Goal: Task Accomplishment & Management: Manage account settings

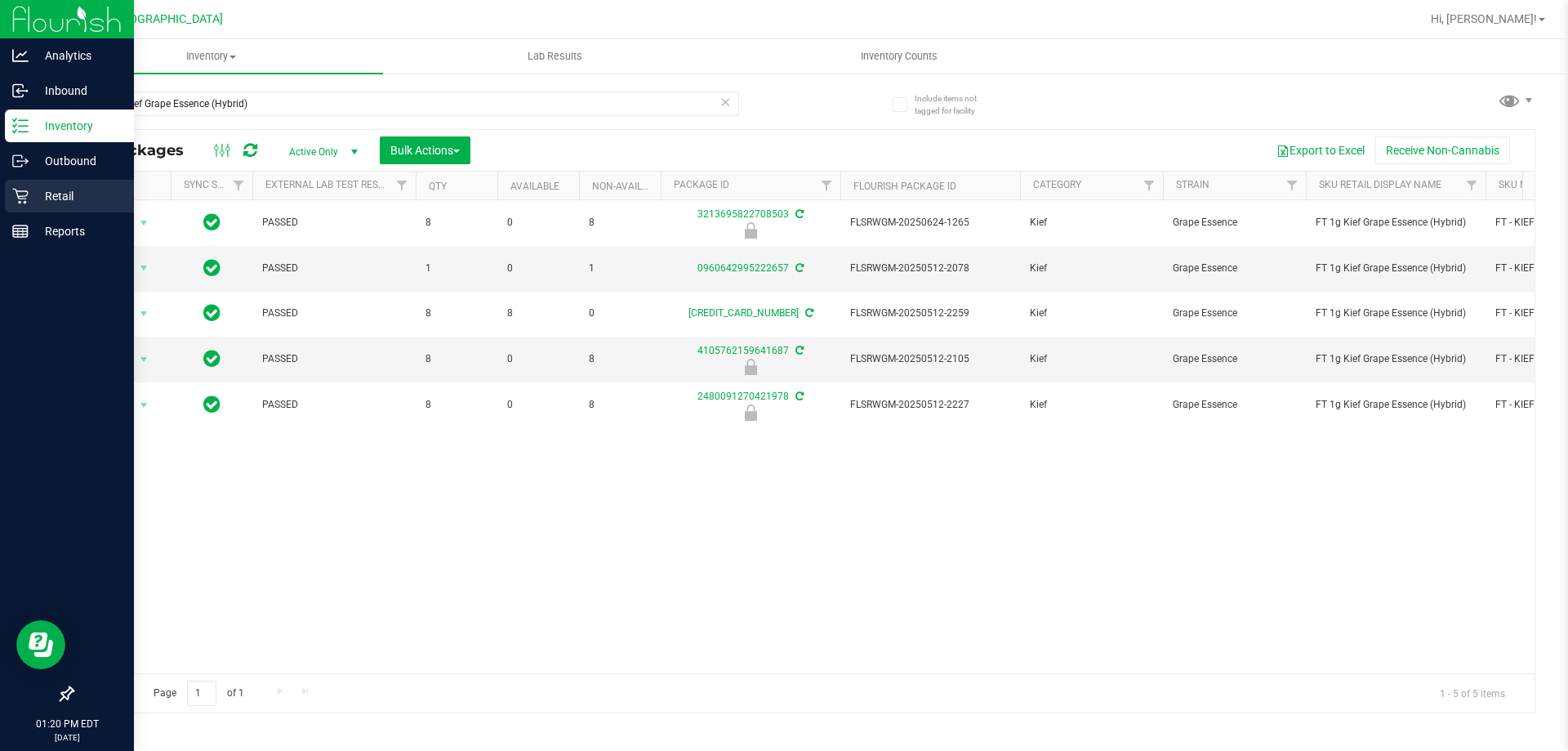
click at [16, 190] on icon at bounding box center [19, 196] width 16 height 16
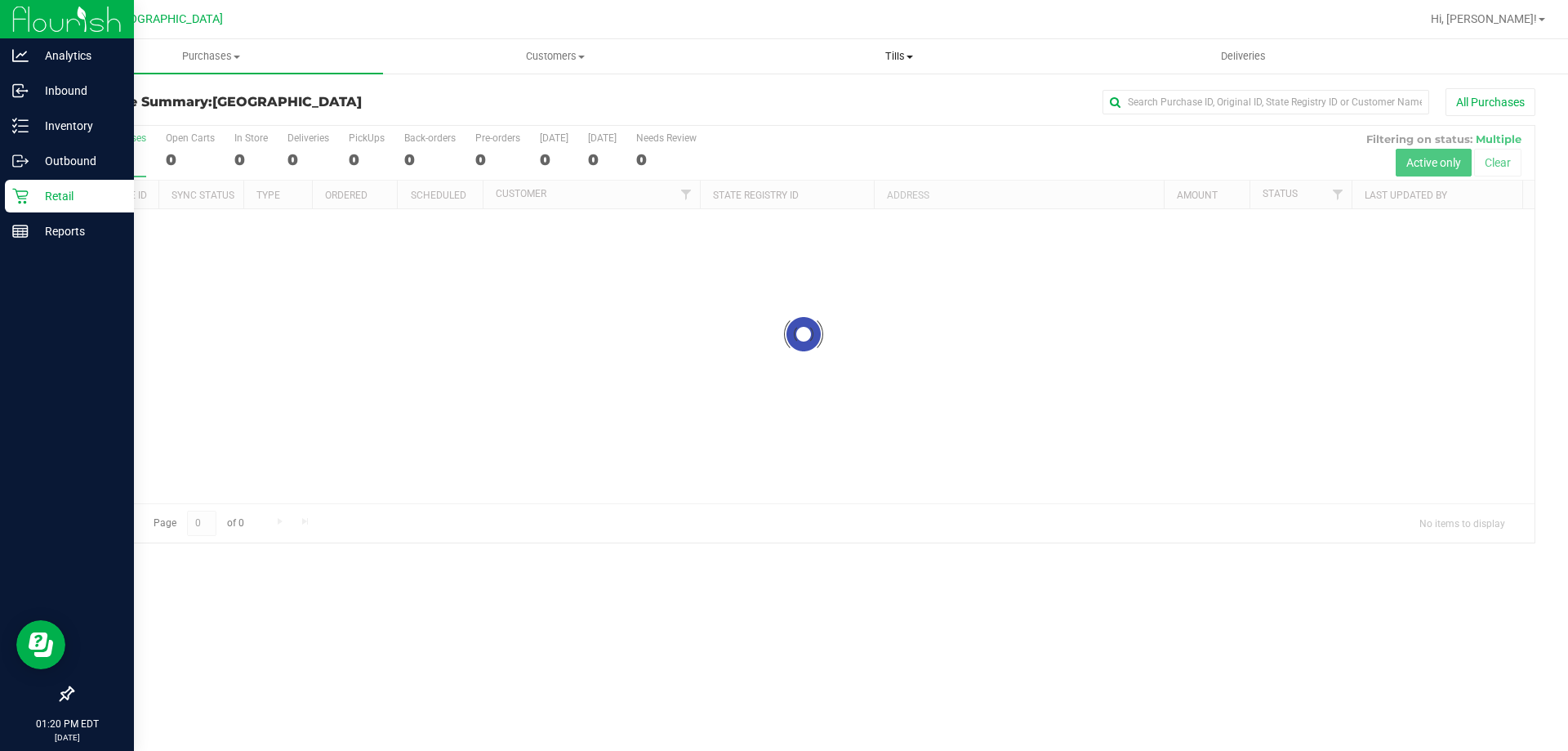
click at [873, 53] on span "Tills" at bounding box center [898, 56] width 342 height 15
click at [853, 101] on li "Manage tills" at bounding box center [898, 98] width 344 height 19
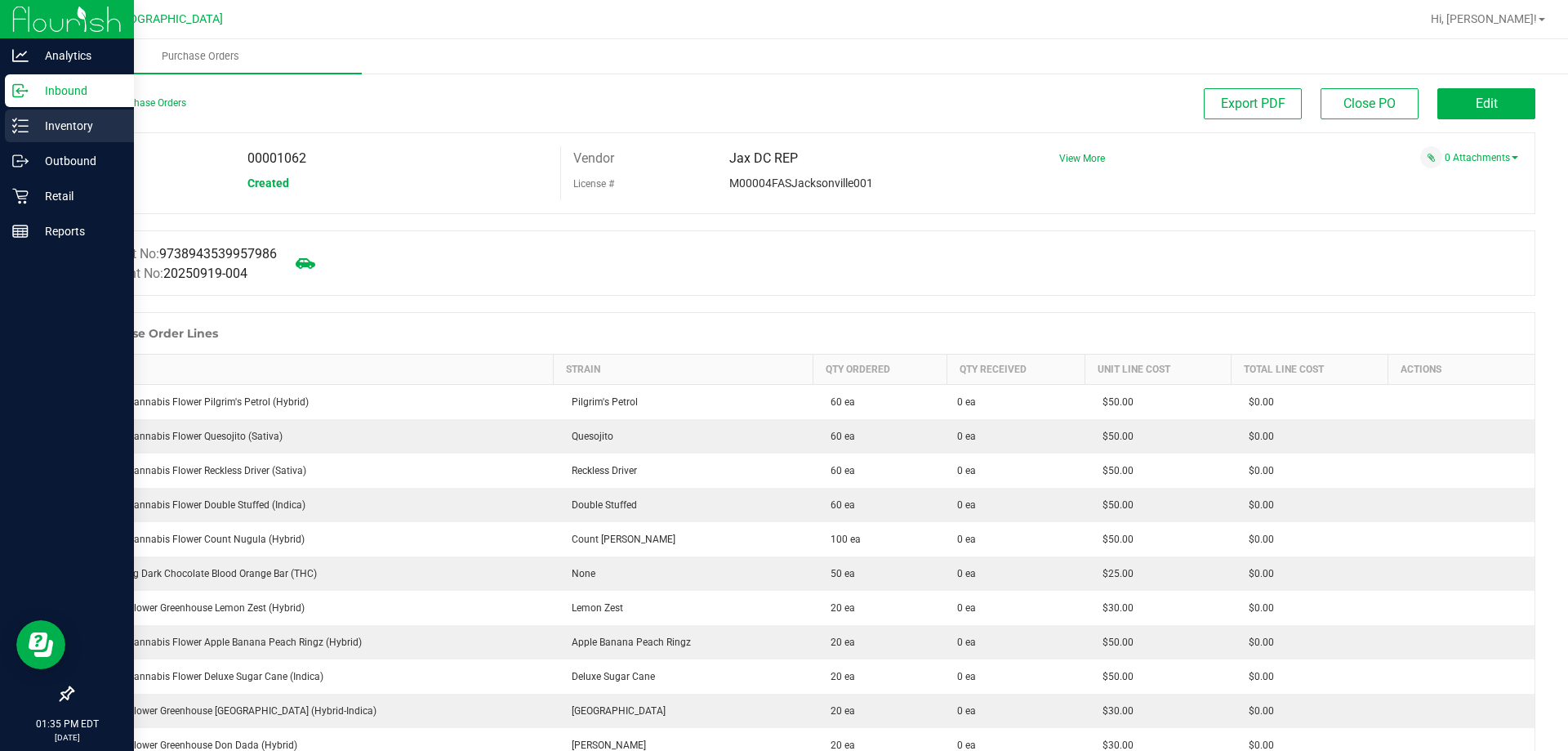
click at [39, 126] on p "Inventory" at bounding box center [77, 125] width 98 height 19
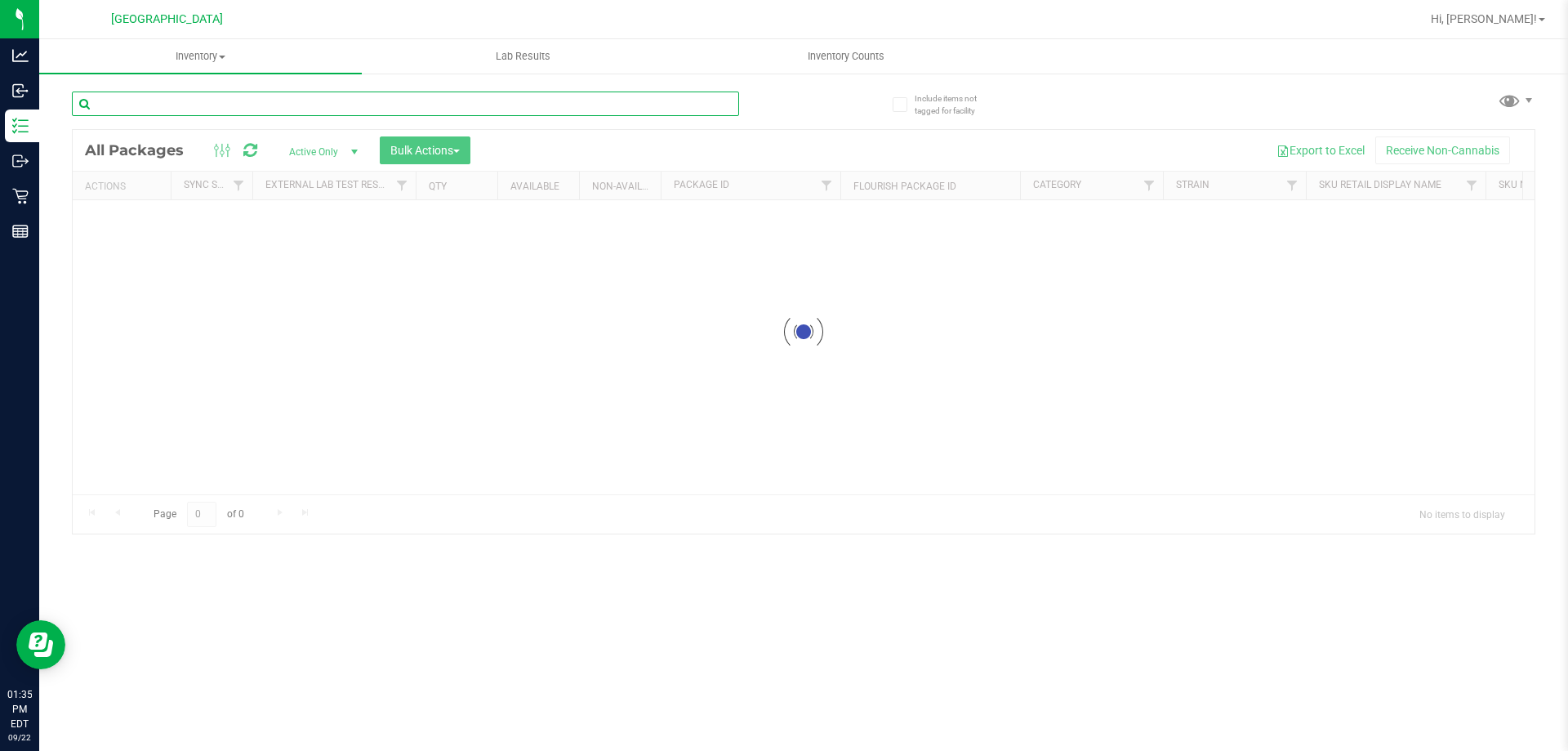
click at [392, 113] on div "Inventory All packages All inventory Waste log Create inventory Lab Results Inv…" at bounding box center [802, 394] width 1528 height 711
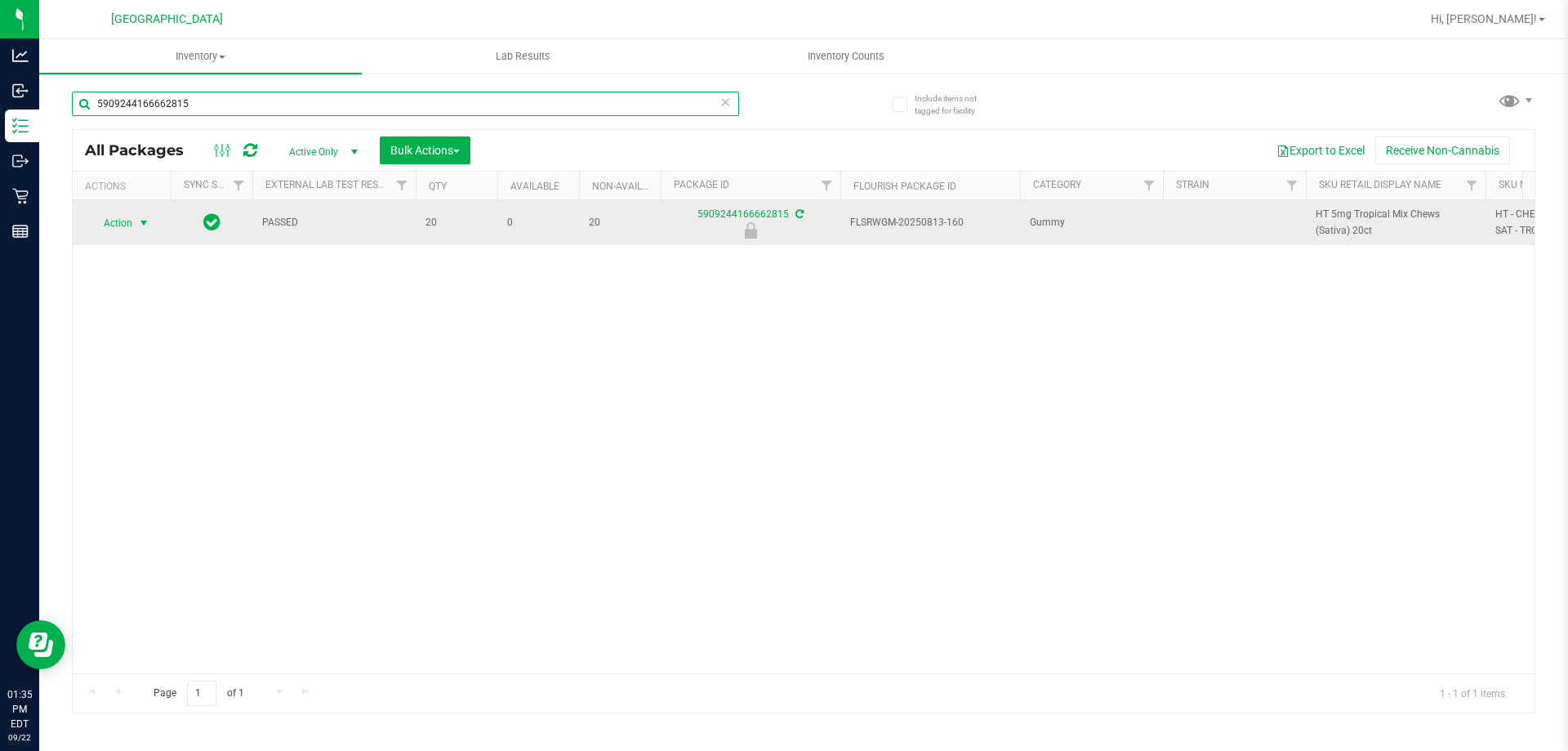
type input "5909244166662815"
click at [130, 225] on span "Action" at bounding box center [111, 222] width 44 height 23
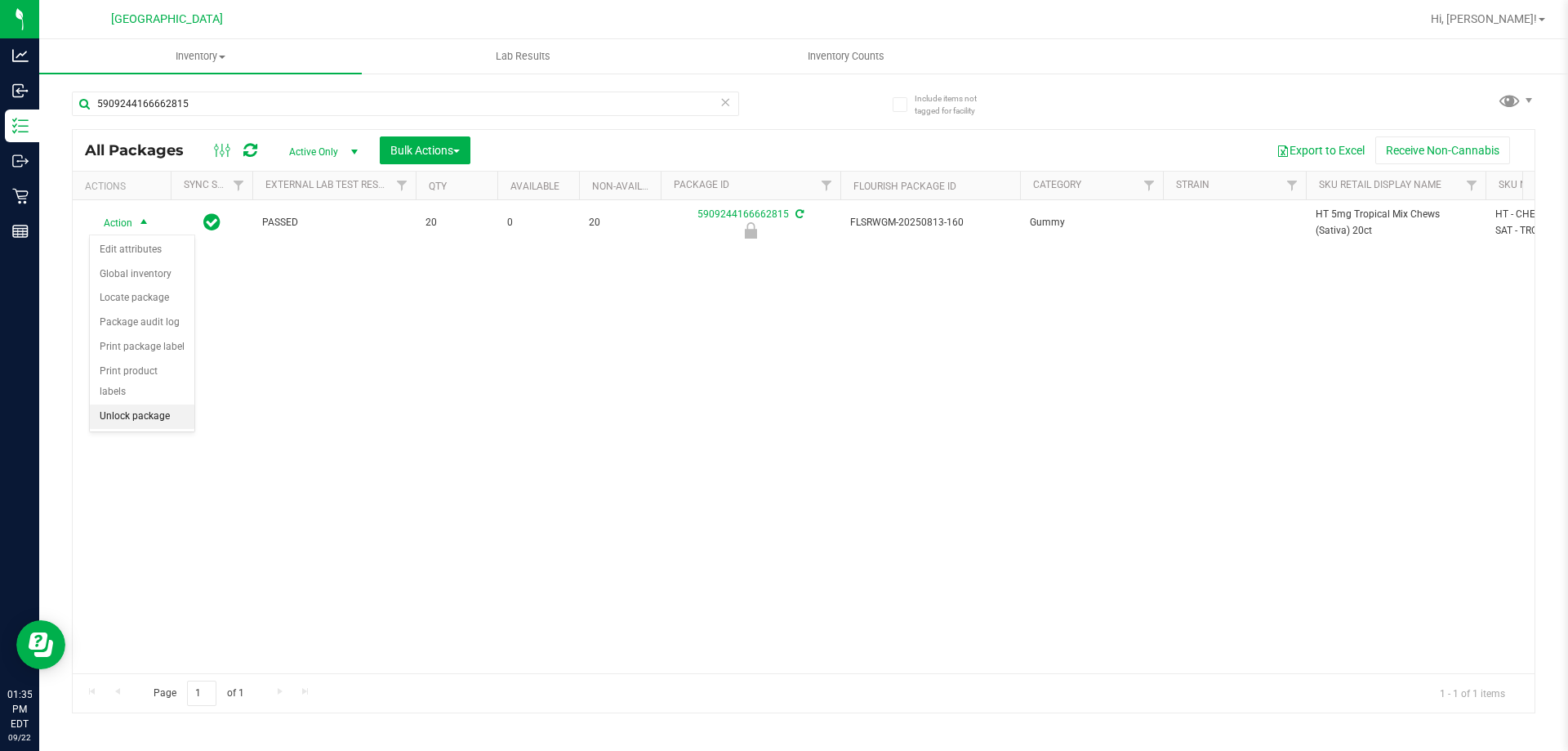
click at [154, 404] on li "Unlock package" at bounding box center [141, 416] width 104 height 25
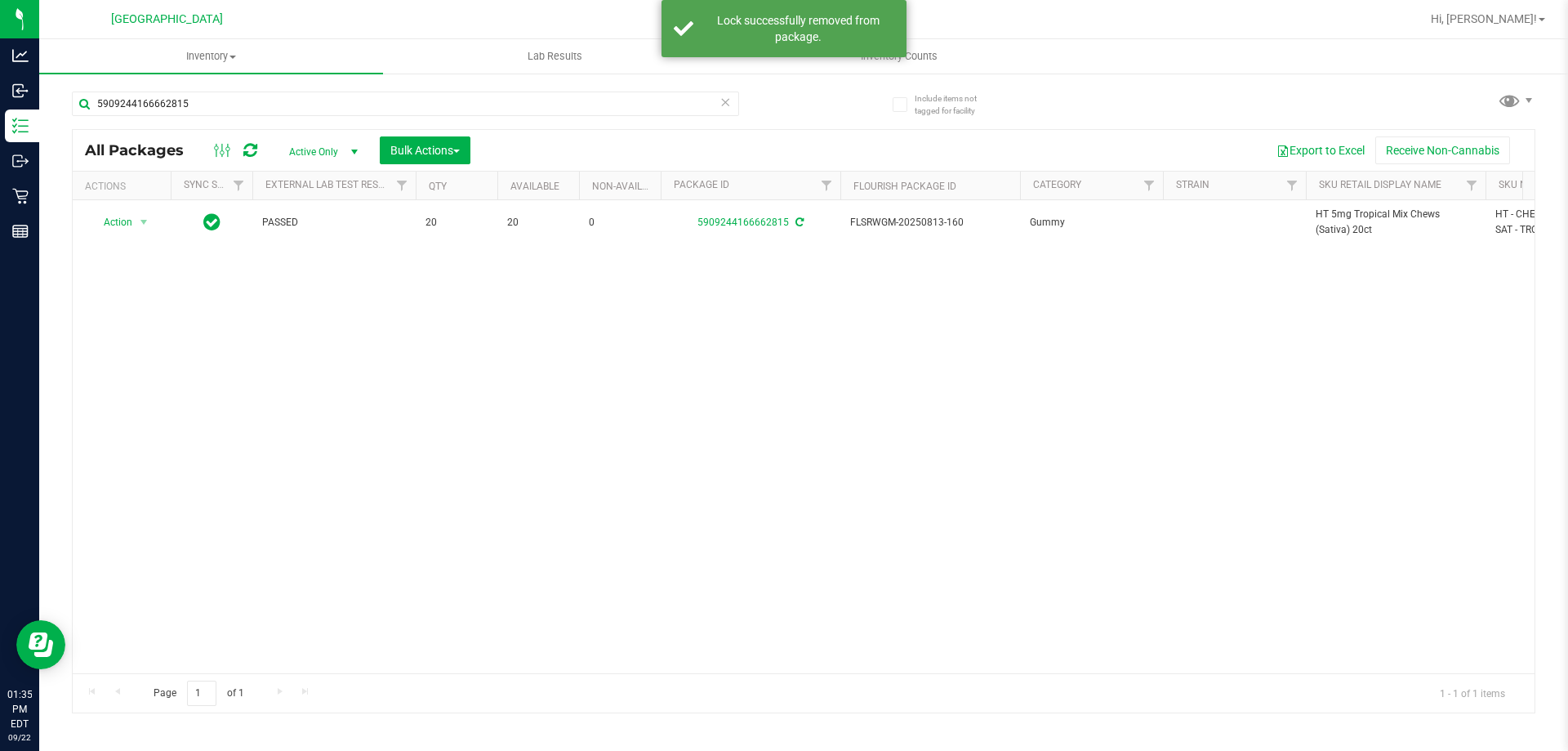
click at [1328, 227] on span "HT 5mg Tropical Mix Chews (Sativa) 20ct" at bounding box center [1396, 222] width 160 height 31
click at [716, 104] on input "5909244166662815" at bounding box center [405, 103] width 667 height 25
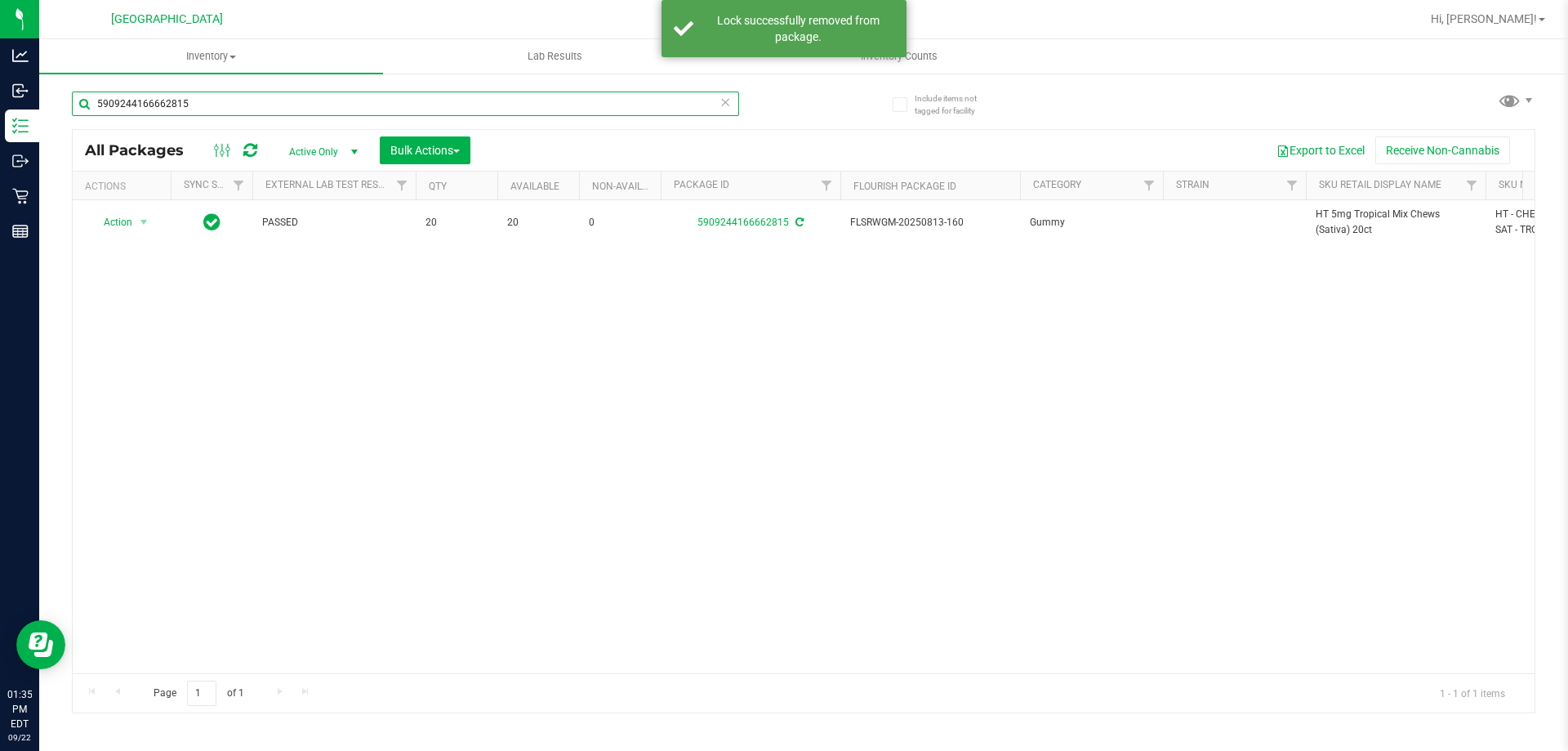
paste input "HT 5mg Tropical Mix Chews (Sativa) 20ct"
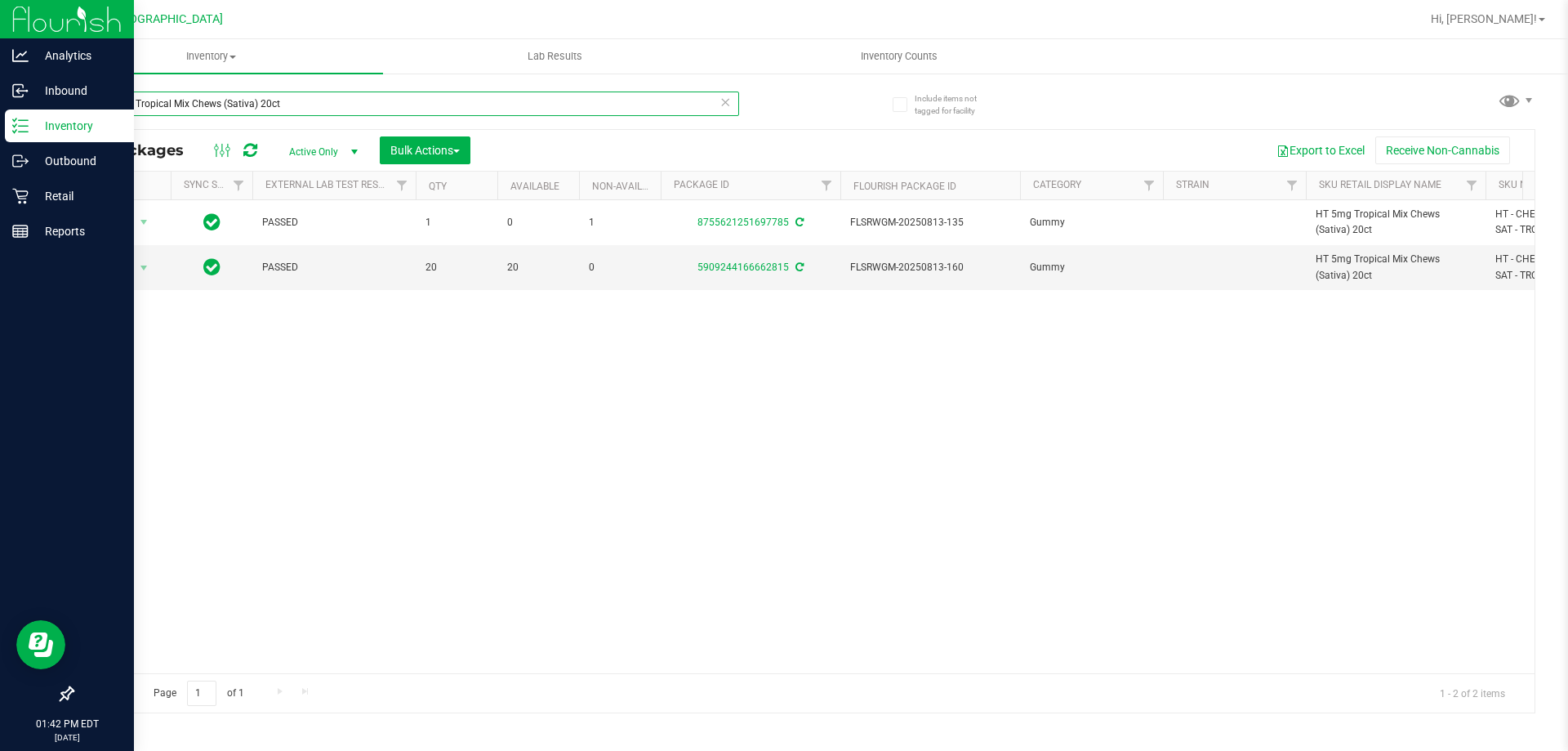
drag, startPoint x: 399, startPoint y: 99, endPoint x: 11, endPoint y: 113, distance: 388.3
click at [11, 113] on div "Analytics Inbound Inventory Outbound Retail Reports 01:42 PM EDT 09/22/2025 09/…" at bounding box center [784, 376] width 1568 height 751
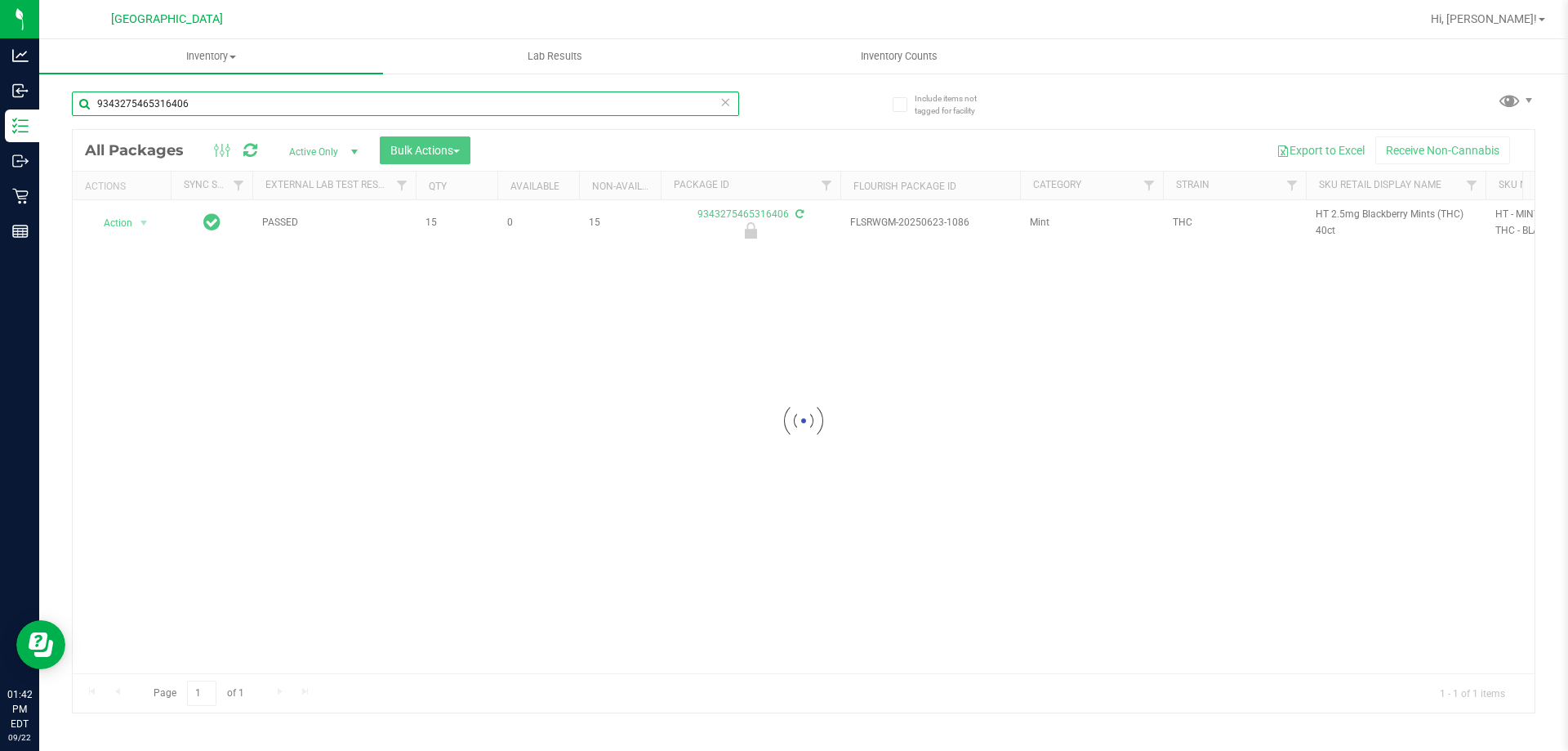
type input "9343275465316406"
click at [142, 218] on div at bounding box center [803, 421] width 1462 height 582
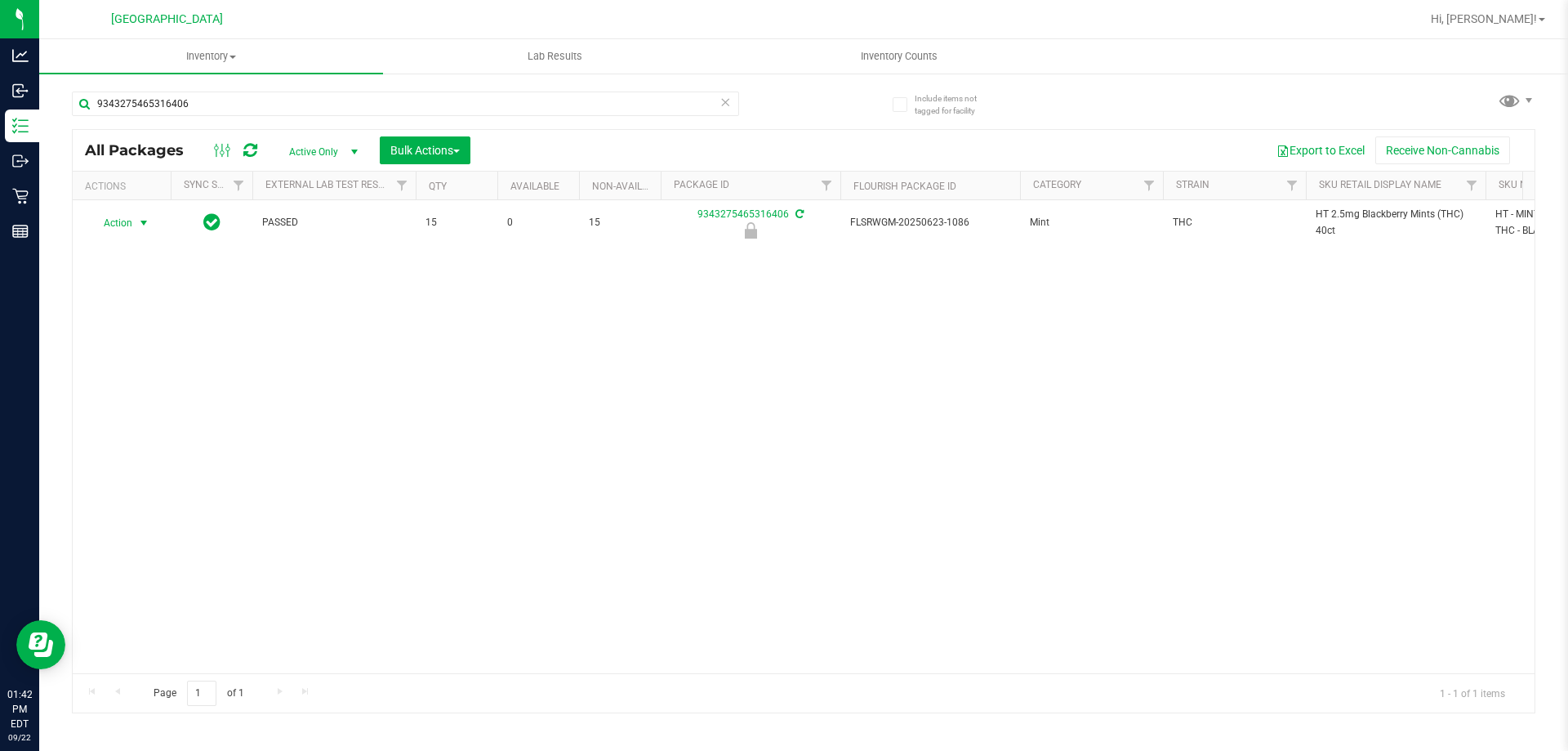
click at [135, 222] on span "select" at bounding box center [144, 222] width 20 height 23
click at [164, 404] on li "Unlock package" at bounding box center [141, 416] width 104 height 25
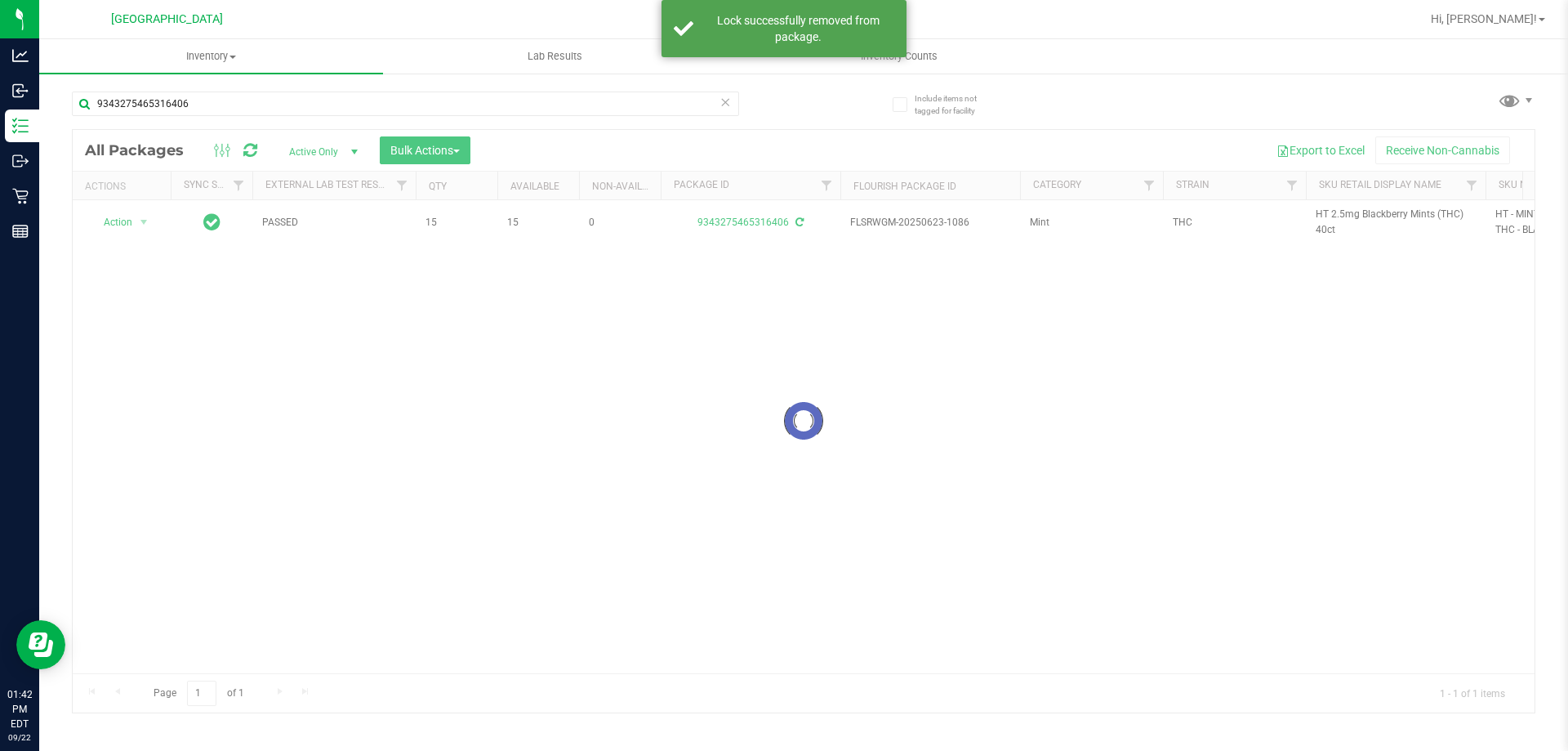
drag, startPoint x: 1347, startPoint y: 227, endPoint x: 1323, endPoint y: 226, distance: 24.0
click at [1323, 226] on div at bounding box center [803, 421] width 1462 height 582
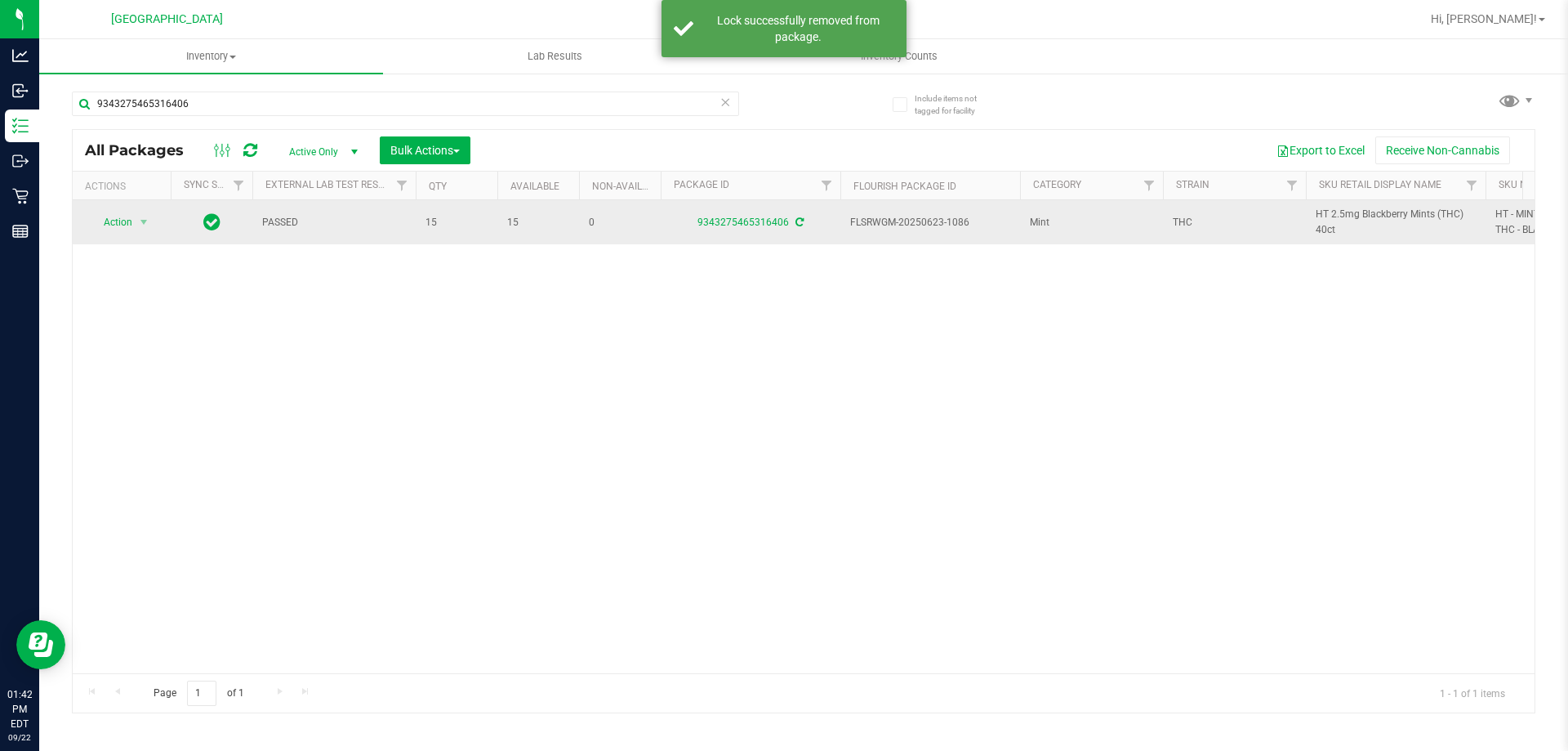
click at [1331, 226] on span "HT 2.5mg Blackberry Mints (THC) 40ct" at bounding box center [1396, 222] width 160 height 31
drag, startPoint x: 1334, startPoint y: 226, endPoint x: 1313, endPoint y: 211, distance: 25.8
click at [1307, 211] on td "HT 2.5mg Blackberry Mints (THC) 40ct" at bounding box center [1396, 222] width 180 height 44
drag, startPoint x: 1314, startPoint y: 211, endPoint x: 1337, endPoint y: 232, distance: 31.1
click at [1337, 230] on span "HT 2.5mg Blackberry Mints (THC) 40ct" at bounding box center [1396, 222] width 160 height 31
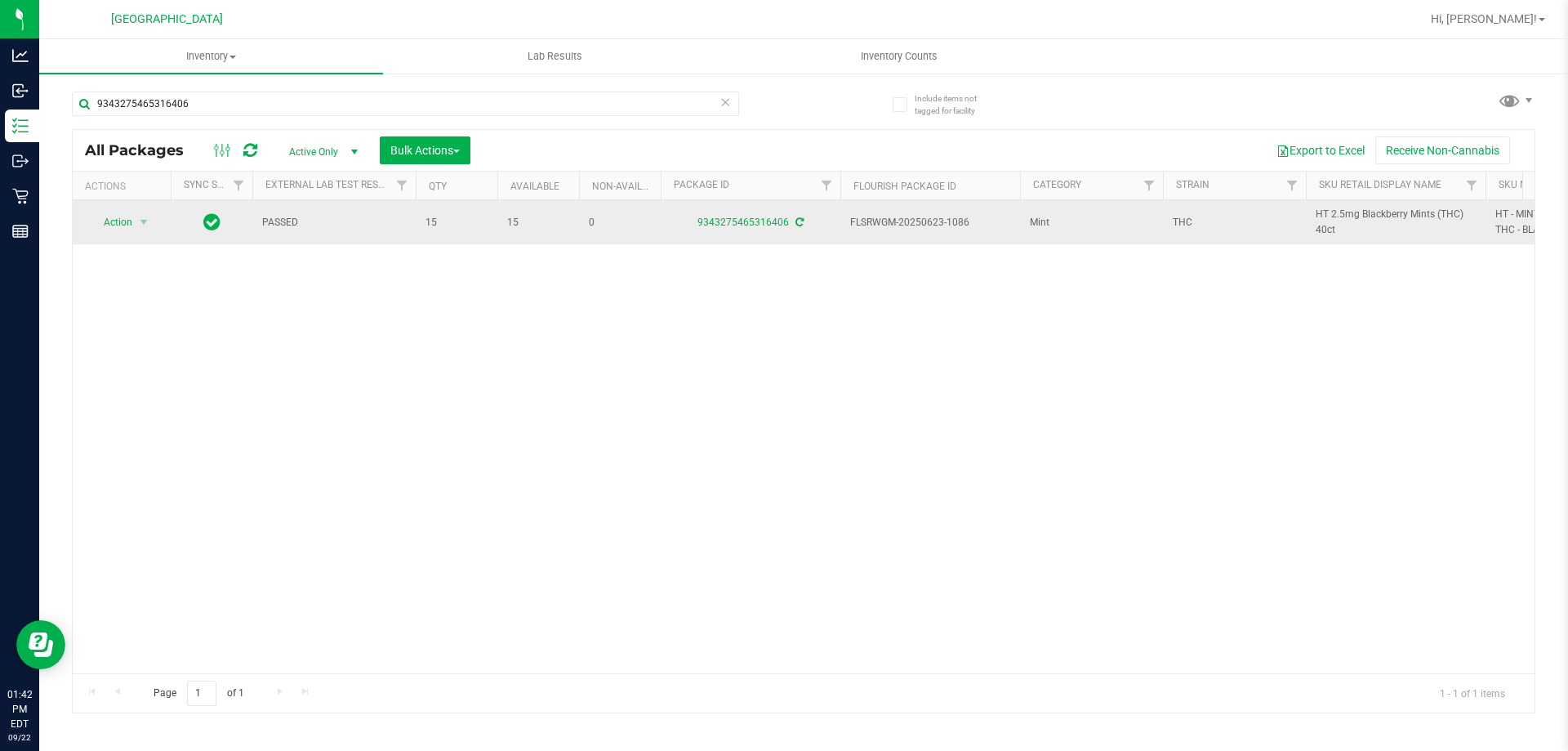
drag, startPoint x: 1335, startPoint y: 232, endPoint x: 1320, endPoint y: 211, distance: 25.8
click at [1310, 209] on td "HT 2.5mg Blackberry Mints (THC) 40ct" at bounding box center [1396, 222] width 180 height 44
copy span "HT 2.5mg Blackberry Mints (THC) 40ct"
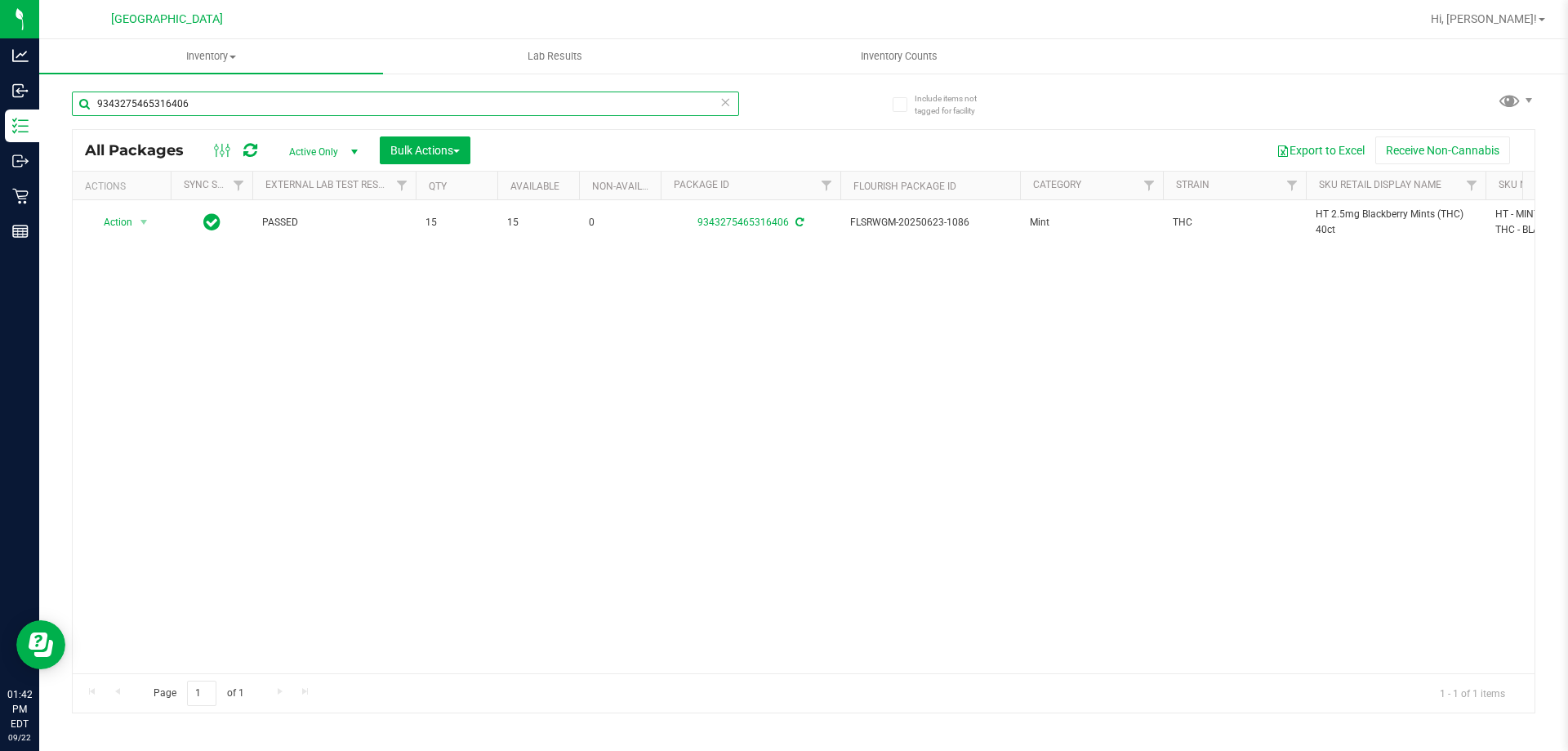
click at [310, 100] on input "9343275465316406" at bounding box center [405, 103] width 667 height 25
paste input "HT 2.5mg Blackberry Mints (THC) 40ct"
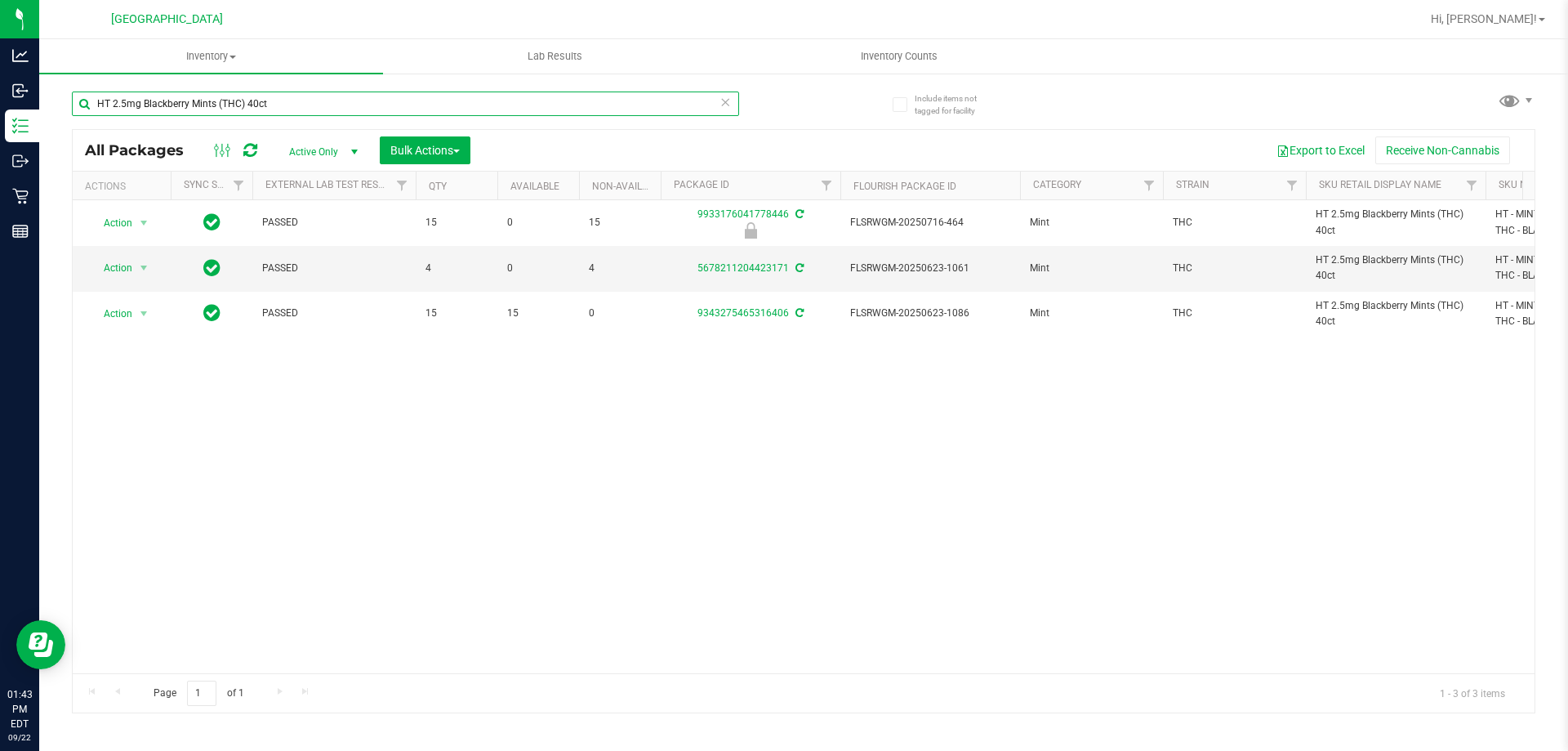
click at [416, 105] on input "HT 2.5mg Blackberry Mints (THC) 40ct" at bounding box center [405, 103] width 667 height 25
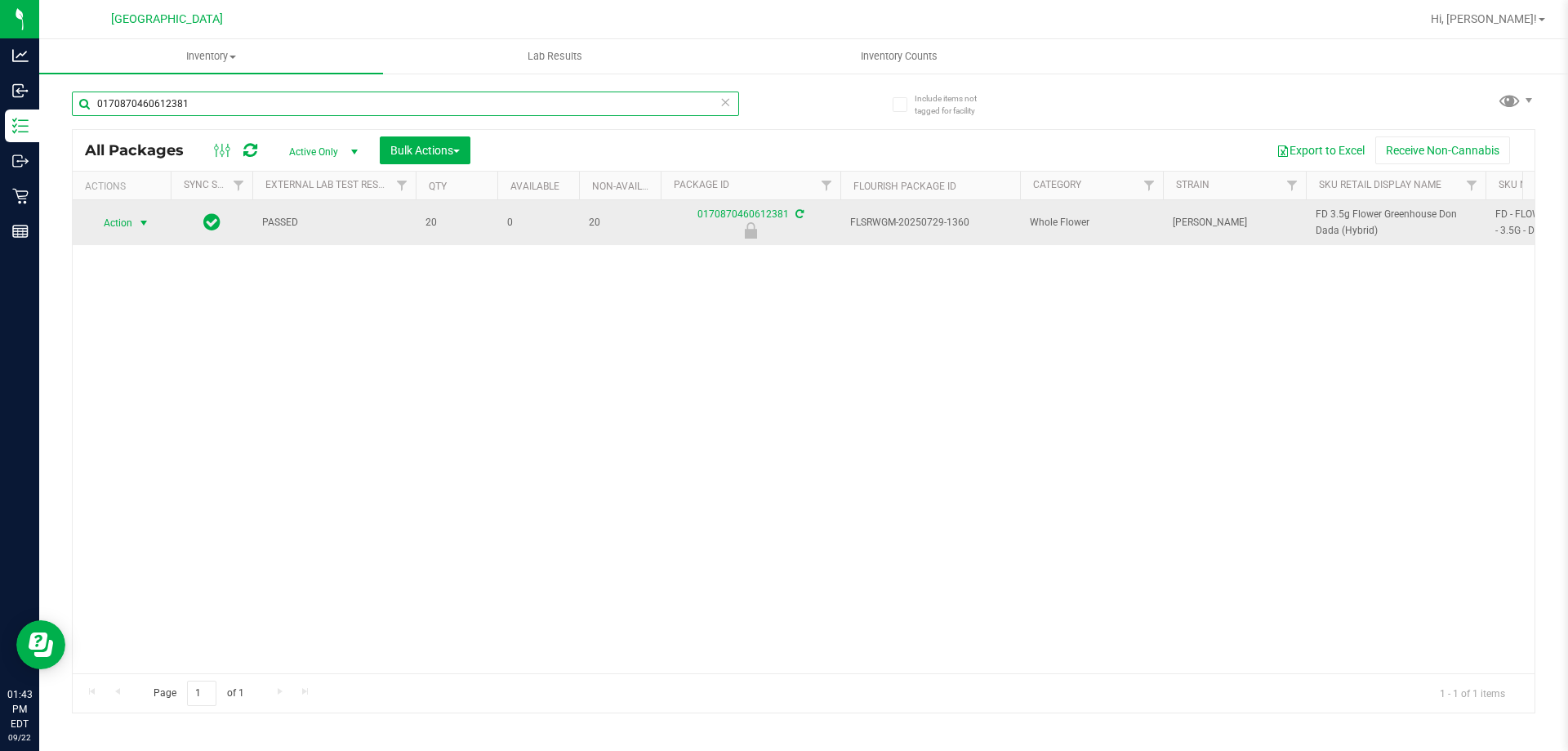
type input "0170870460612381"
click at [125, 227] on span "Action" at bounding box center [111, 222] width 44 height 23
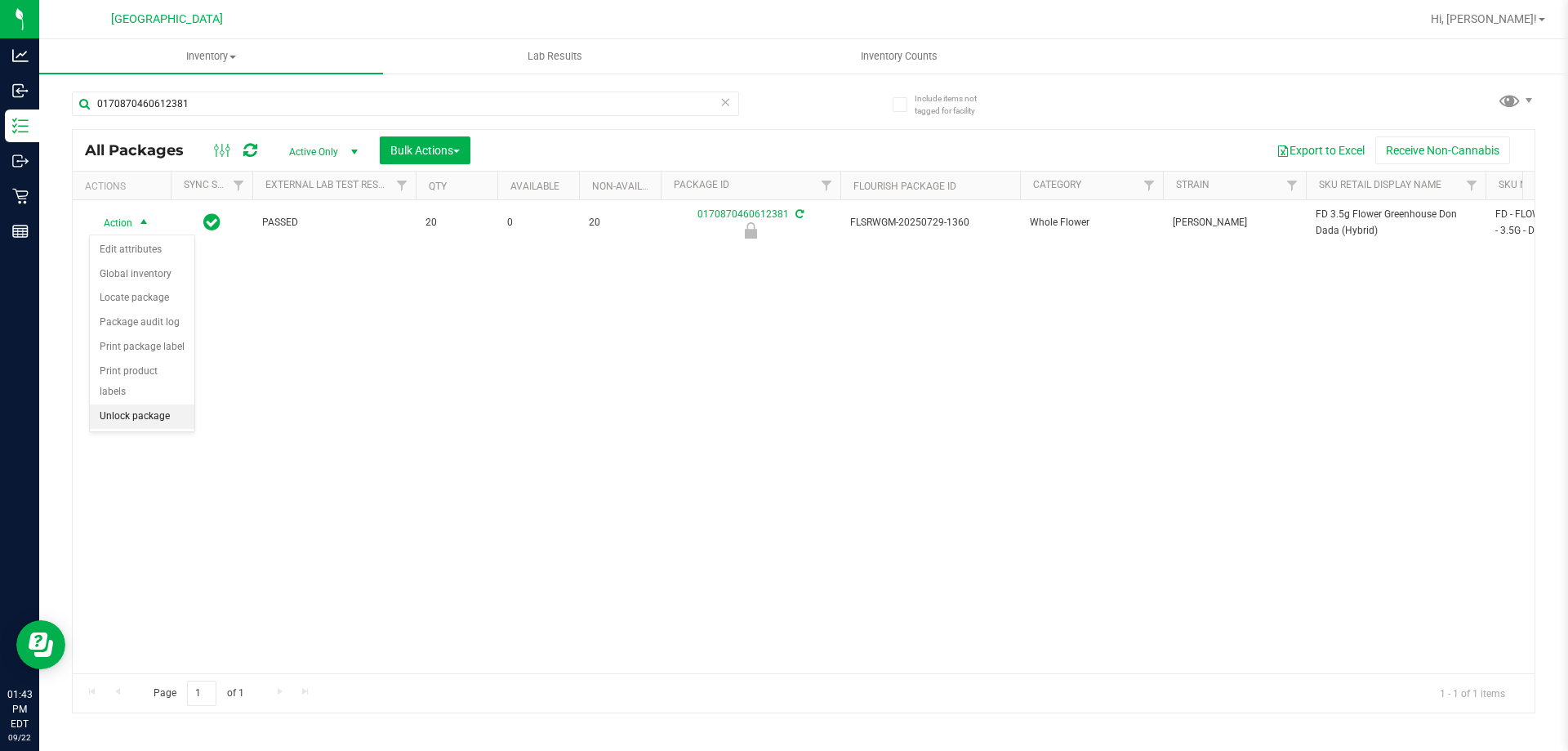
click at [129, 404] on li "Unlock package" at bounding box center [141, 416] width 104 height 25
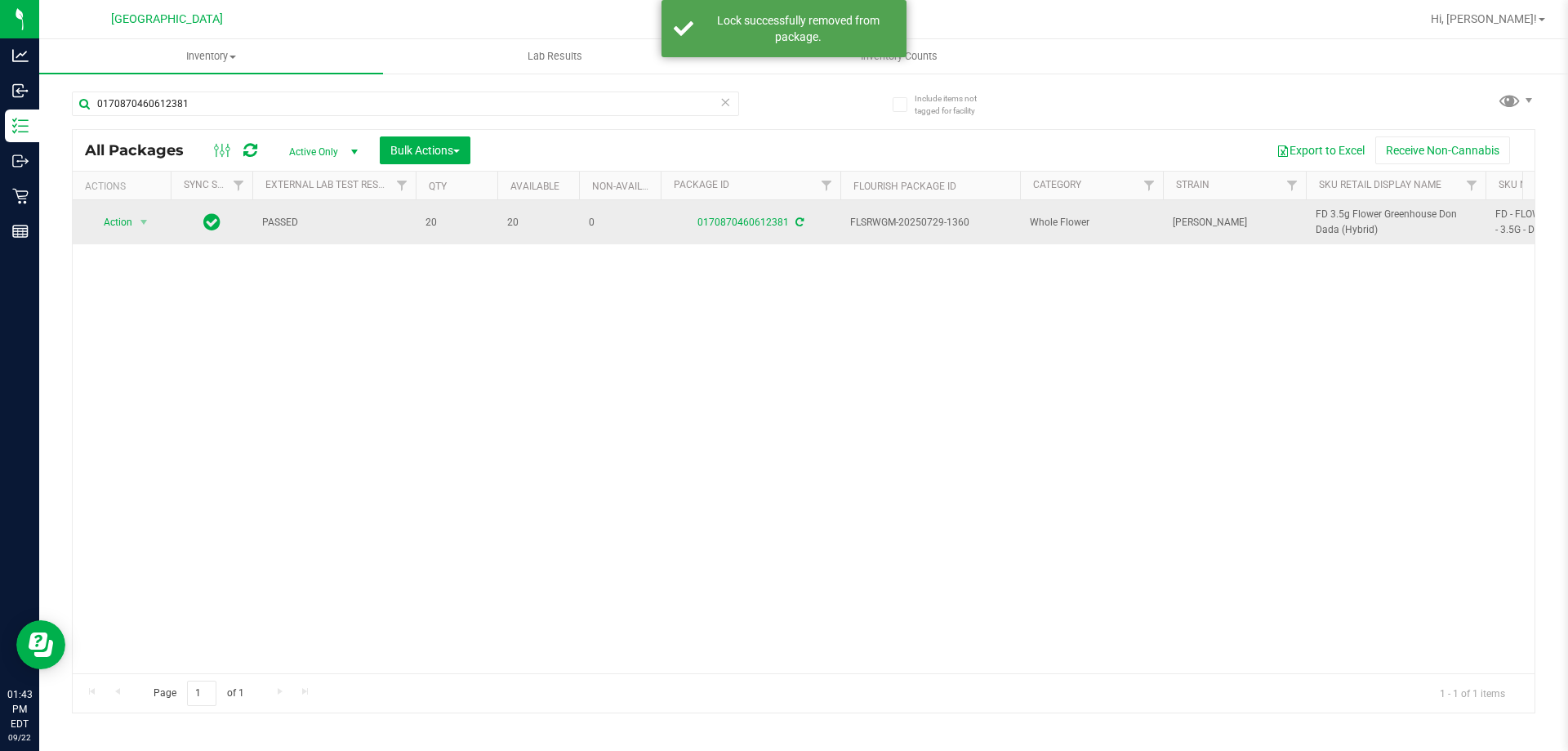
click at [1357, 219] on span "FD 3.5g Flower Greenhouse Don Dada (Hybrid)" at bounding box center [1396, 222] width 160 height 31
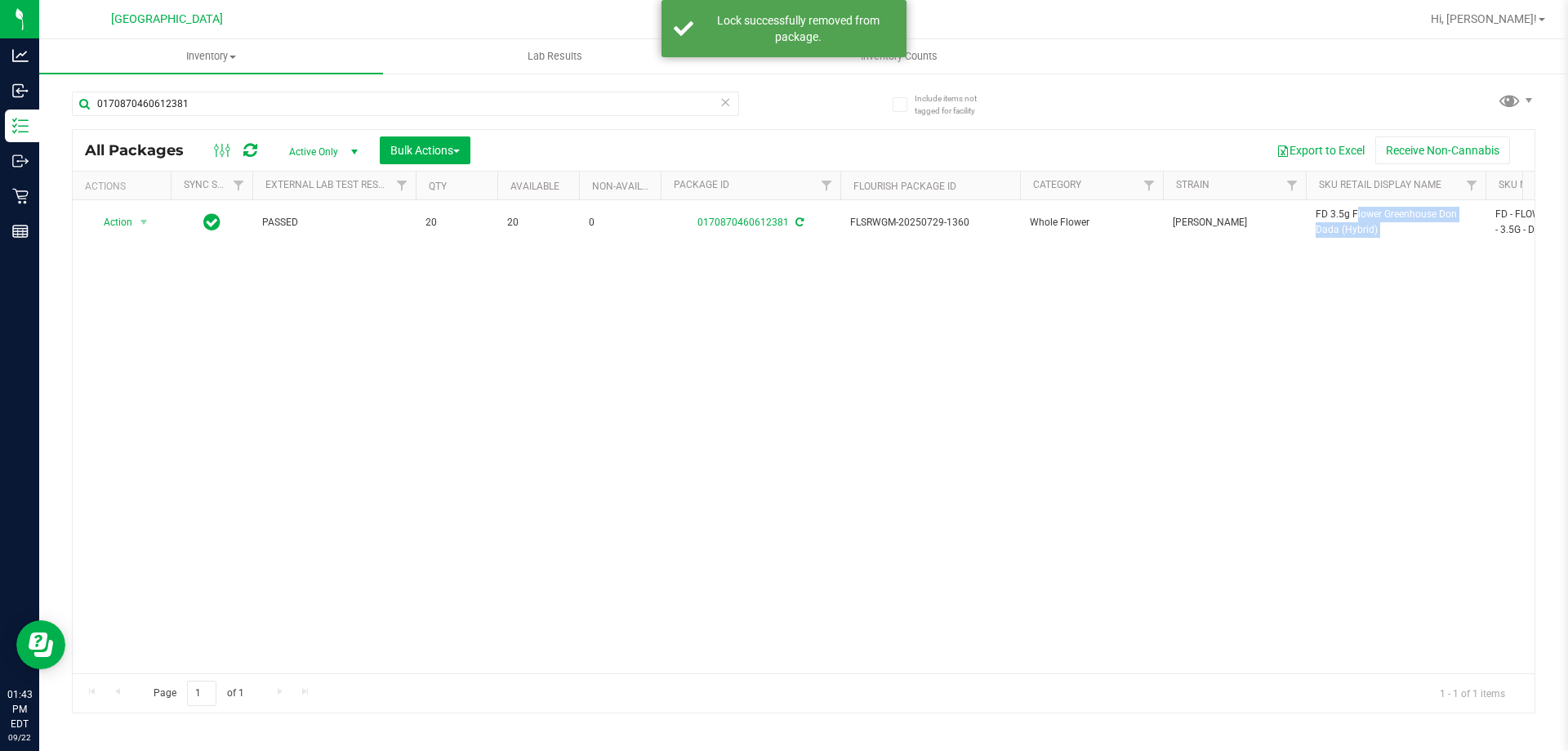
copy tr "FD 3.5g Flower Greenhouse Don Dada (Hybrid)"
click at [410, 116] on div "0170870460612381" at bounding box center [405, 110] width 667 height 38
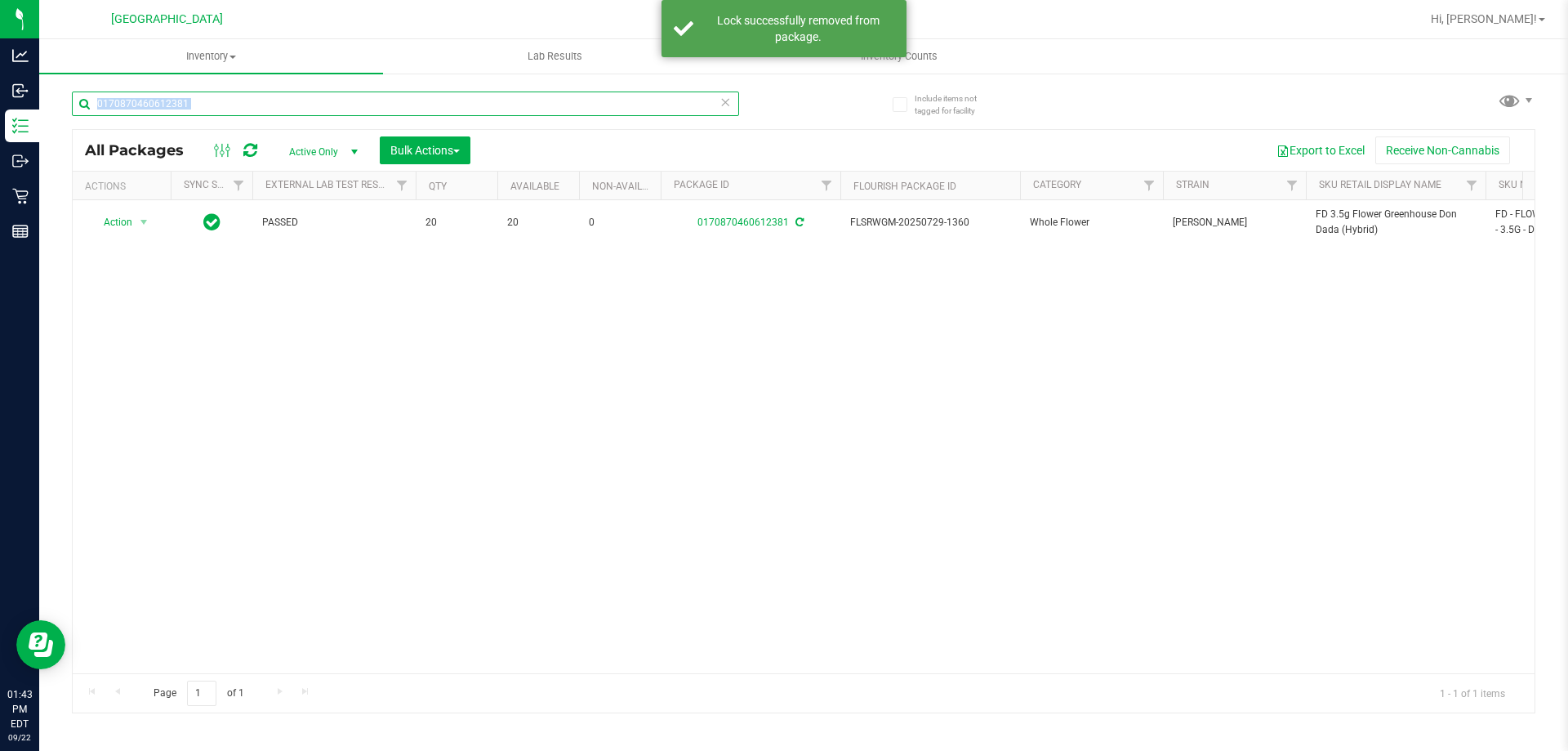
click at [410, 110] on input "0170870460612381" at bounding box center [405, 103] width 667 height 25
paste input "FD 3.5g Flower Greenhouse Don Dada (Hybrid)"
type input "0170870460612381FD 3.5g Flower Greenhouse Don Dada (Hybrid)"
paste input "FD 3.5g Flower Greenhouse Don Dada (Hybrid)"
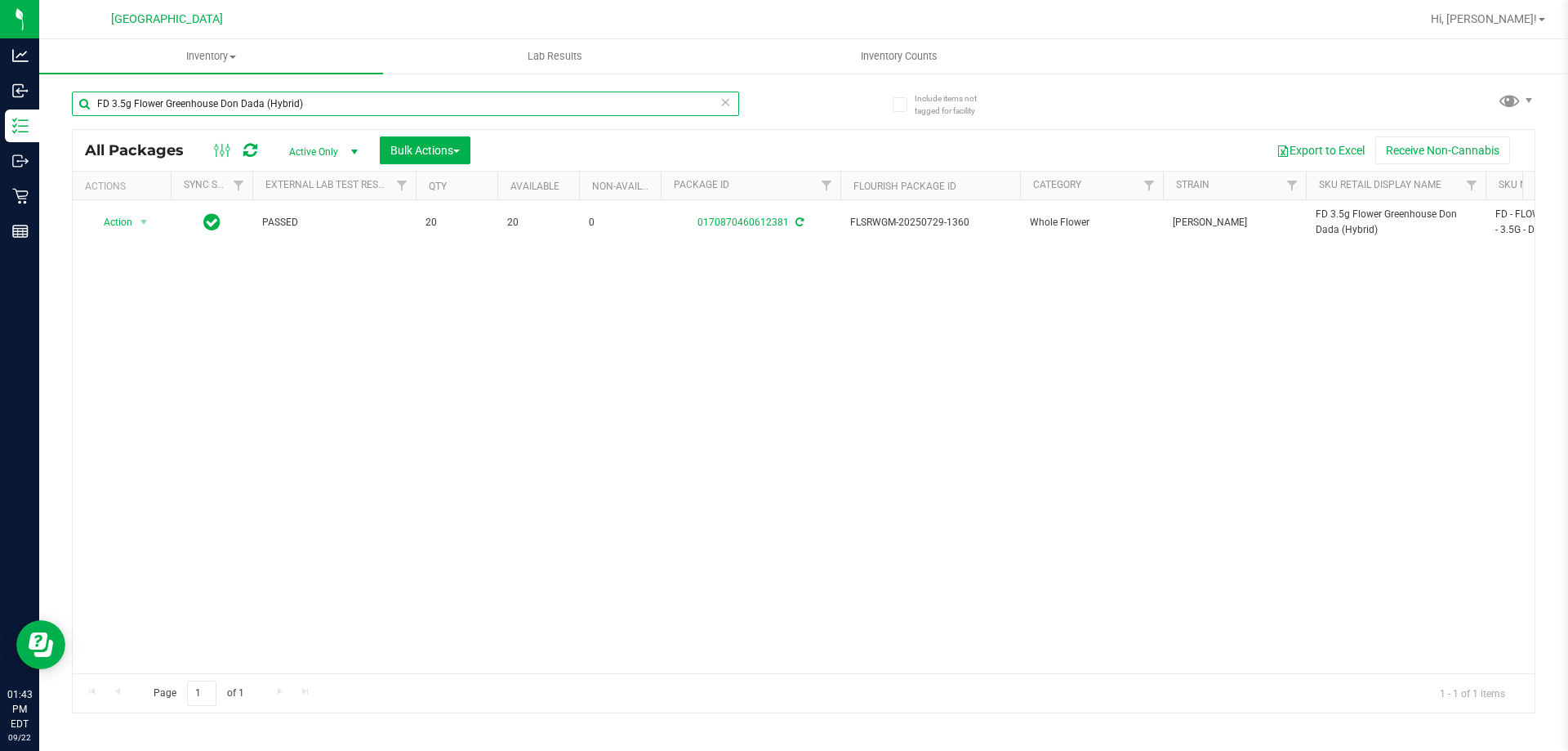
type input "FD 3.5g Flower Greenhouse Don Dada (Hybrid)"
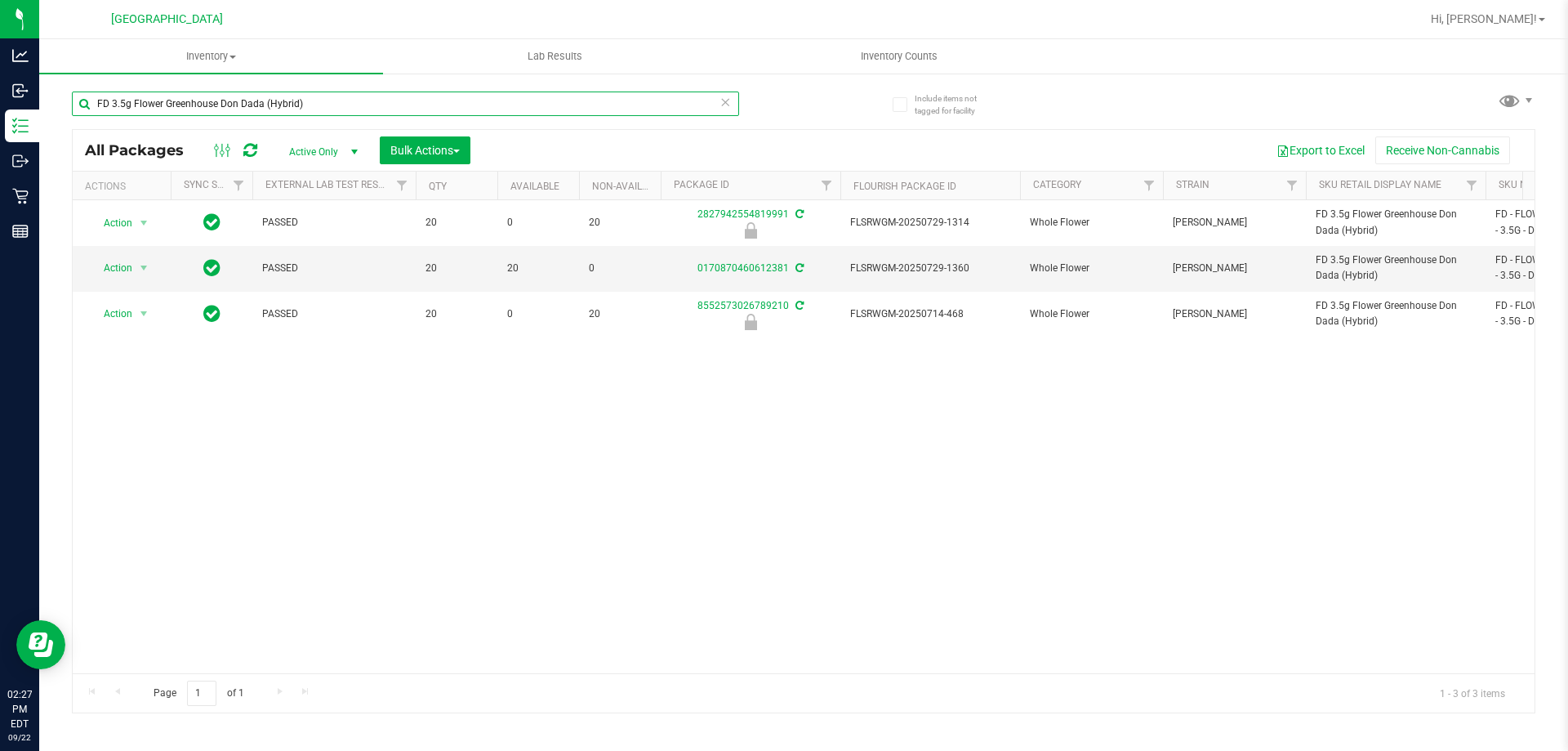
click at [267, 103] on input "FD 3.5g Flower Greenhouse Don Dada (Hybrid)" at bounding box center [405, 103] width 667 height 25
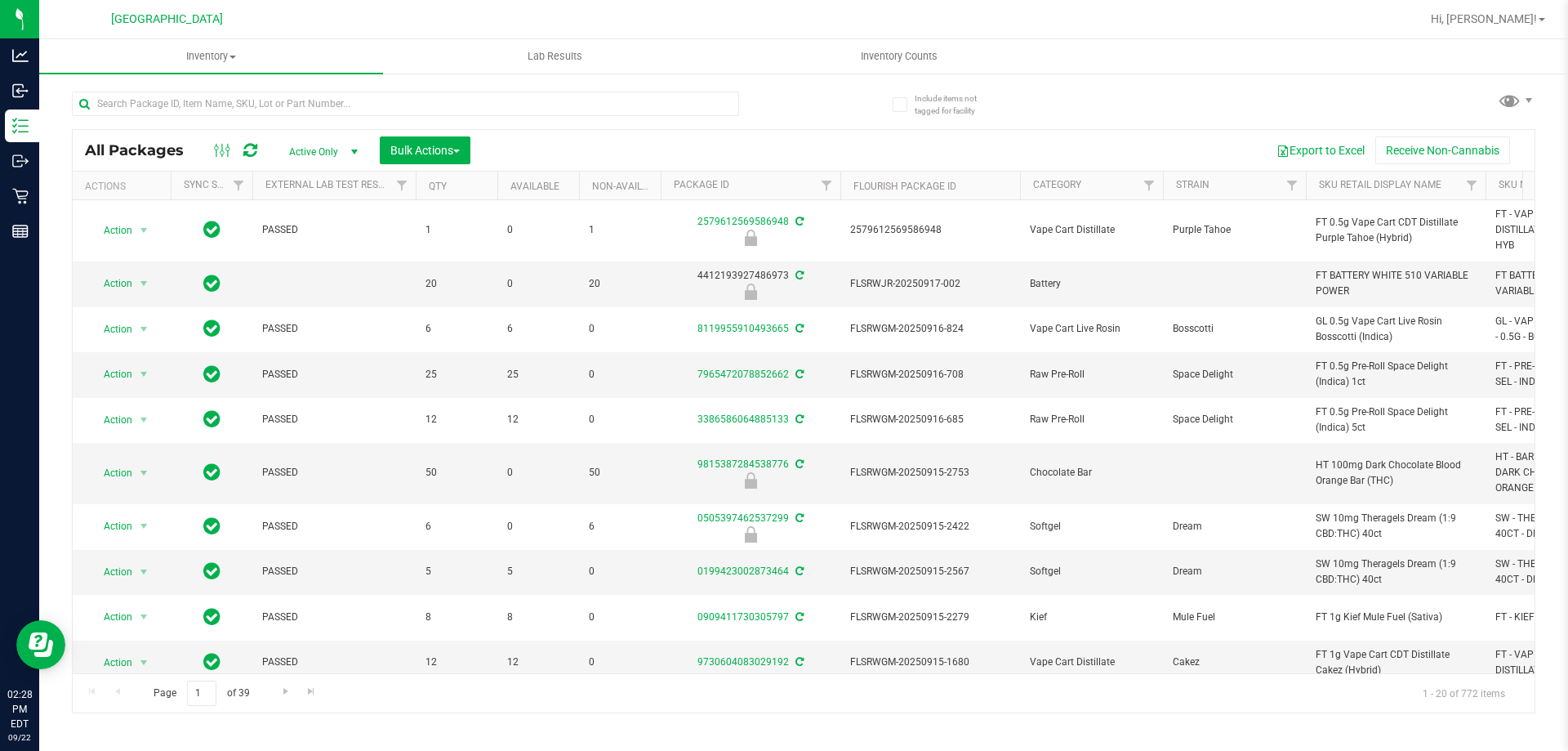
click at [806, 95] on div "All Packages Active Only Active Only Lab Samples Locked All External Internal B…" at bounding box center [803, 394] width 1463 height 638
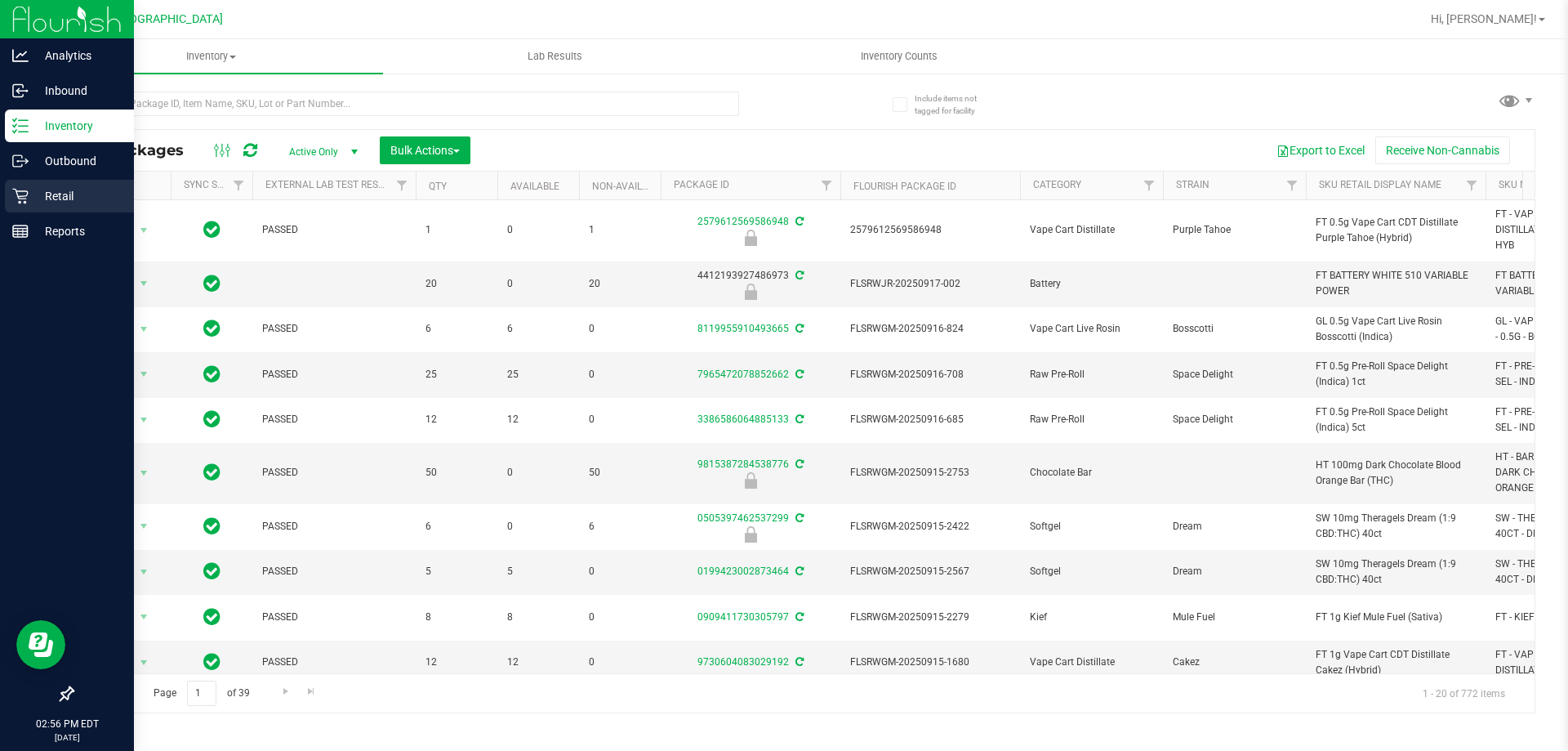
click at [20, 200] on icon at bounding box center [20, 197] width 17 height 17
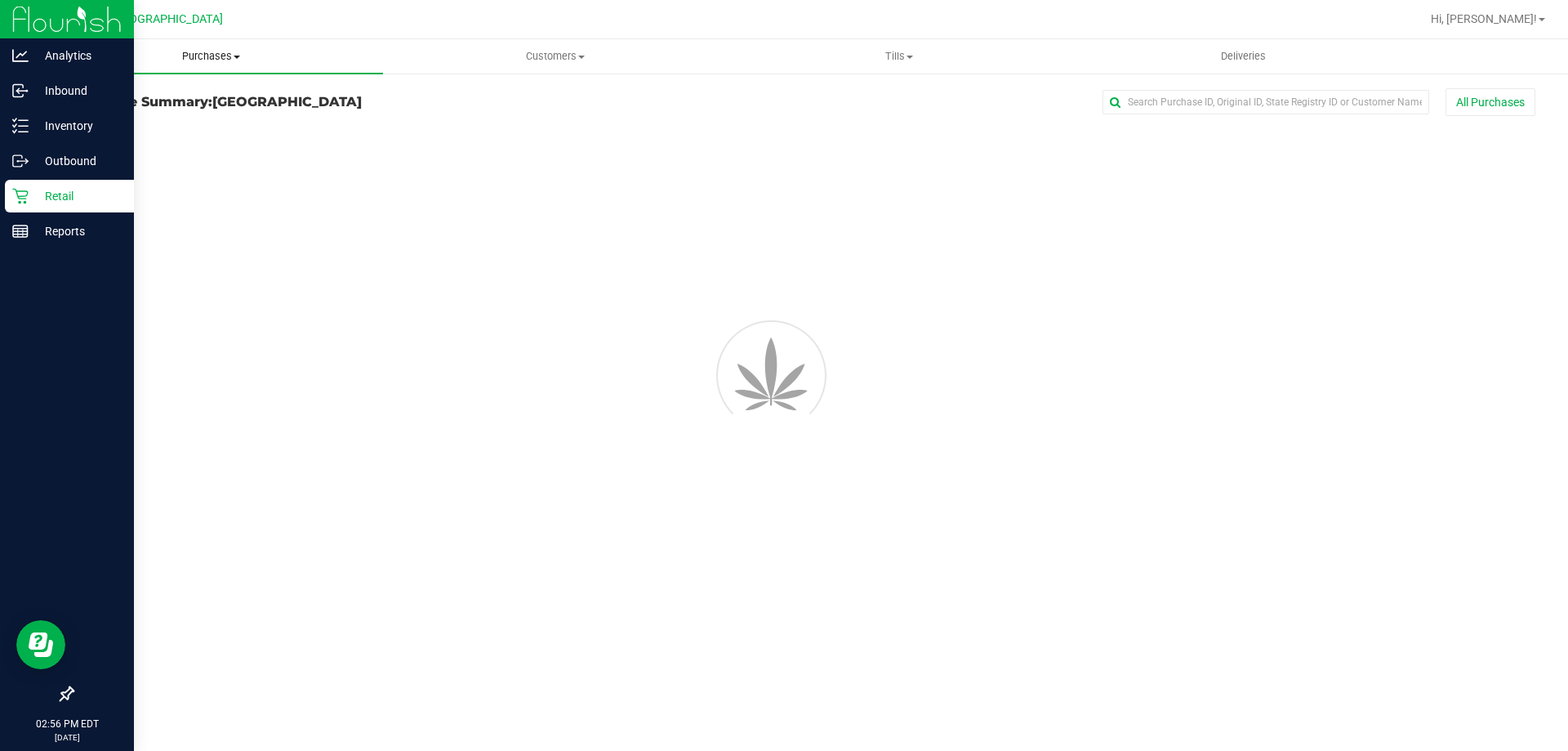
click at [216, 54] on span "Purchases" at bounding box center [210, 56] width 344 height 15
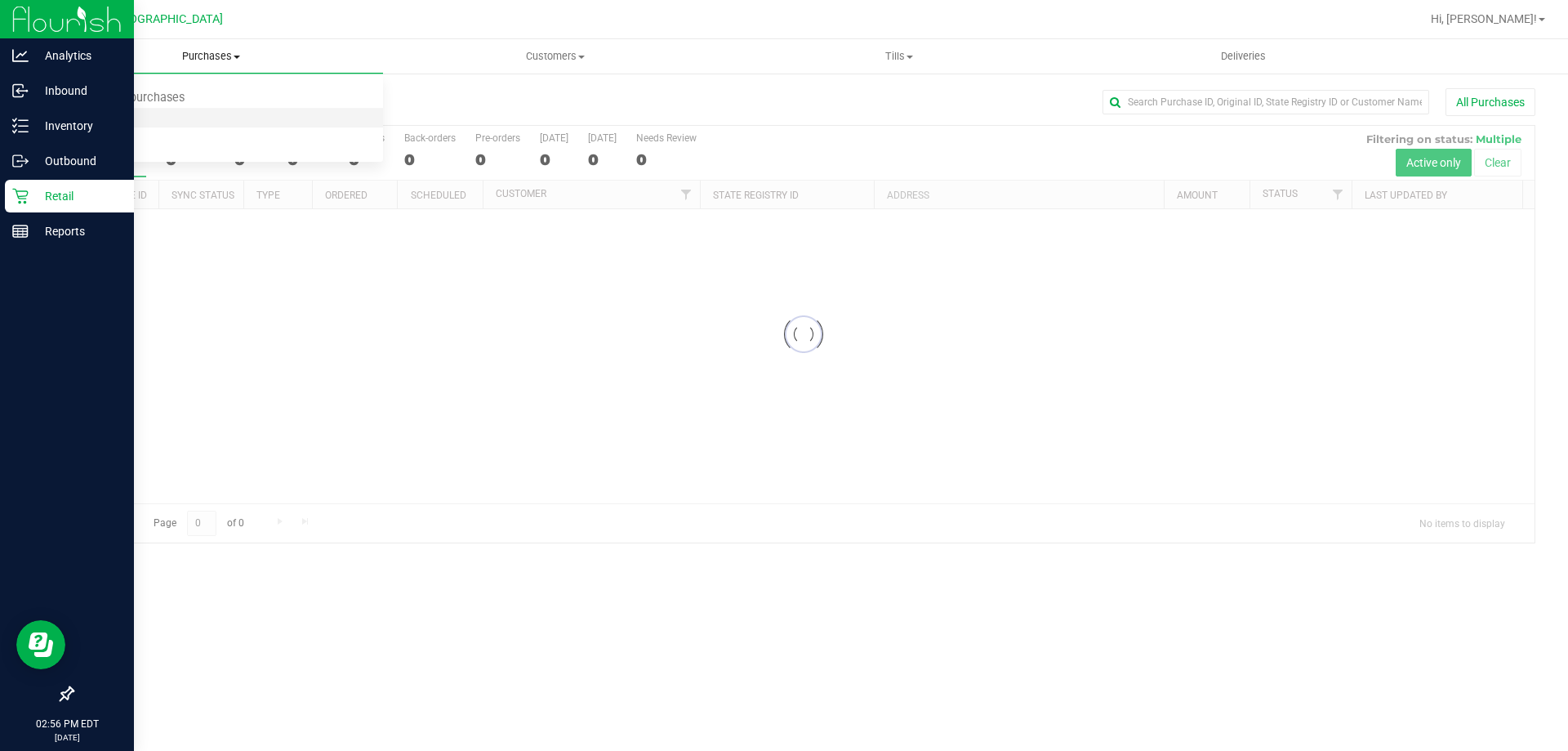
click at [146, 120] on li "Fulfillment" at bounding box center [210, 118] width 344 height 19
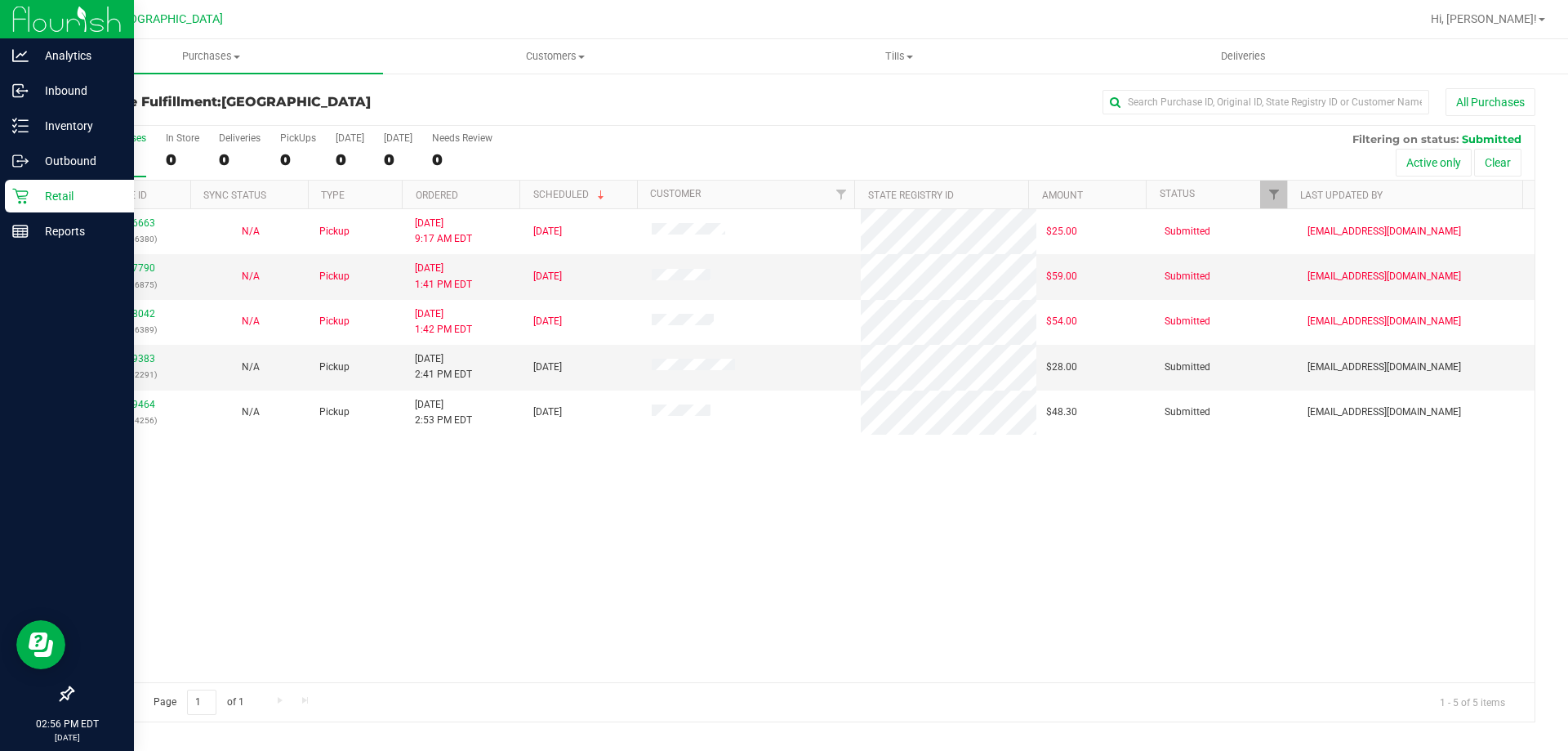
click at [397, 538] on div "11986663 (326656380) N/A Pickup 9/22/2025 9:17 AM EDT 9/22/2025 $25.00 Submitte…" at bounding box center [803, 446] width 1462 height 473
click at [924, 23] on div at bounding box center [856, 19] width 1128 height 32
click at [908, 59] on span "Tills" at bounding box center [898, 56] width 342 height 15
click at [879, 99] on li "Manage tills" at bounding box center [898, 98] width 344 height 19
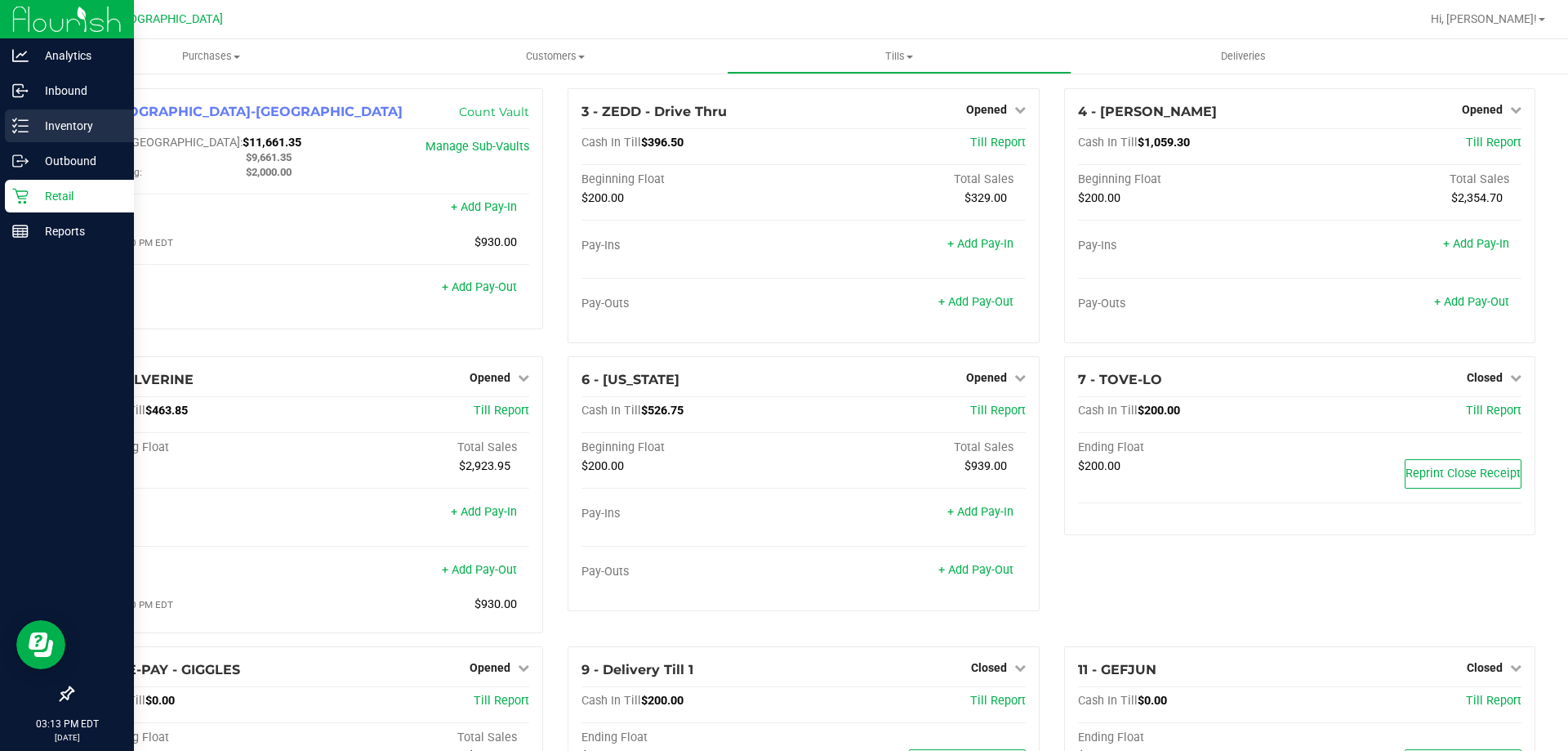
click at [22, 113] on div "Inventory" at bounding box center [69, 125] width 129 height 32
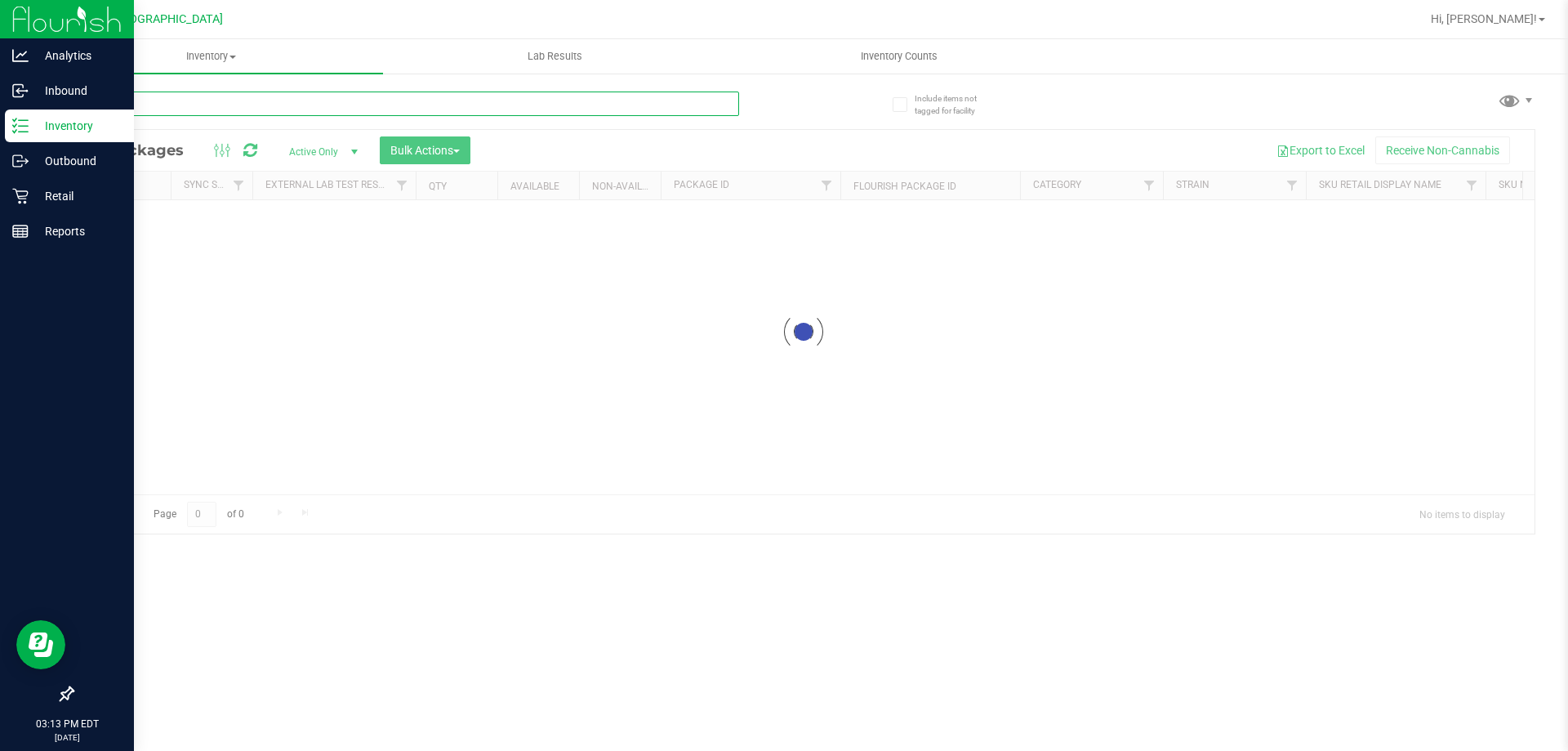
click at [369, 99] on input "text" at bounding box center [405, 103] width 667 height 25
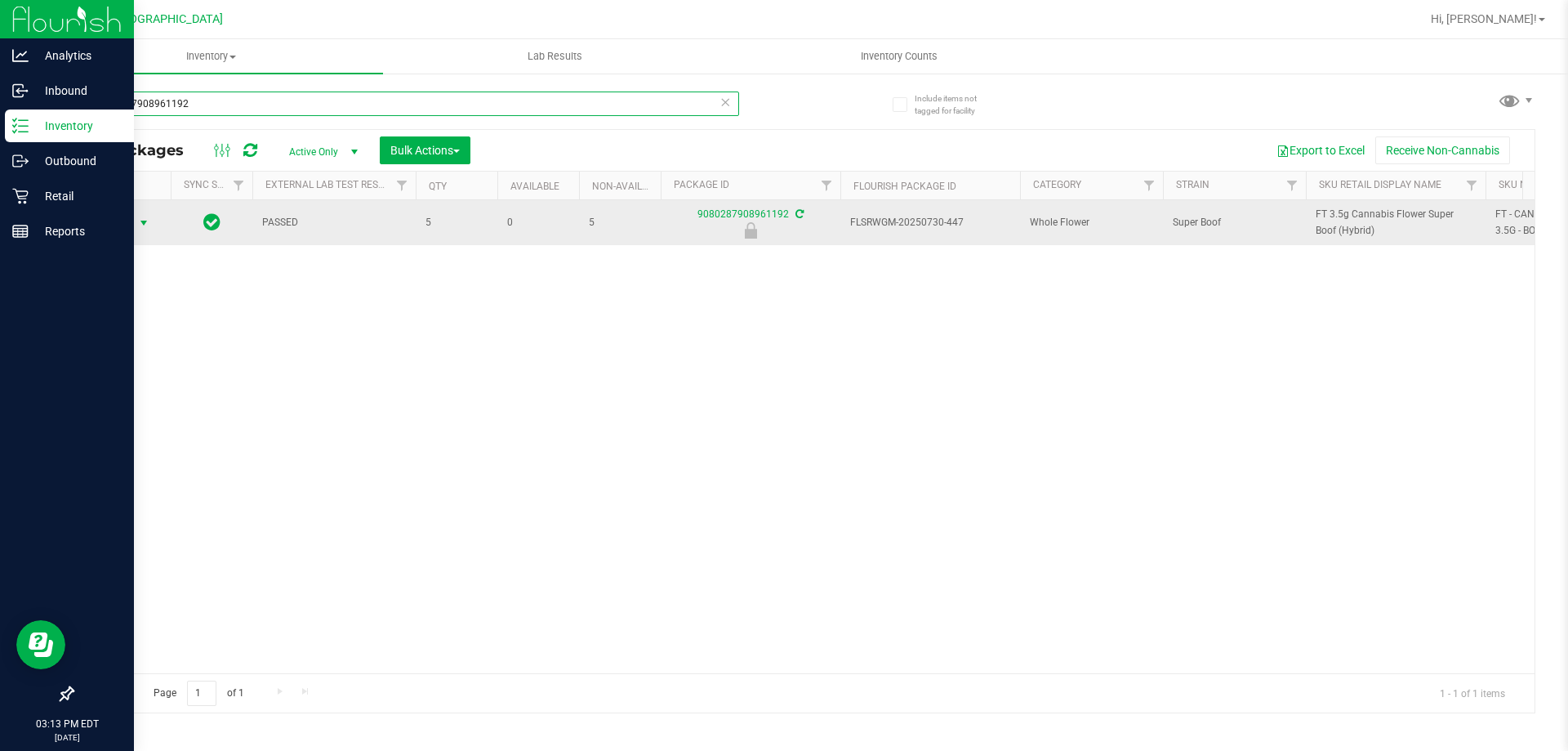
type input "9080287908961192"
click at [138, 221] on span "select" at bounding box center [144, 223] width 13 height 13
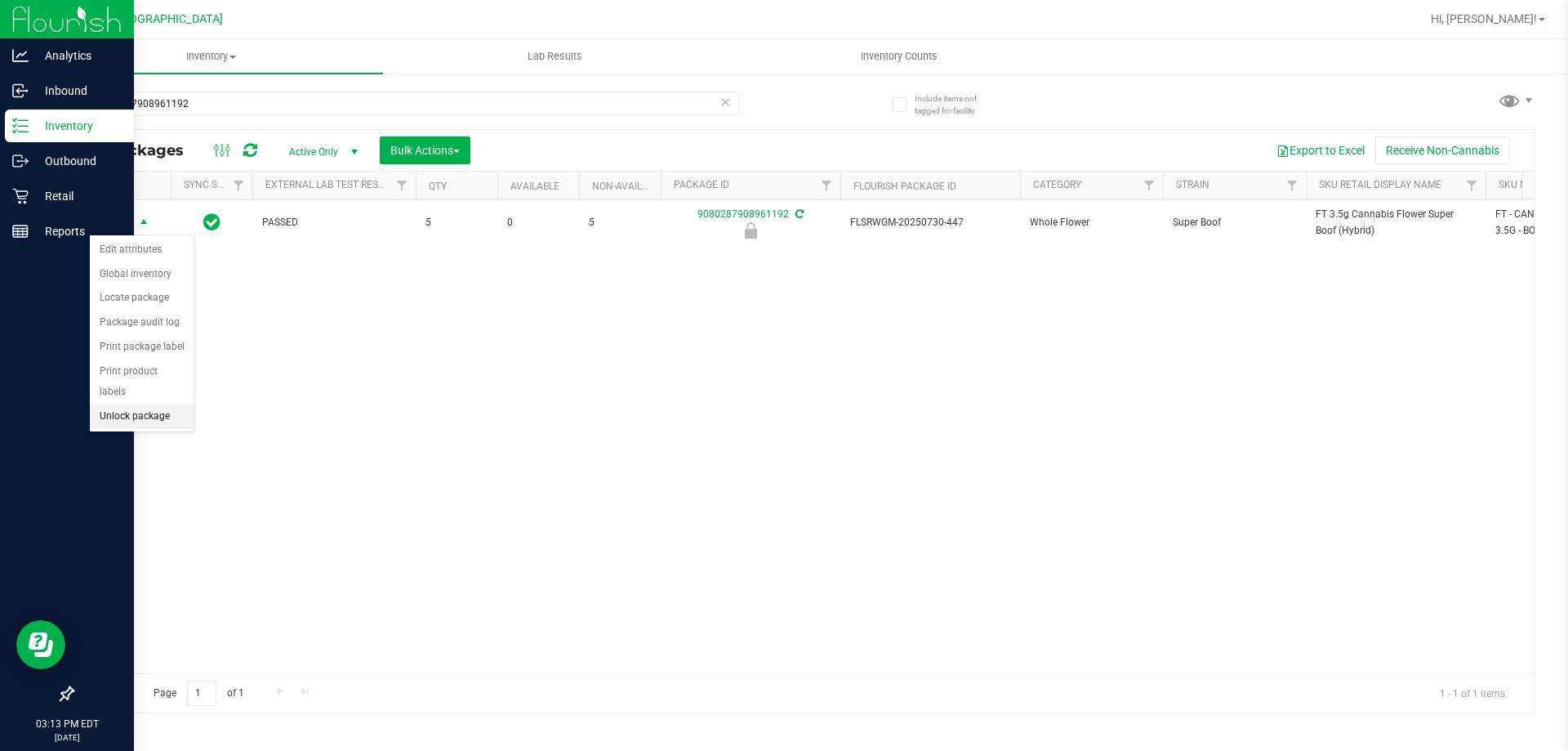
click at [150, 404] on li "Unlock package" at bounding box center [141, 416] width 104 height 25
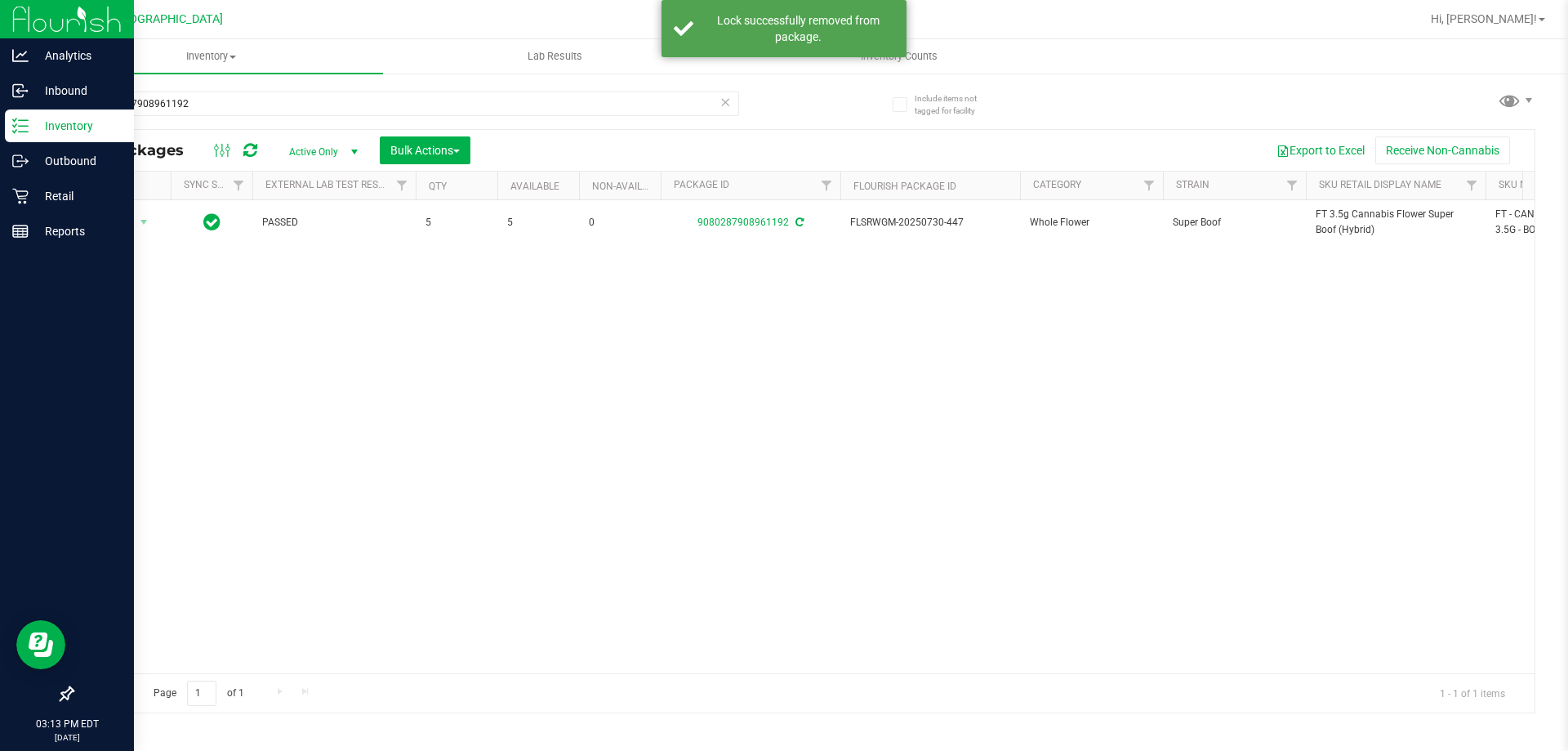
click at [1334, 223] on span "FT 3.5g Cannabis Flower Super Boof (Hybrid)" at bounding box center [1396, 222] width 160 height 31
copy tr "FT 3.5g Cannabis Flower Super Boof (Hybrid)"
click at [544, 104] on input "9080287908961192" at bounding box center [405, 103] width 667 height 25
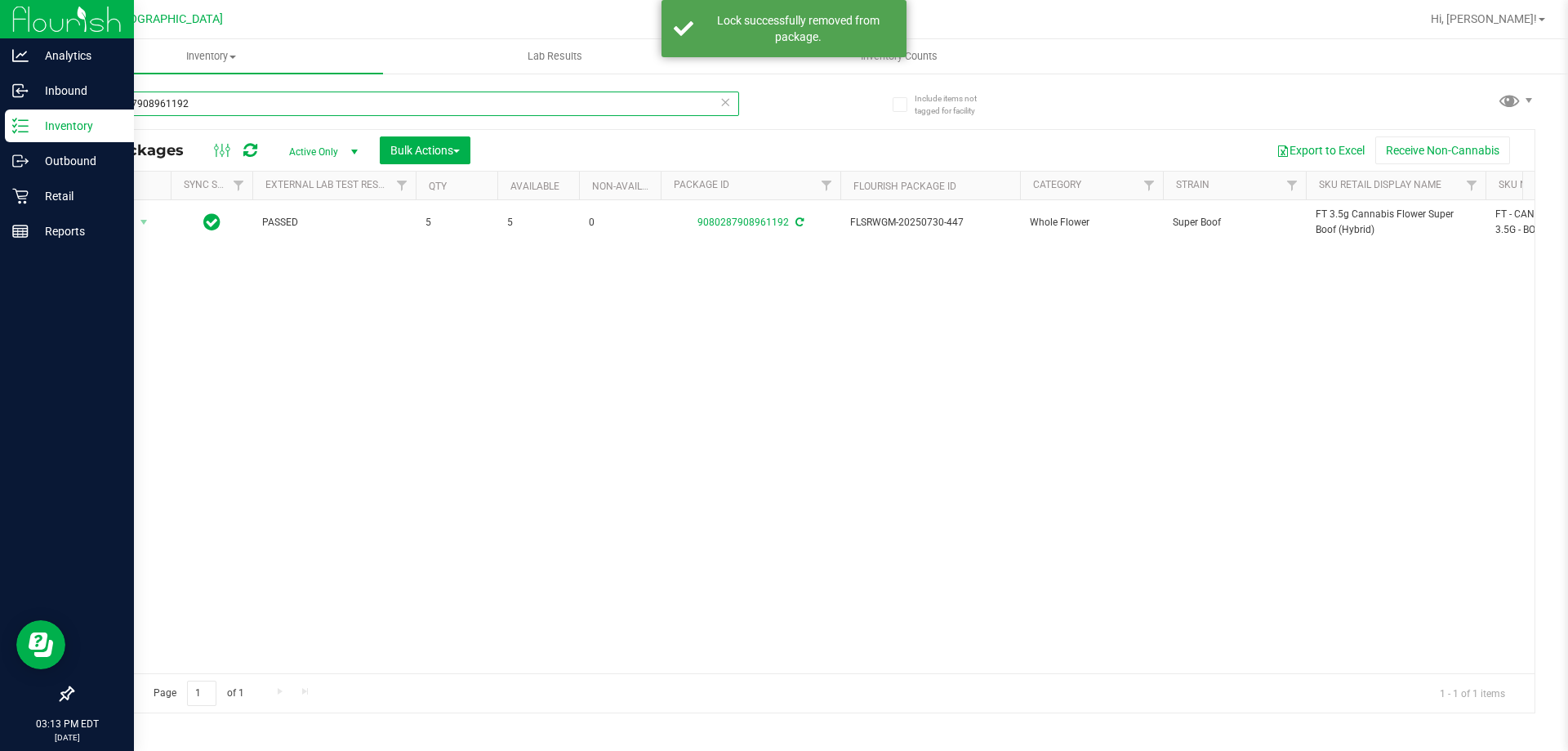
click at [544, 104] on input "9080287908961192" at bounding box center [405, 103] width 667 height 25
paste input "FT 3.5g Cannabis Flower Super Boof (Hybrid)"
type input "FT 3.5g Cannabis Flower Super Boof (Hybrid)"
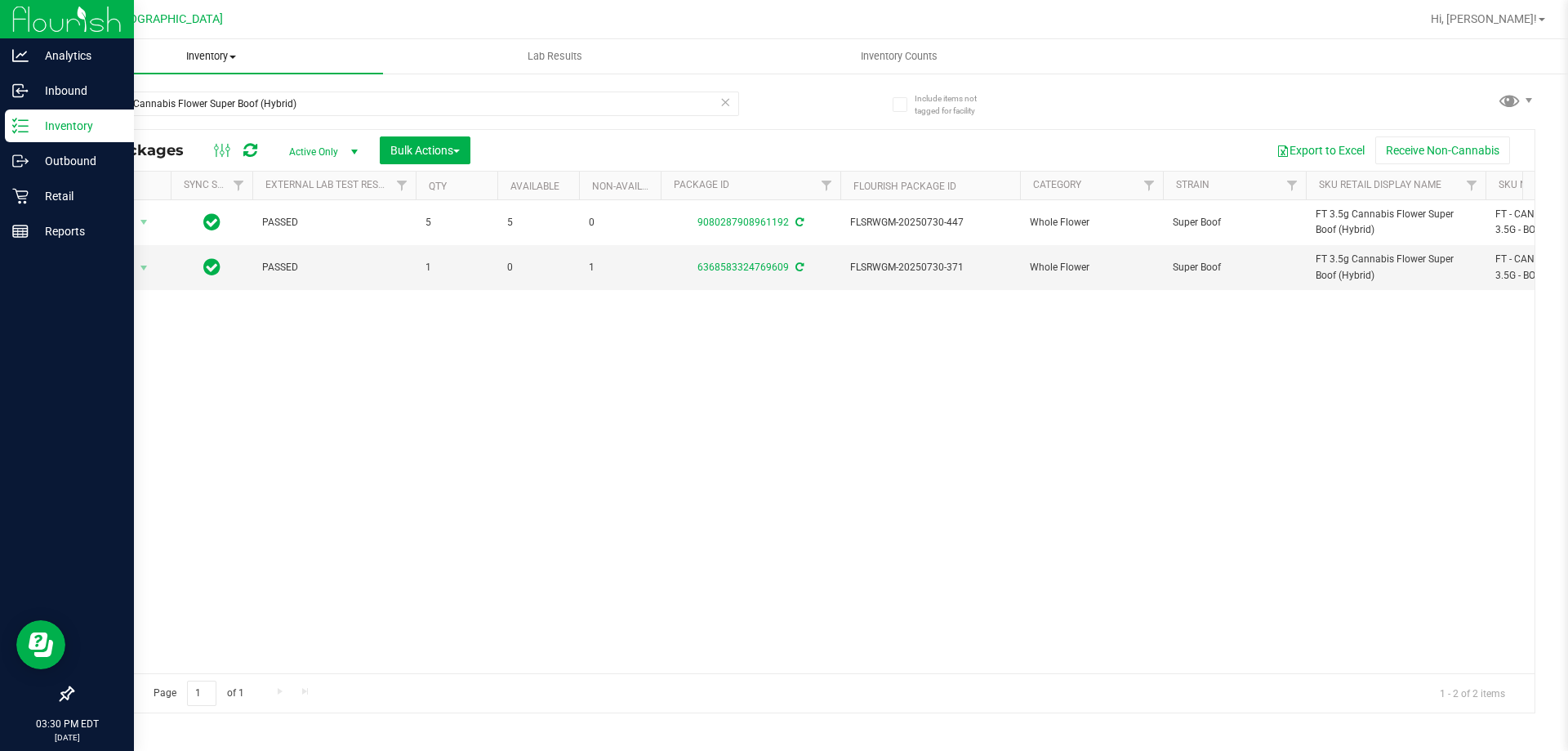
click at [190, 51] on span "Inventory" at bounding box center [210, 56] width 344 height 15
click at [136, 353] on div "Action Action Adjust qty Create package Edit attributes Global inventory Locate…" at bounding box center [803, 436] width 1462 height 473
click at [4, 192] on link "Retail" at bounding box center [66, 197] width 134 height 35
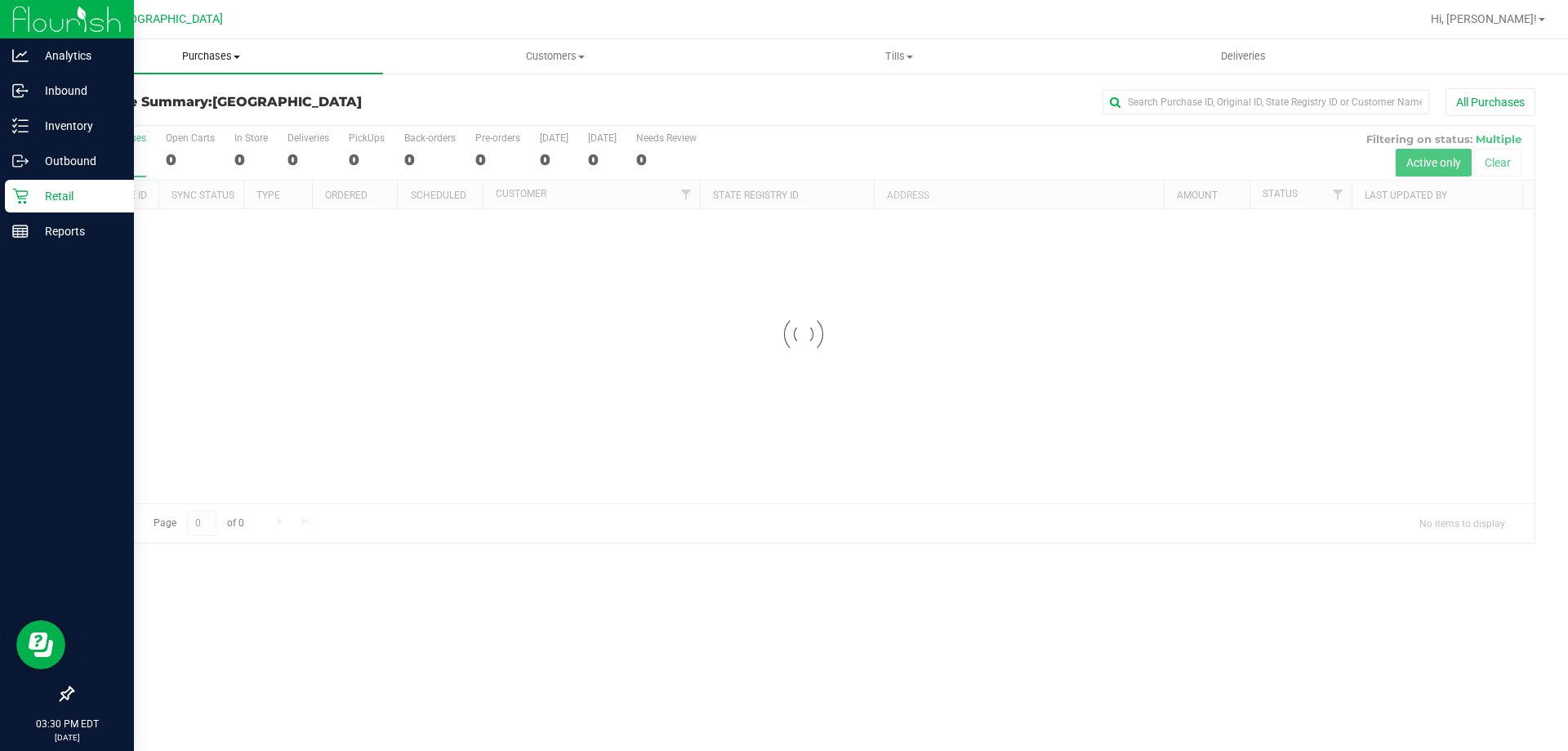
click at [221, 54] on span "Purchases" at bounding box center [210, 56] width 344 height 15
click at [175, 112] on li "Fulfillment" at bounding box center [210, 118] width 344 height 19
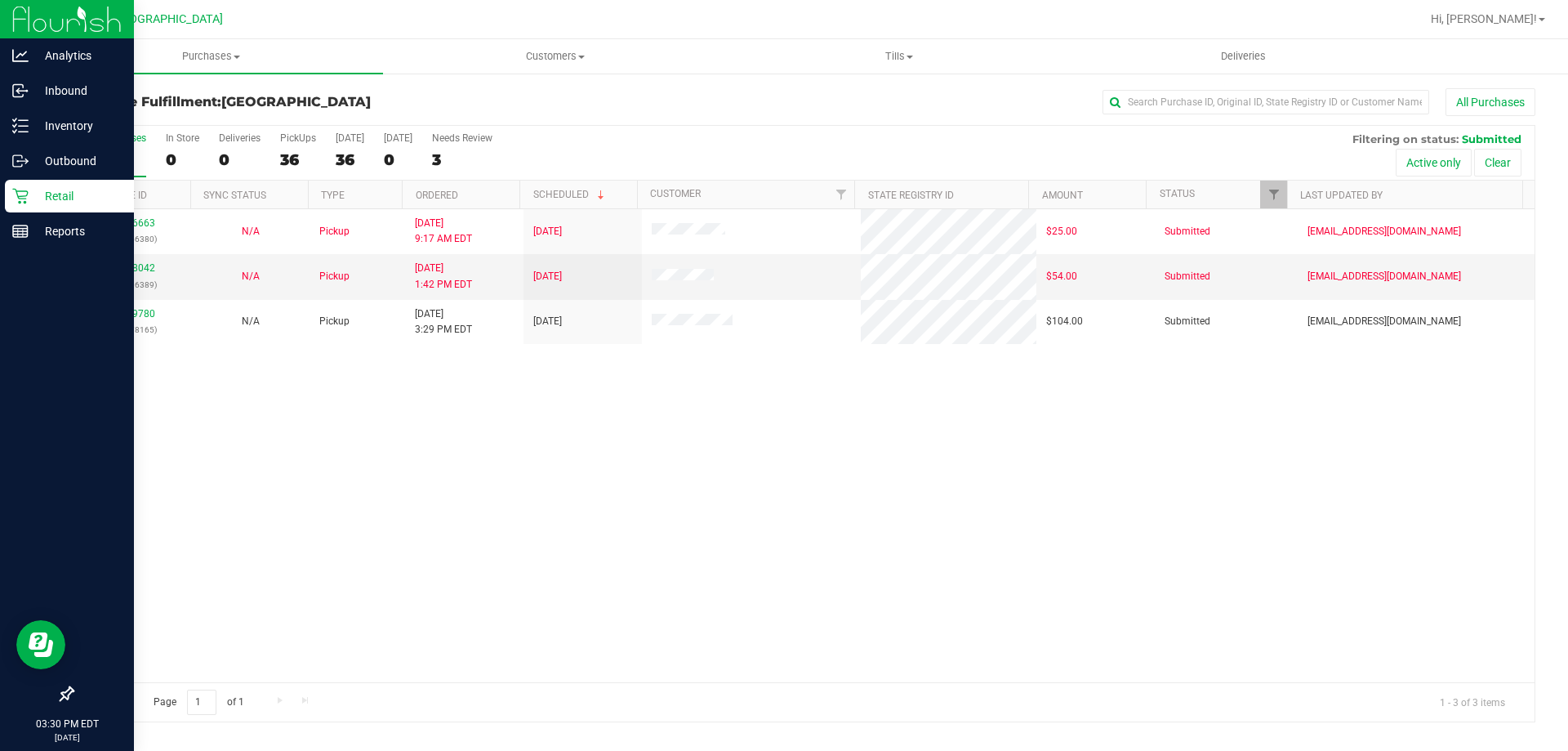
click at [815, 422] on div "11986663 (326656380) N/A Pickup 9/22/2025 9:17 AM EDT 9/22/2025 $25.00 Submitte…" at bounding box center [803, 446] width 1462 height 473
click at [530, 523] on div "11986663 (326656380) N/A Pickup 9/22/2025 9:17 AM EDT 9/22/2025 $25.00 Submitte…" at bounding box center [803, 446] width 1462 height 473
drag, startPoint x: 411, startPoint y: 456, endPoint x: 410, endPoint y: 425, distance: 31.0
click at [411, 455] on div "11986663 (326656380) N/A Pickup 9/22/2025 9:17 AM EDT 9/22/2025 $25.00 Submitte…" at bounding box center [803, 446] width 1462 height 473
click at [897, 45] on uib-tab-heading "Tills Manage tills Reconcile e-payments" at bounding box center [898, 55] width 342 height 32
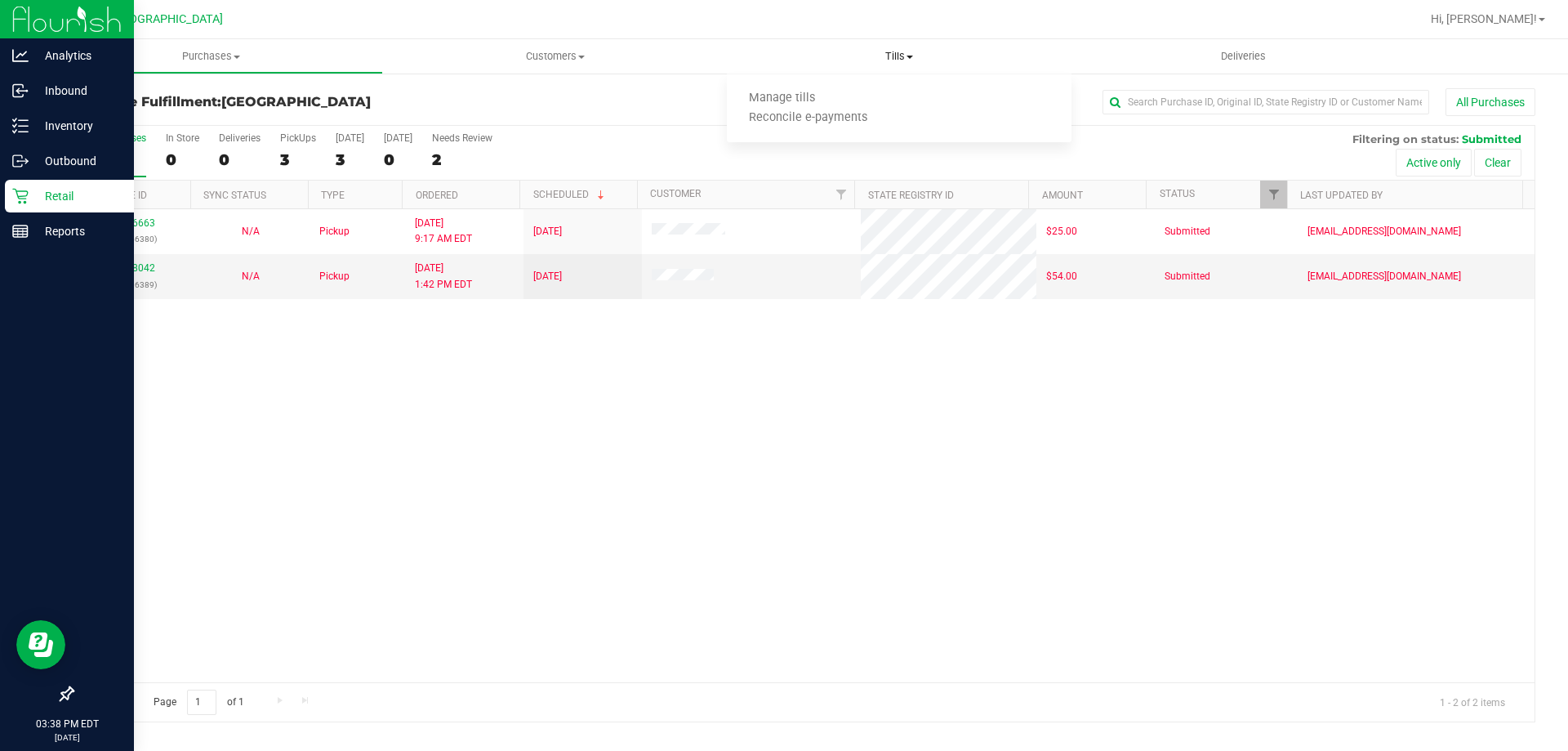
click at [810, 86] on ul "Manage tills Reconcile e-payments" at bounding box center [898, 109] width 344 height 68
click at [890, 61] on span "Tills" at bounding box center [898, 56] width 344 height 15
click at [814, 98] on span "Manage tills" at bounding box center [782, 98] width 111 height 14
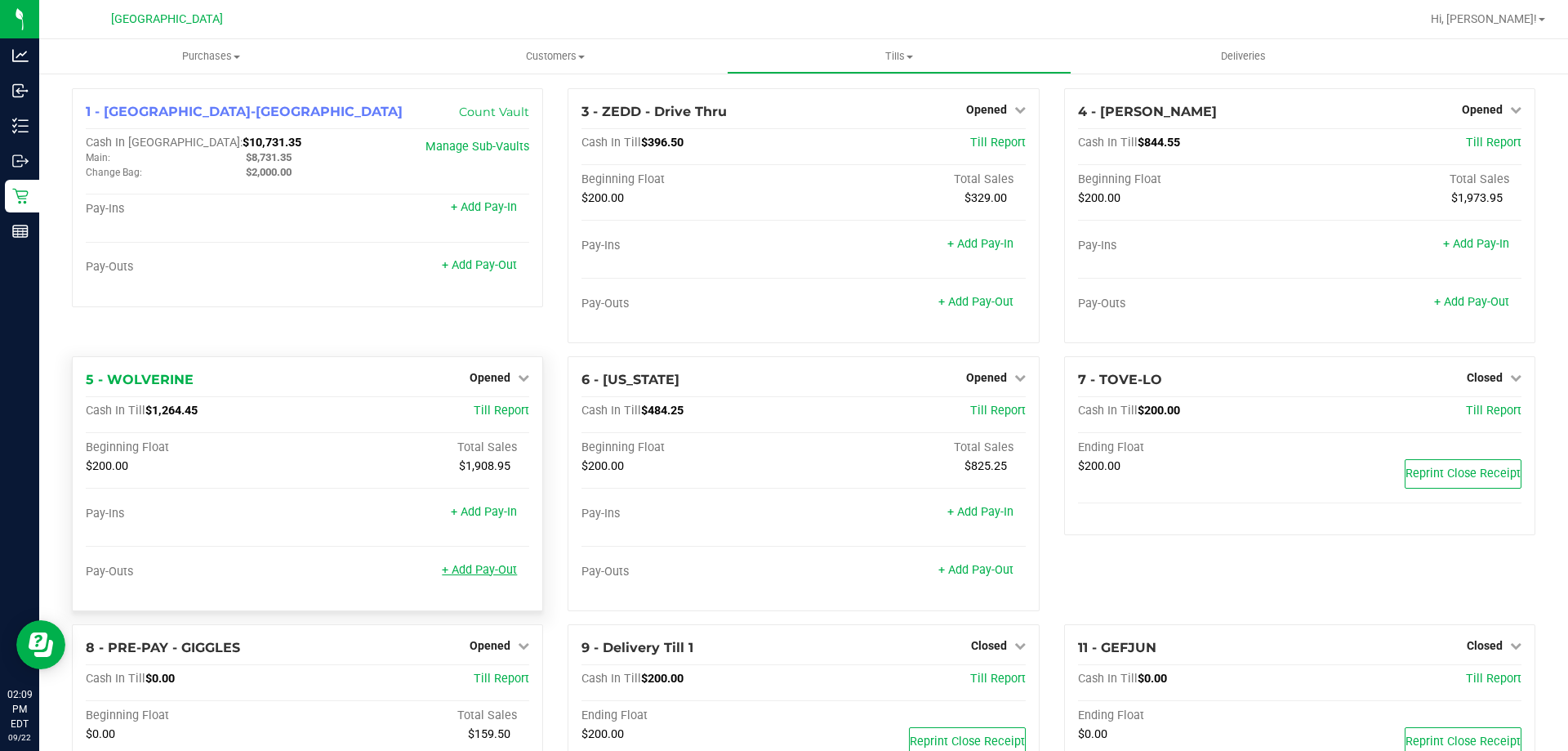
click at [489, 568] on link "+ Add Pay-Out" at bounding box center [479, 569] width 75 height 14
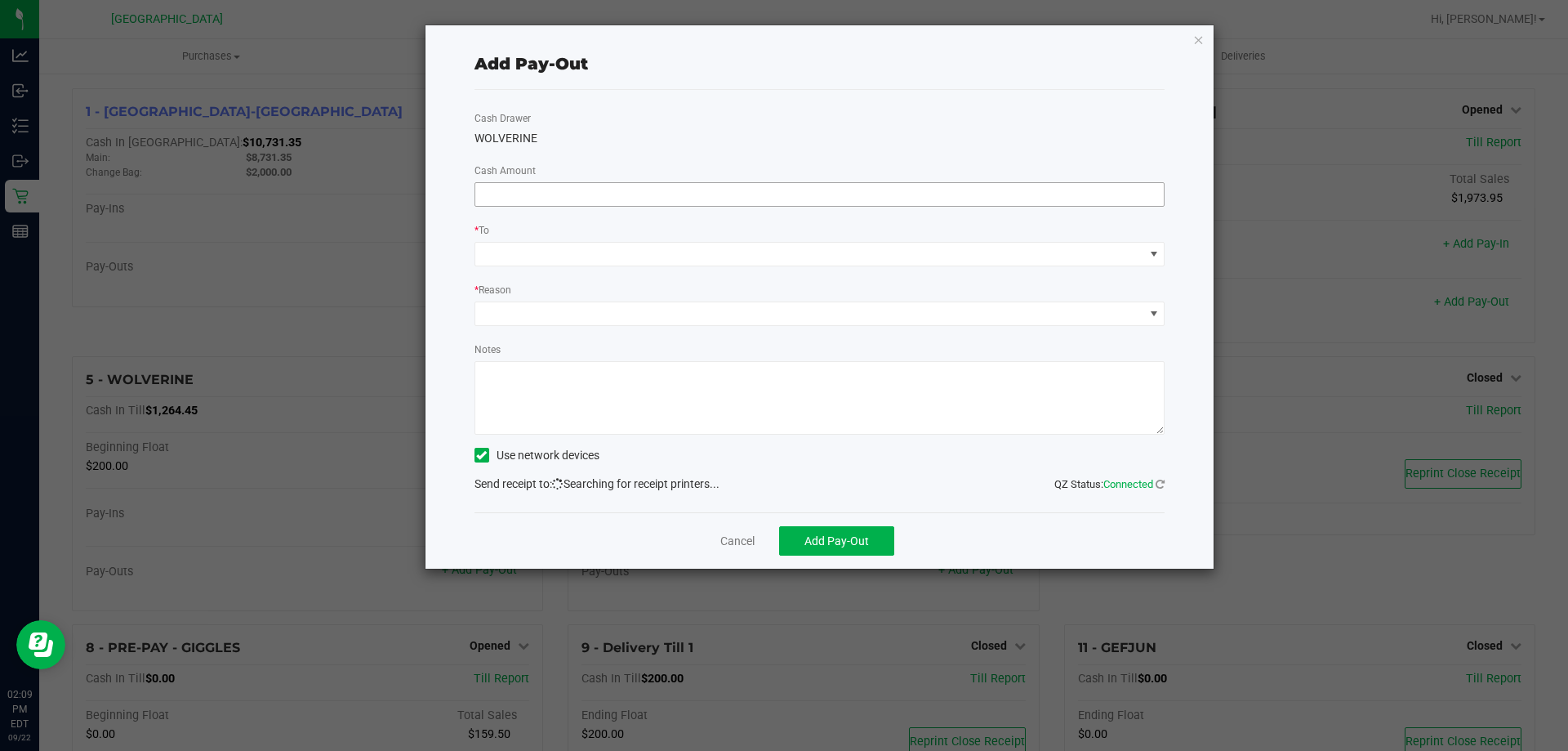
click at [594, 201] on input at bounding box center [819, 194] width 689 height 23
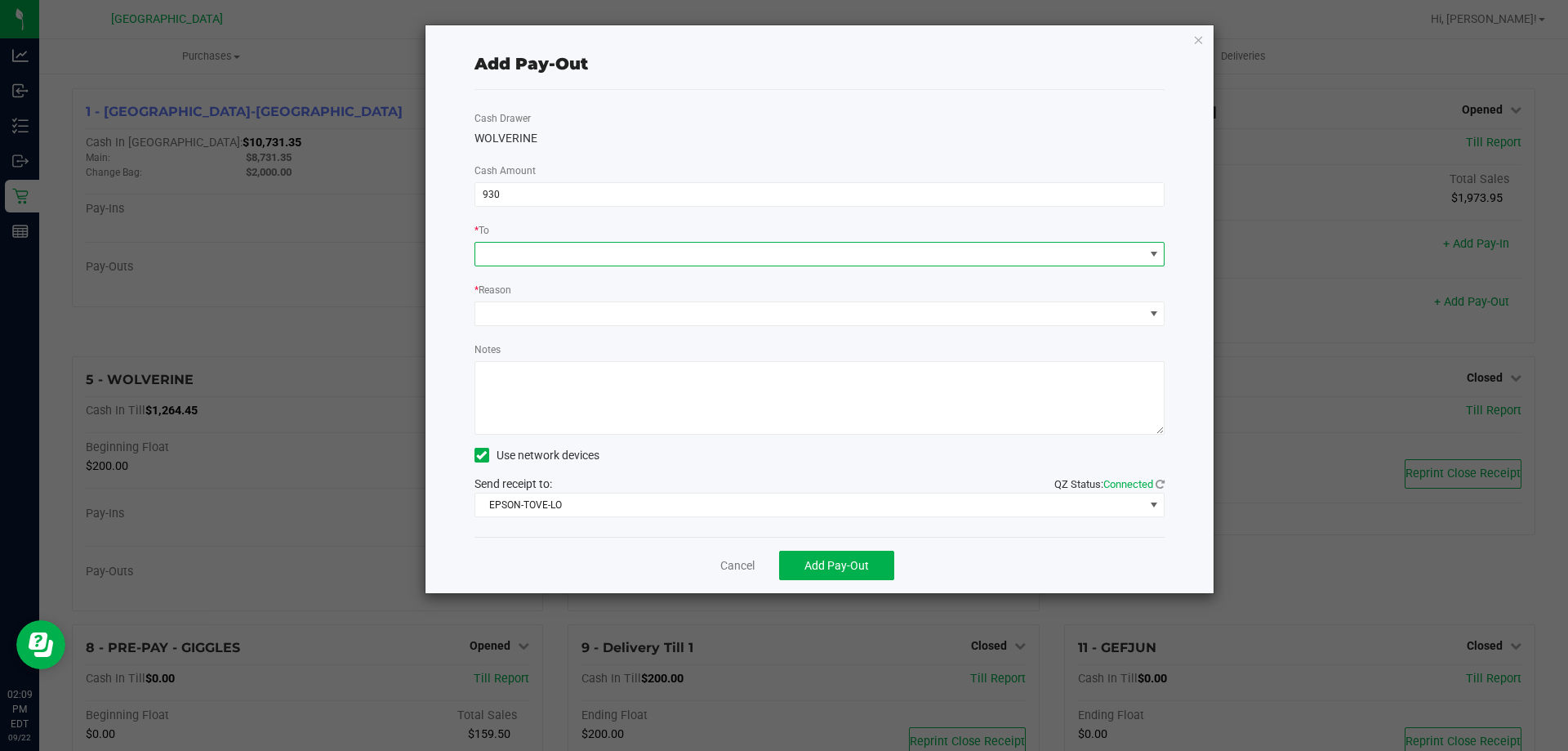
type input "$930.00"
click at [575, 255] on span at bounding box center [809, 254] width 669 height 23
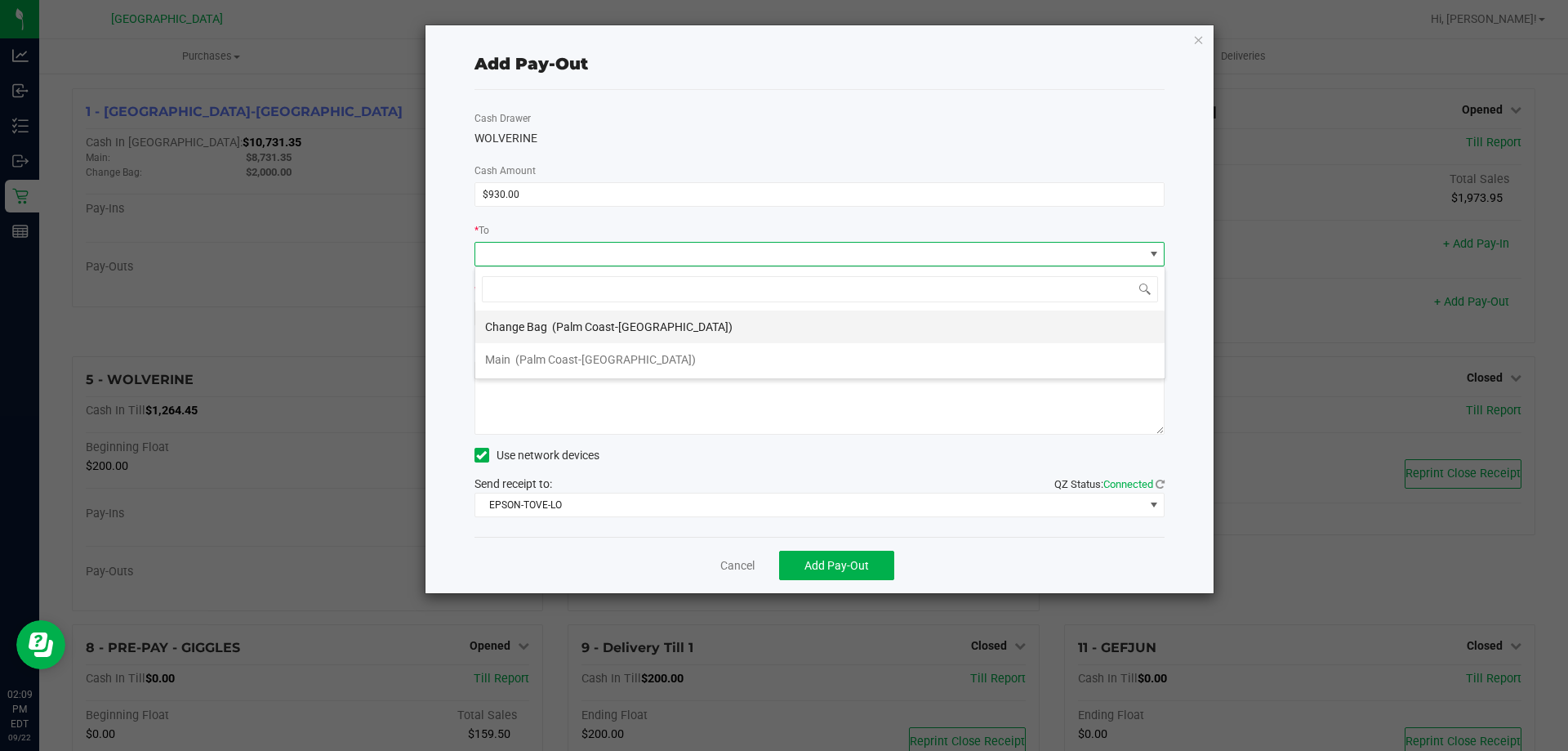
scroll to position [25, 690]
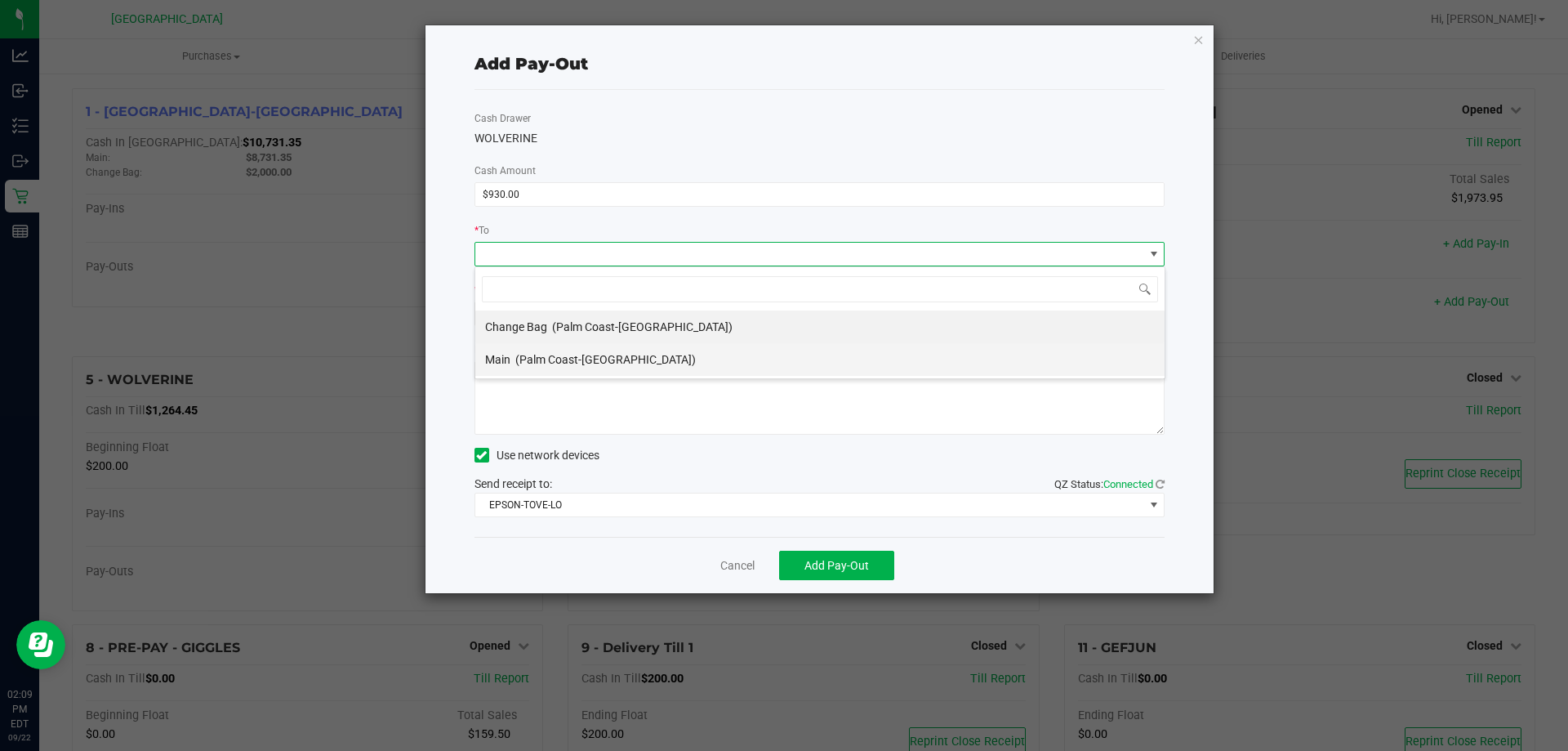
click at [555, 351] on div "Main (Palm Coast-Vault)" at bounding box center [590, 360] width 210 height 30
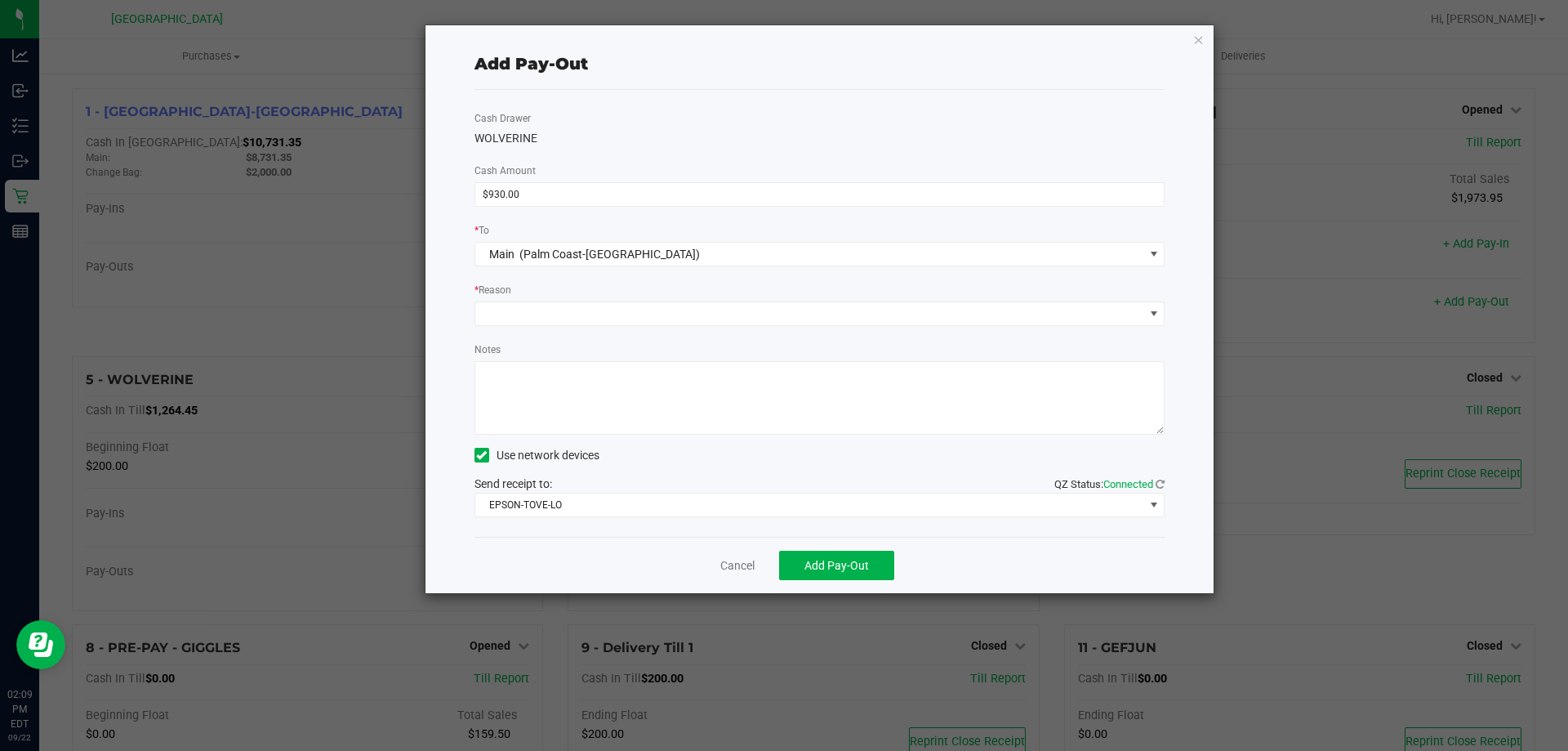
click at [529, 517] on div "Cash Drawer WOLVERINE Cash Amount $930.00 * To Main (Palm Coast-Vault) * Reason…" at bounding box center [819, 313] width 691 height 447
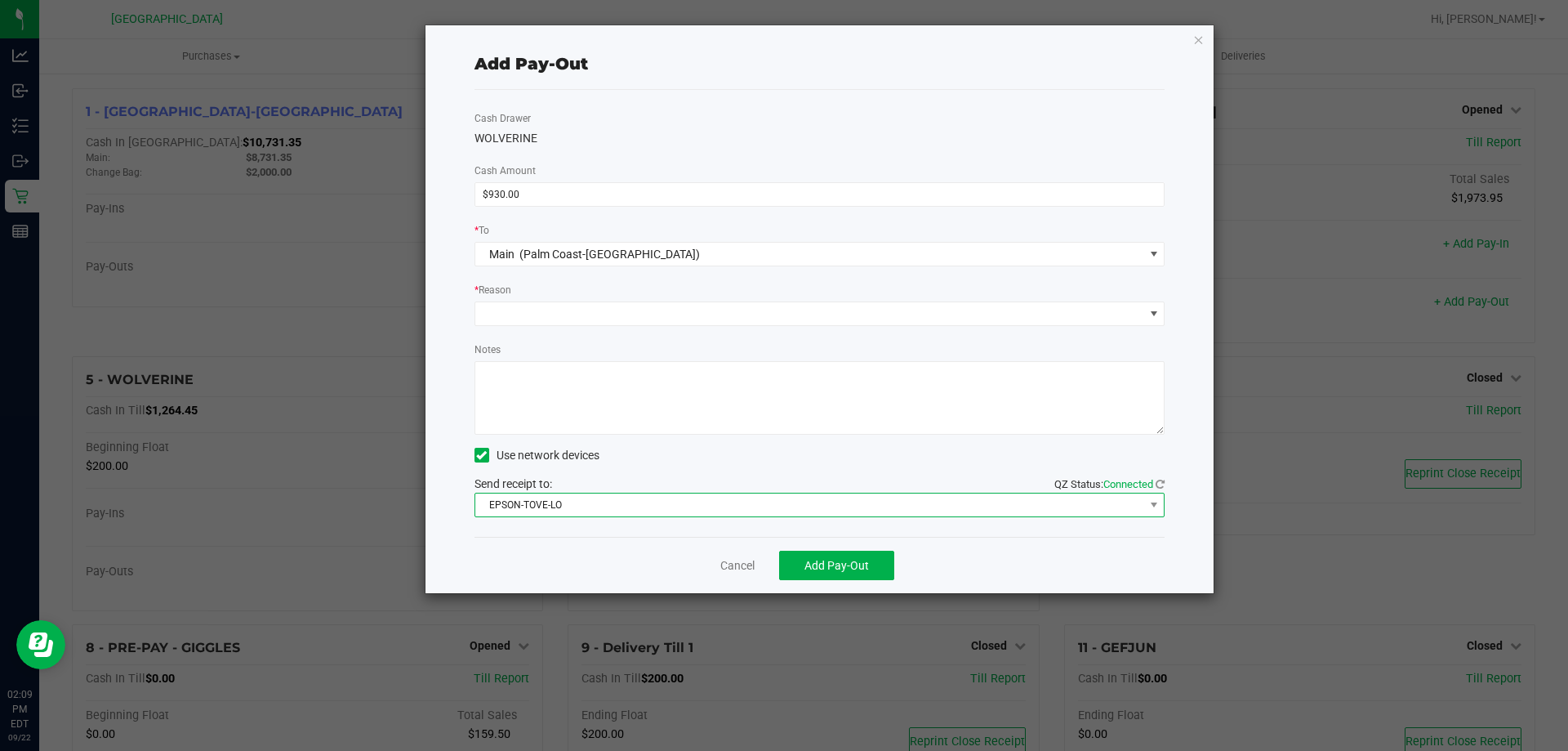
click at [536, 508] on span "EPSON-TOVE-LO" at bounding box center [809, 505] width 669 height 23
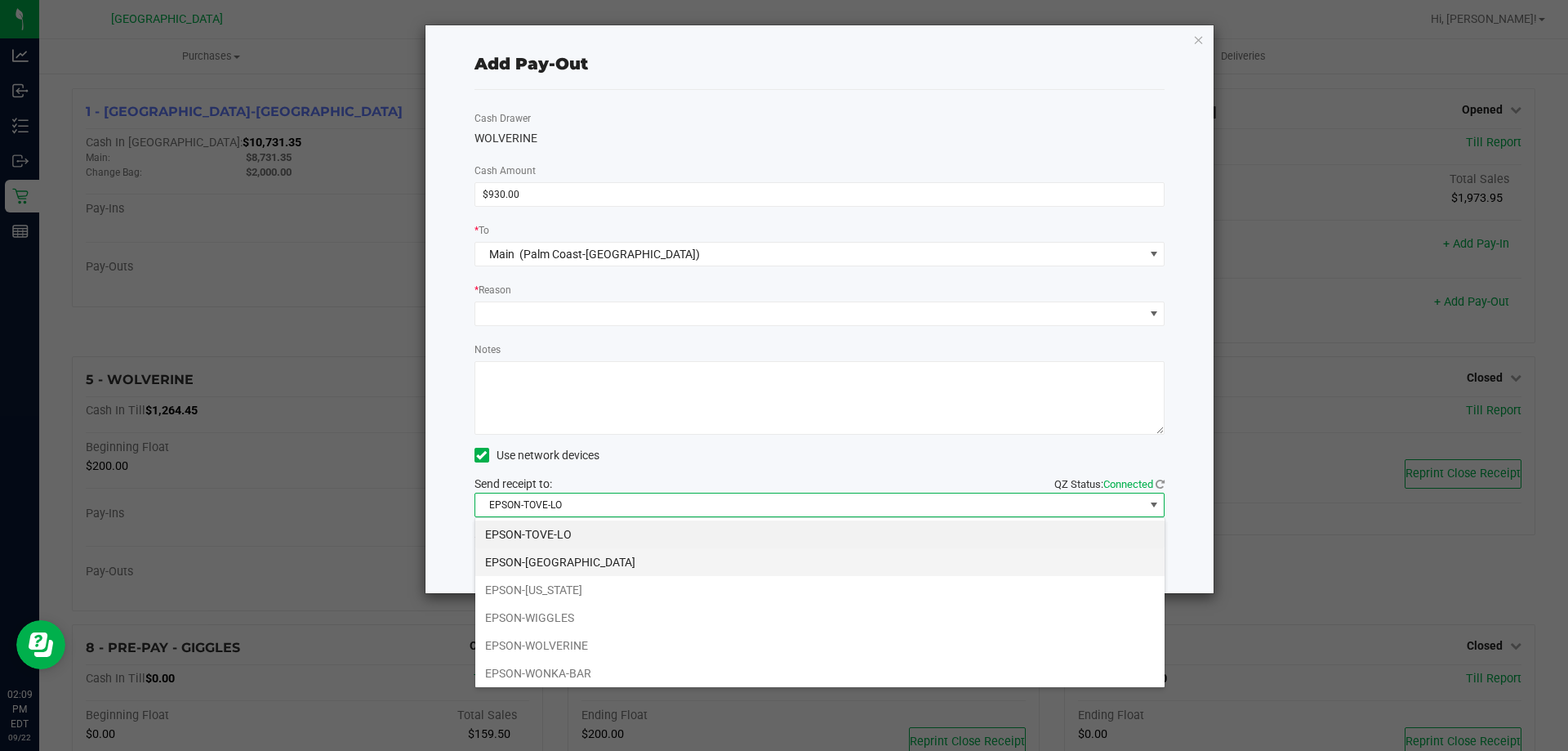
click at [560, 566] on li "EPSON-VANUATU" at bounding box center [819, 562] width 689 height 28
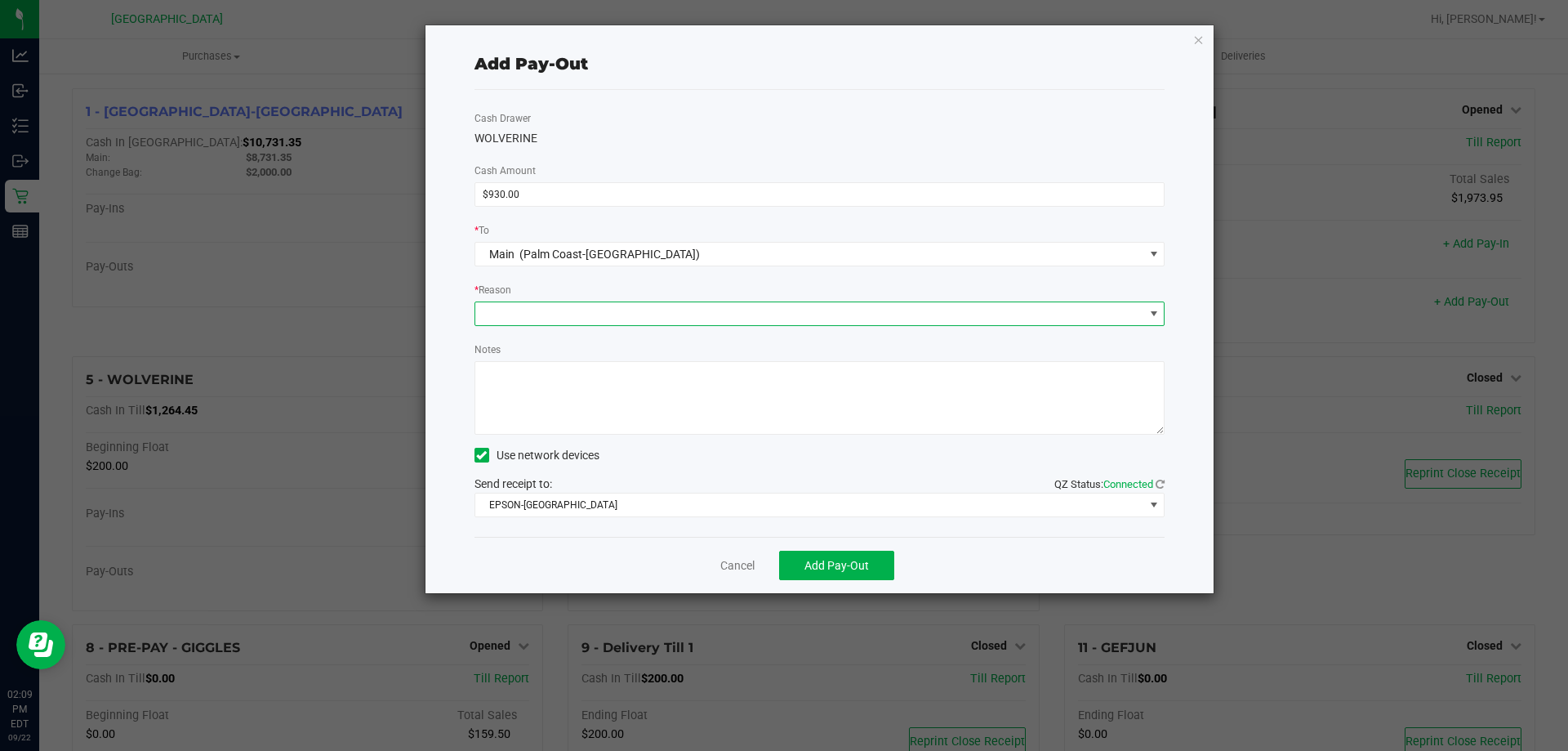
click at [533, 309] on span at bounding box center [809, 314] width 669 height 23
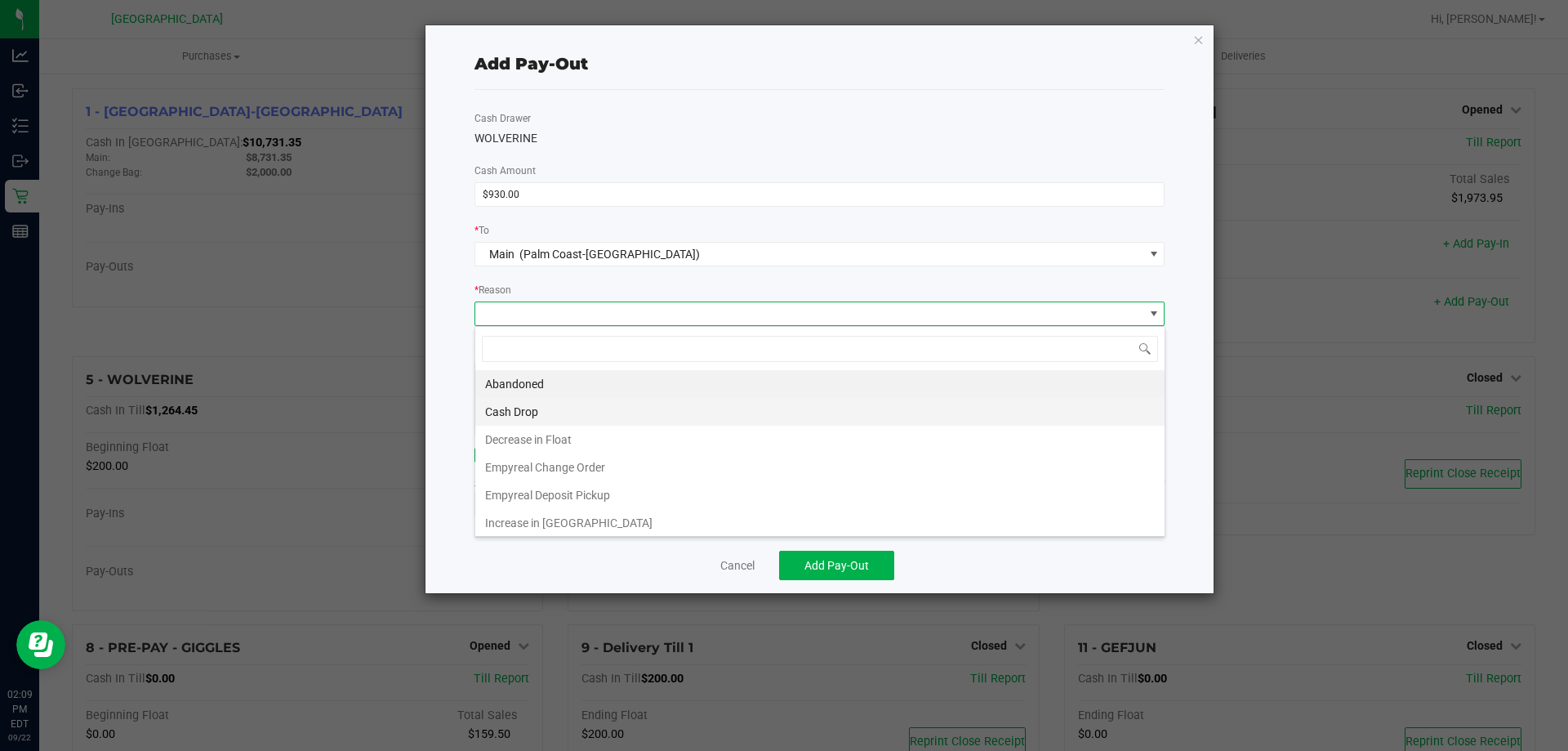
click at [524, 404] on li "Cash Drop" at bounding box center [819, 411] width 689 height 28
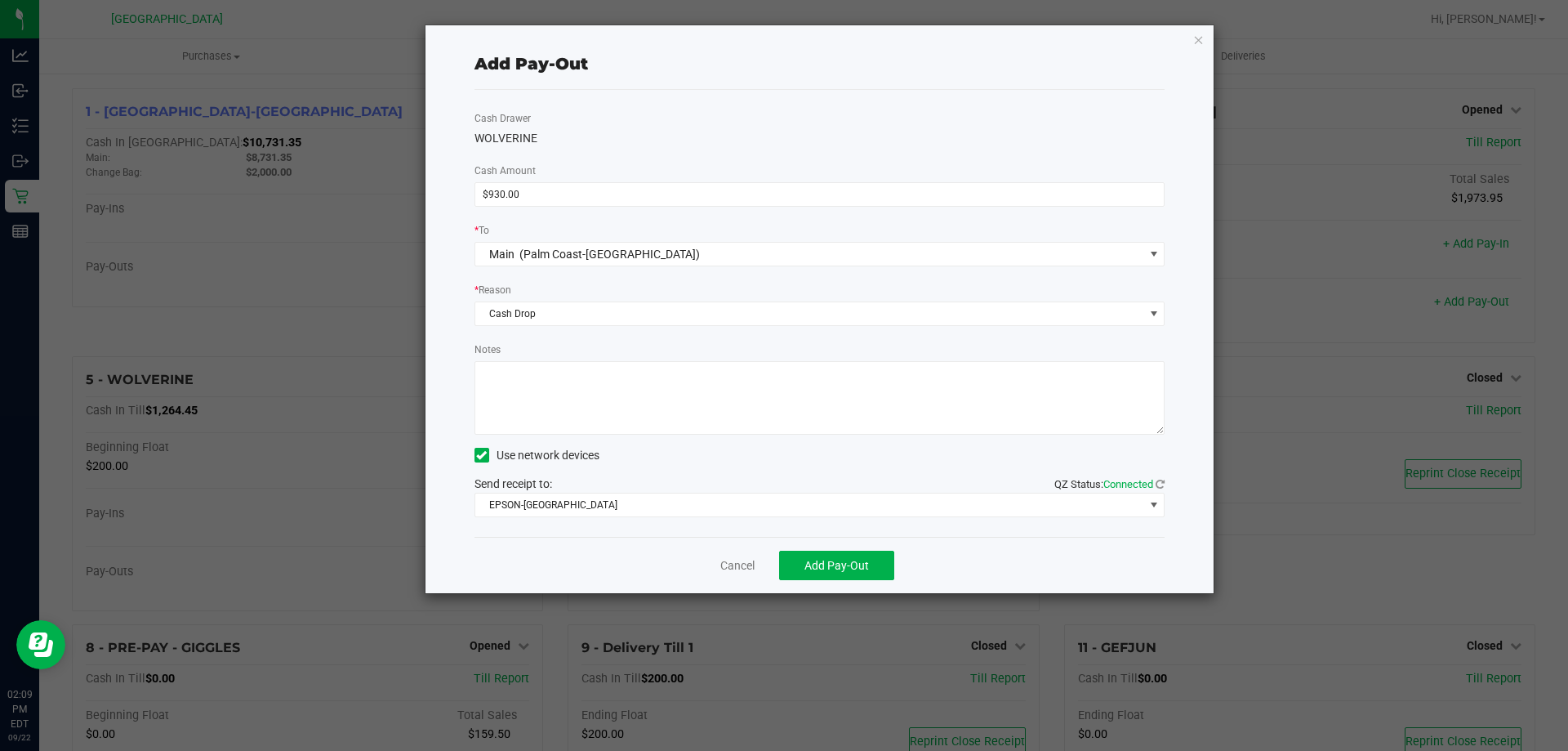
click at [524, 403] on textarea "Notes" at bounding box center [819, 398] width 691 height 74
type textarea "LA"
click at [813, 564] on span "Add Pay-Out" at bounding box center [837, 566] width 65 height 13
click at [735, 562] on link "Dismiss" at bounding box center [731, 566] width 39 height 18
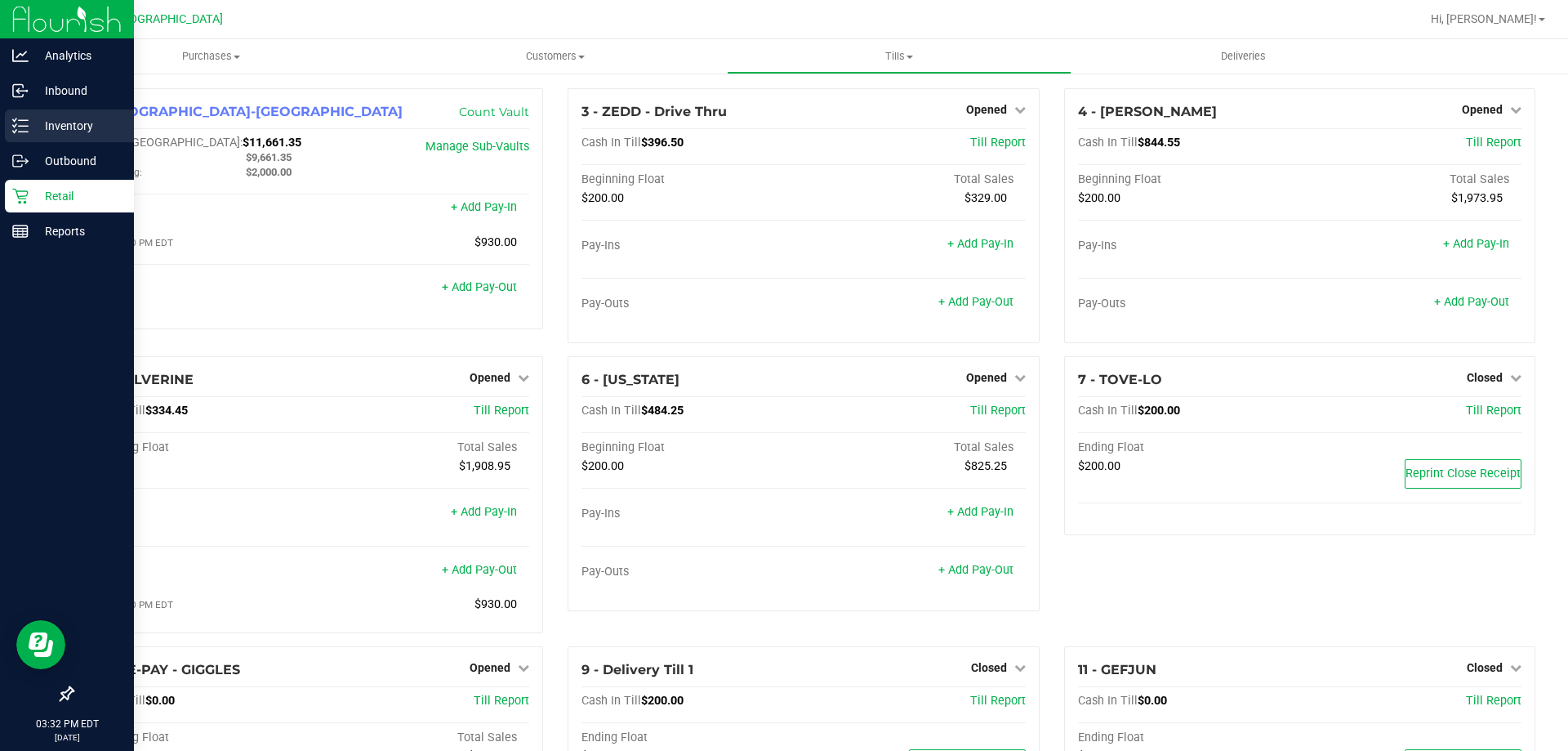
click at [26, 117] on icon at bounding box center [20, 125] width 17 height 17
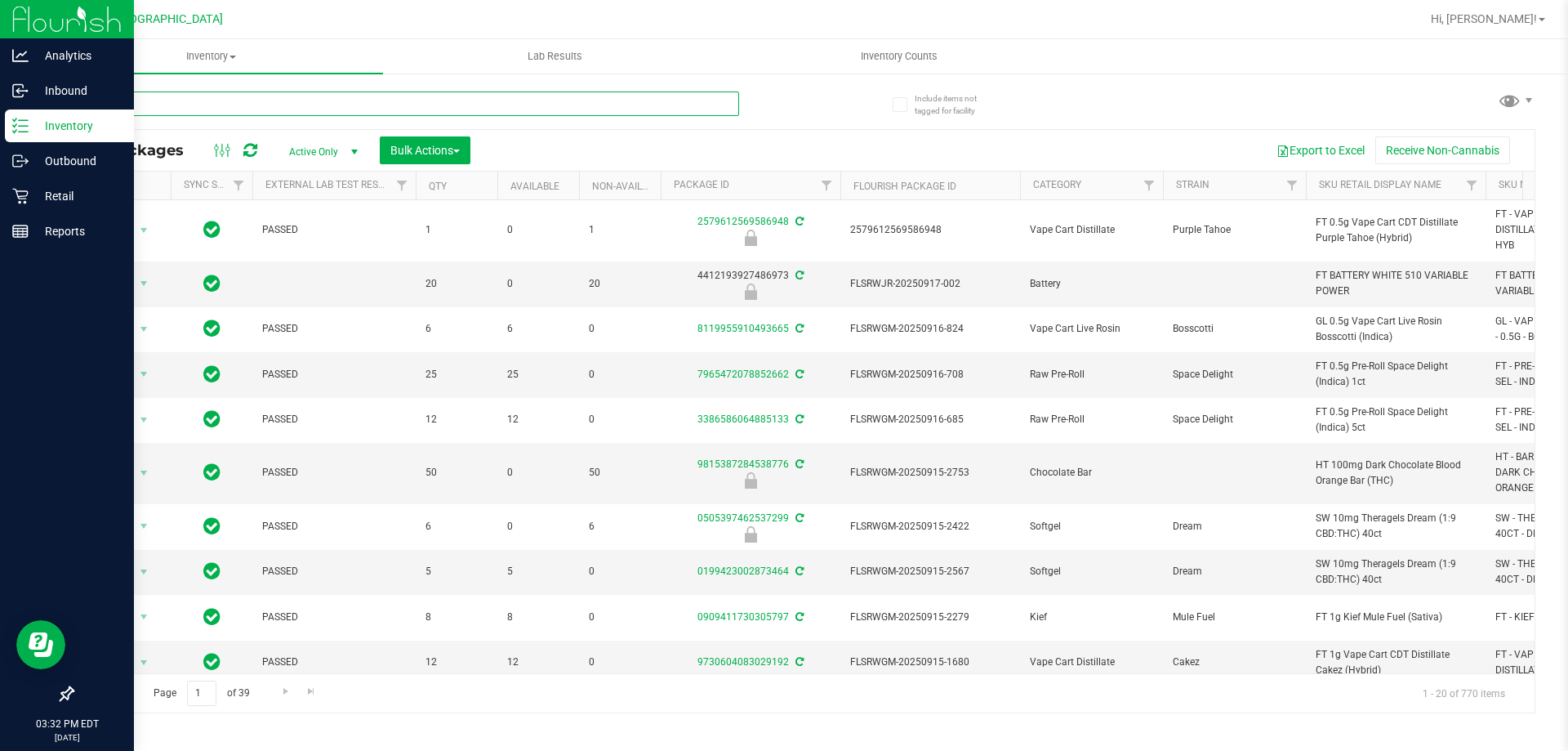
click at [376, 103] on input "text" at bounding box center [405, 103] width 667 height 25
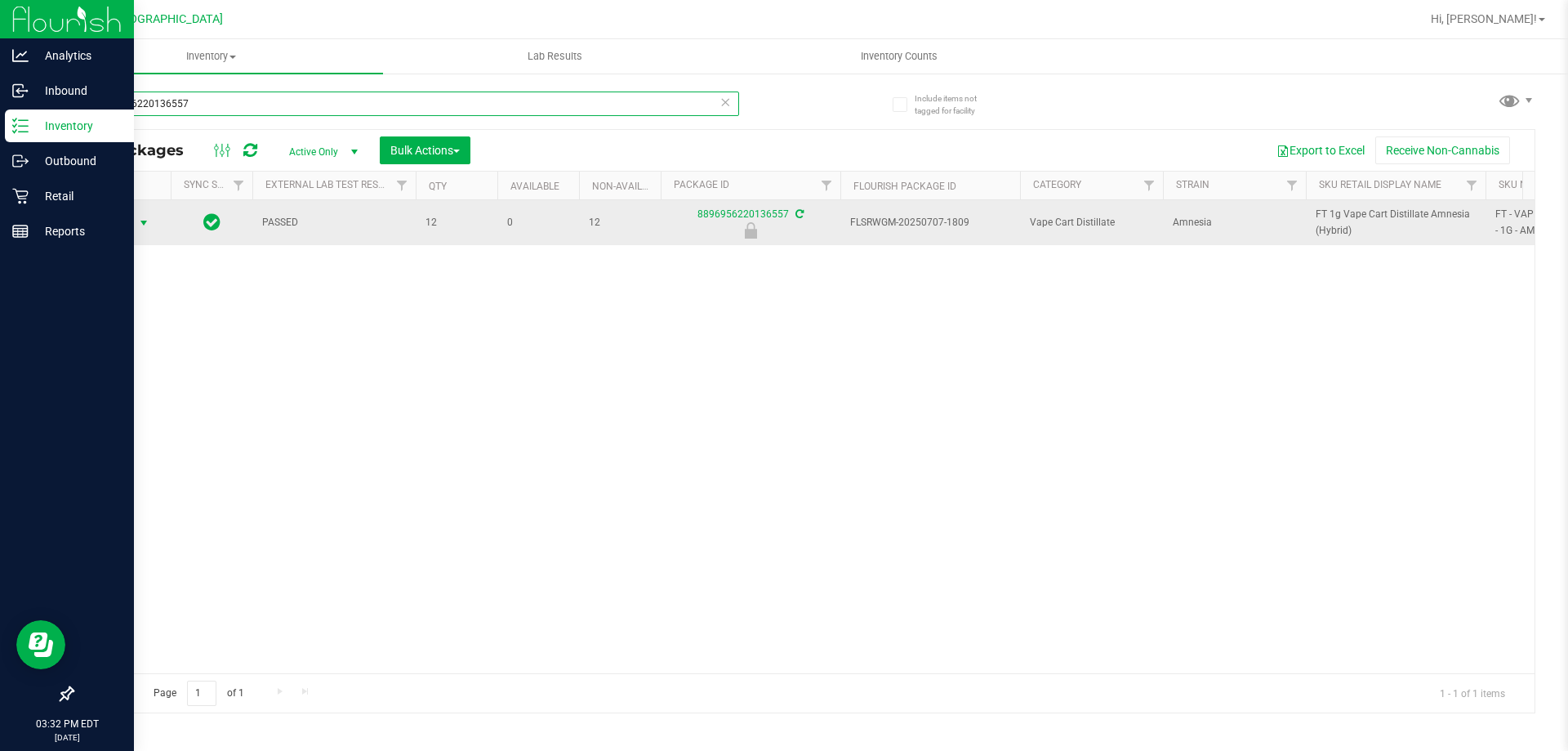
type input "8896956220136557"
click at [138, 215] on span "select" at bounding box center [144, 222] width 20 height 23
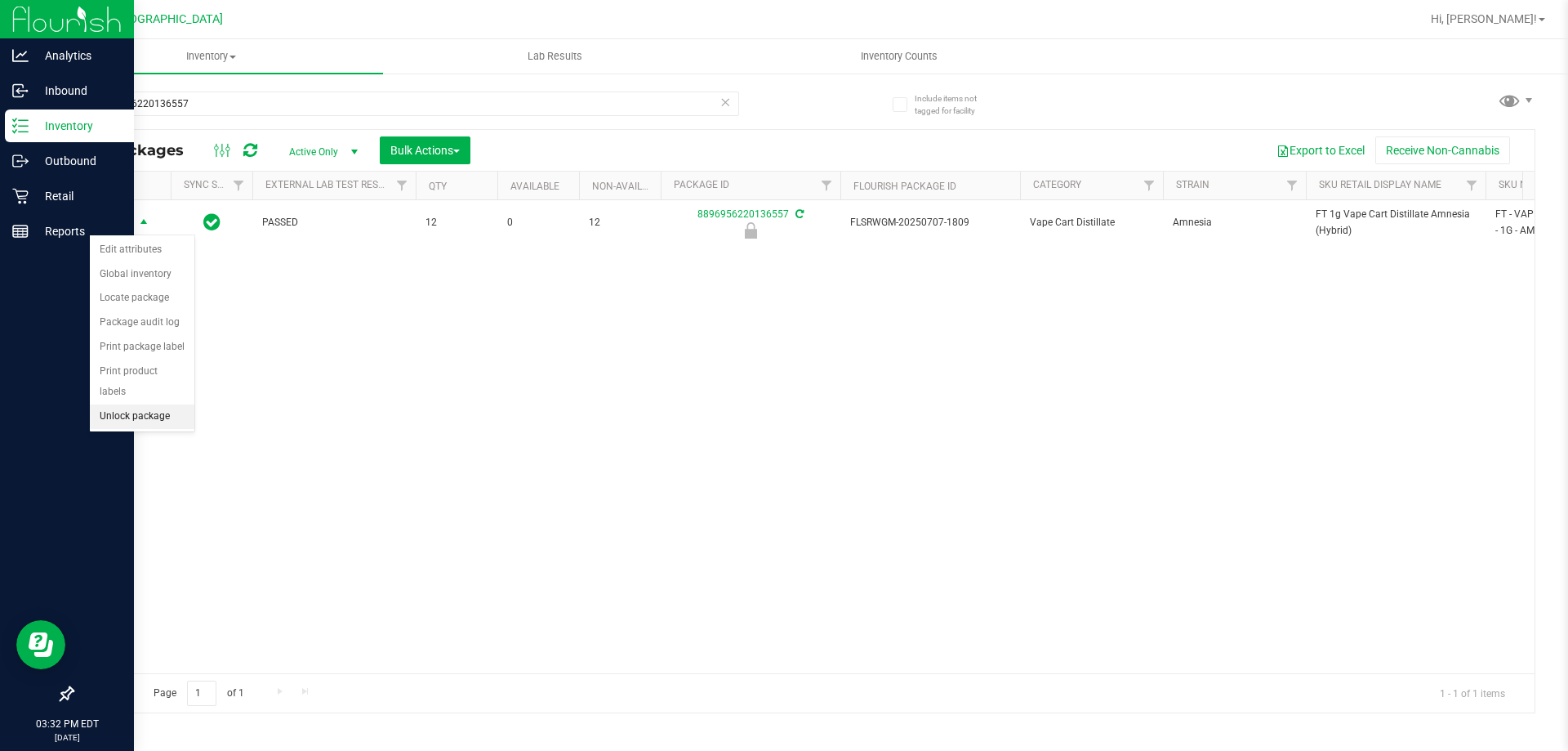
click at [165, 404] on li "Unlock package" at bounding box center [141, 416] width 104 height 25
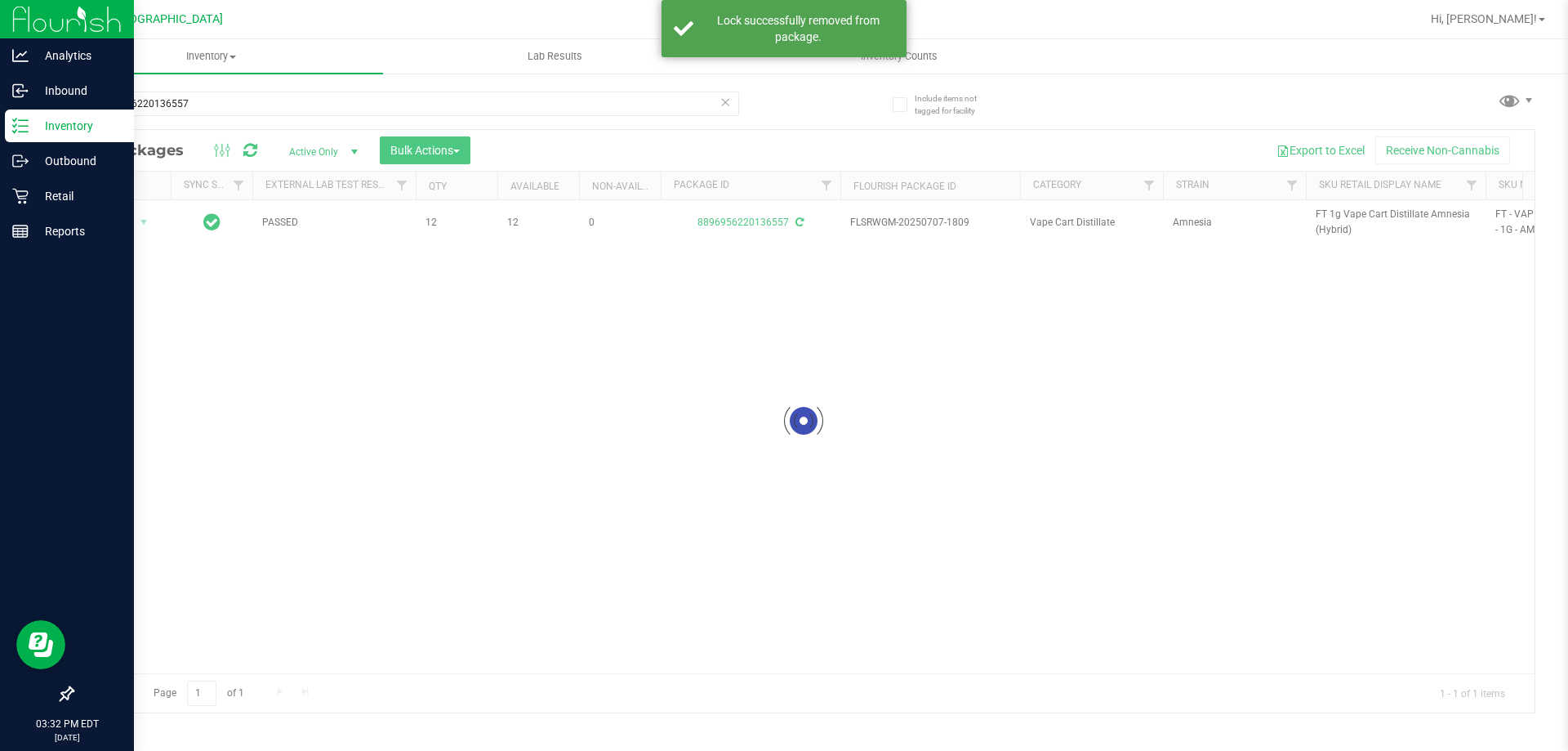
click at [1336, 224] on div at bounding box center [803, 421] width 1462 height 582
click at [1338, 219] on div at bounding box center [803, 421] width 1462 height 582
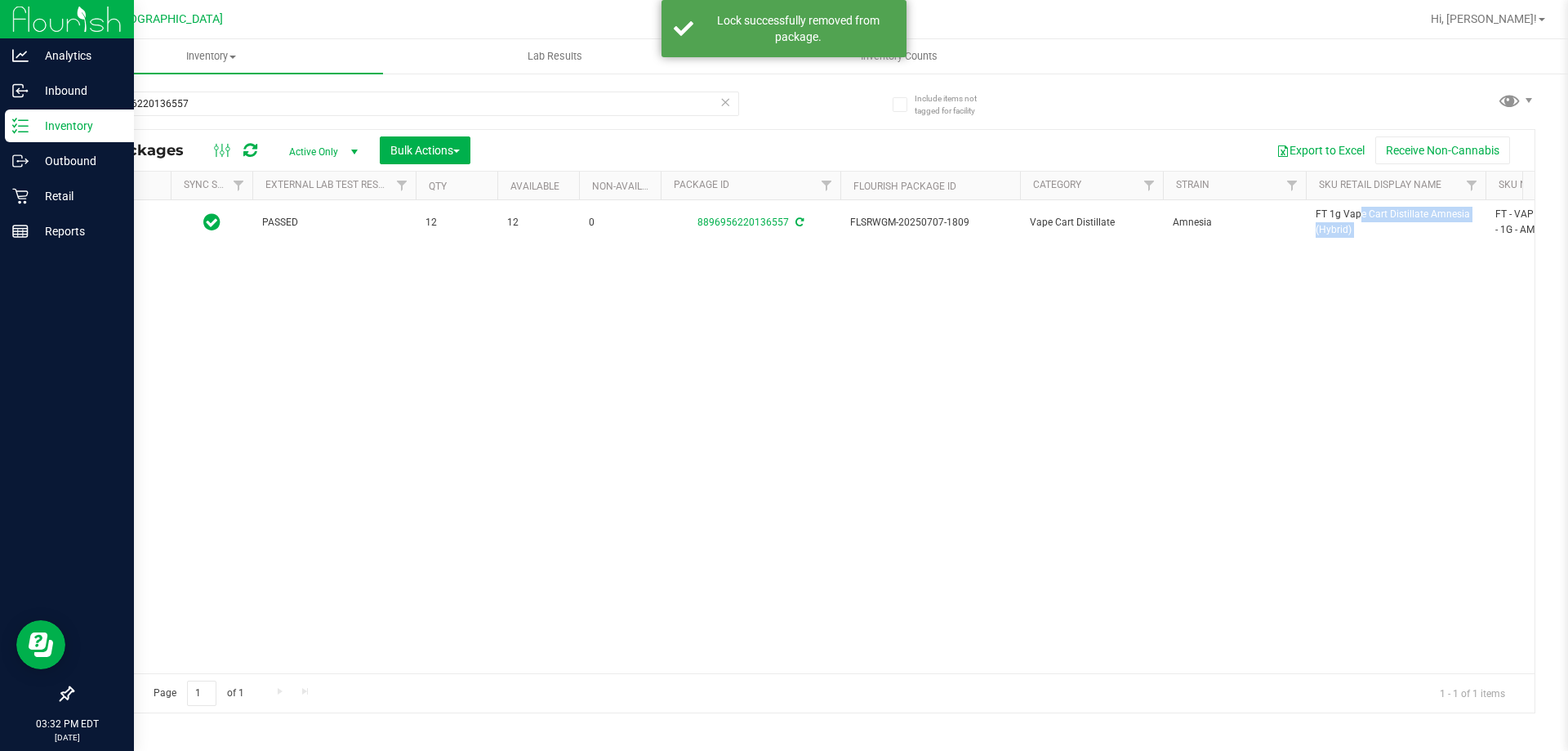
click at [1338, 219] on span "FT 1g Vape Cart Distillate Amnesia (Hybrid)" at bounding box center [1396, 222] width 160 height 31
copy tr "FT 1g Vape Cart Distillate Amnesia (Hybrid)"
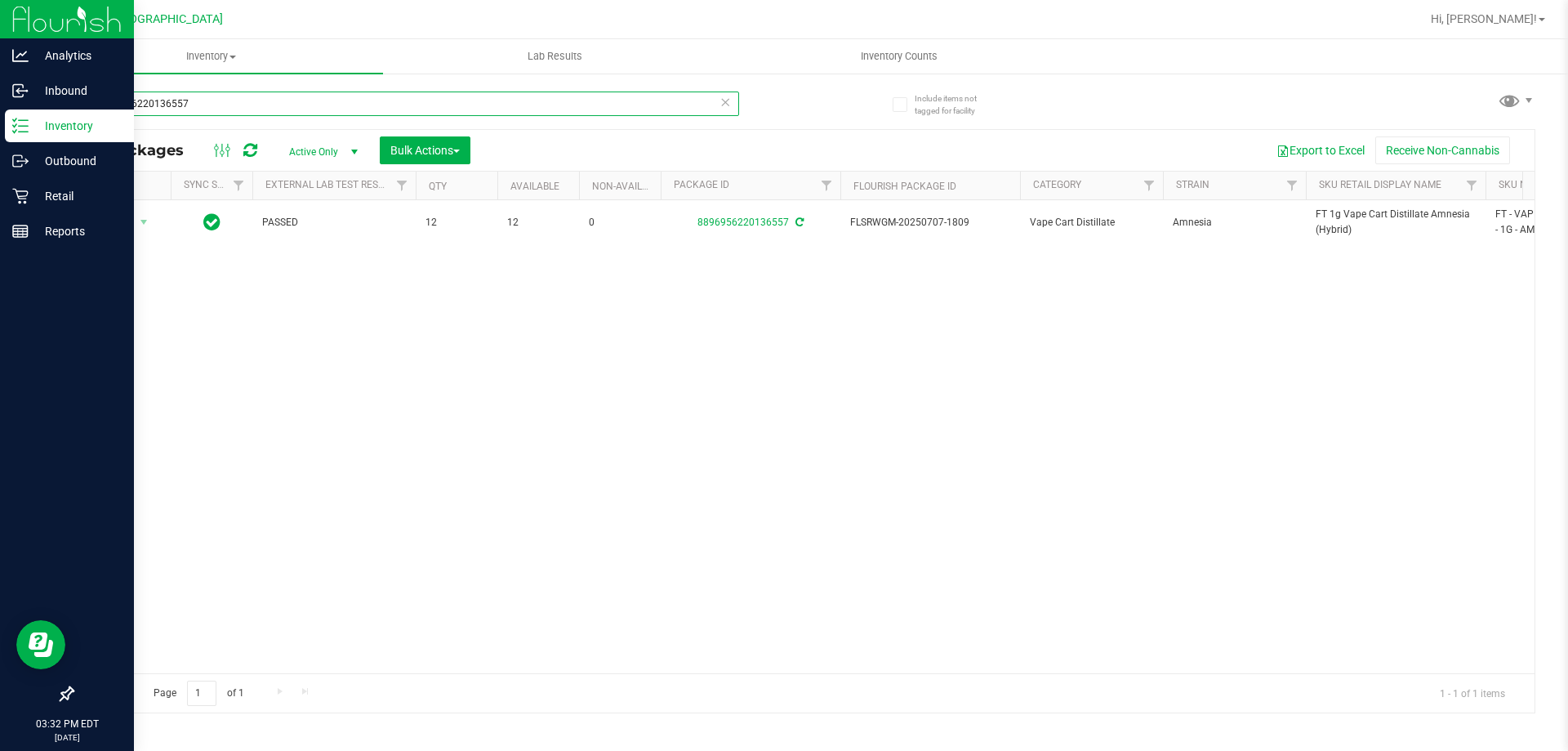
click at [480, 108] on input "8896956220136557" at bounding box center [405, 103] width 667 height 25
paste input "FT 1g Vape Cart Distillate Amnesia (Hybrid)"
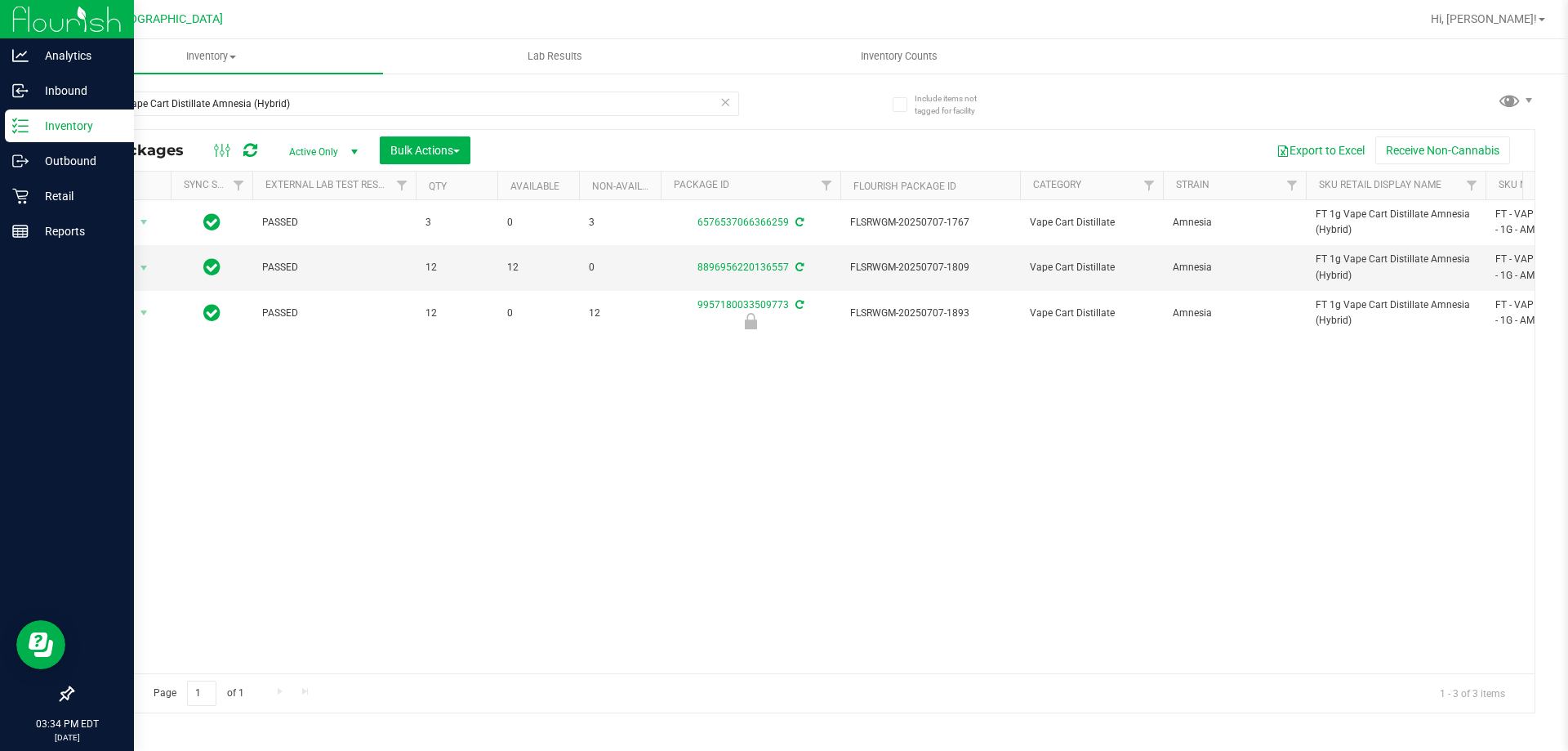
click at [339, 85] on div "FT 1g Vape Cart Distillate Amnesia (Hybrid)" at bounding box center [437, 102] width 731 height 53
click at [329, 114] on input "FT 1g Vape Cart Distillate Amnesia (Hybrid)" at bounding box center [405, 103] width 667 height 25
paste input "SN250728DC1-0804"
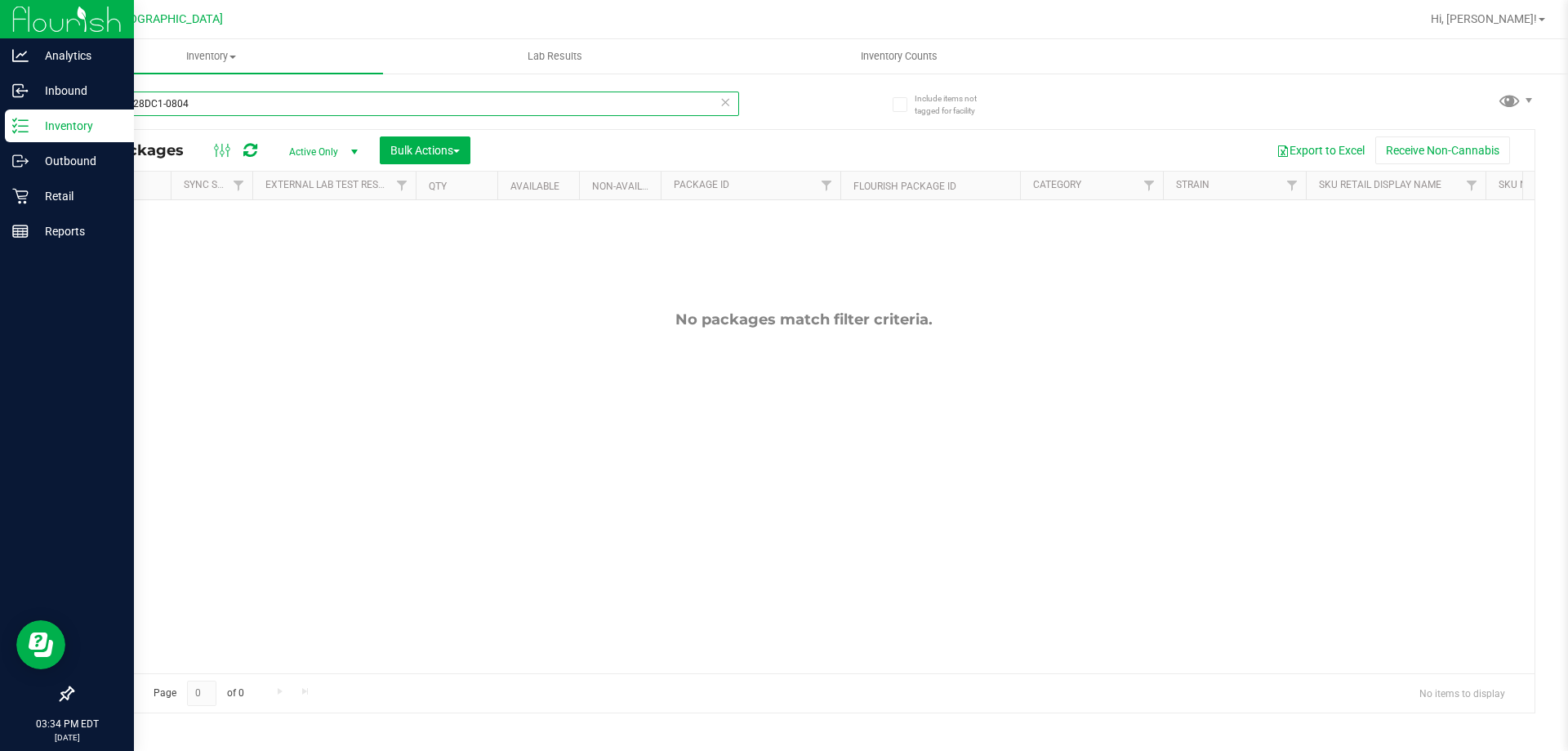
click at [341, 109] on input "SN250728DC1-0804" at bounding box center [405, 103] width 667 height 25
click at [340, 108] on input "SN250728DC1-0804" at bounding box center [405, 103] width 667 height 25
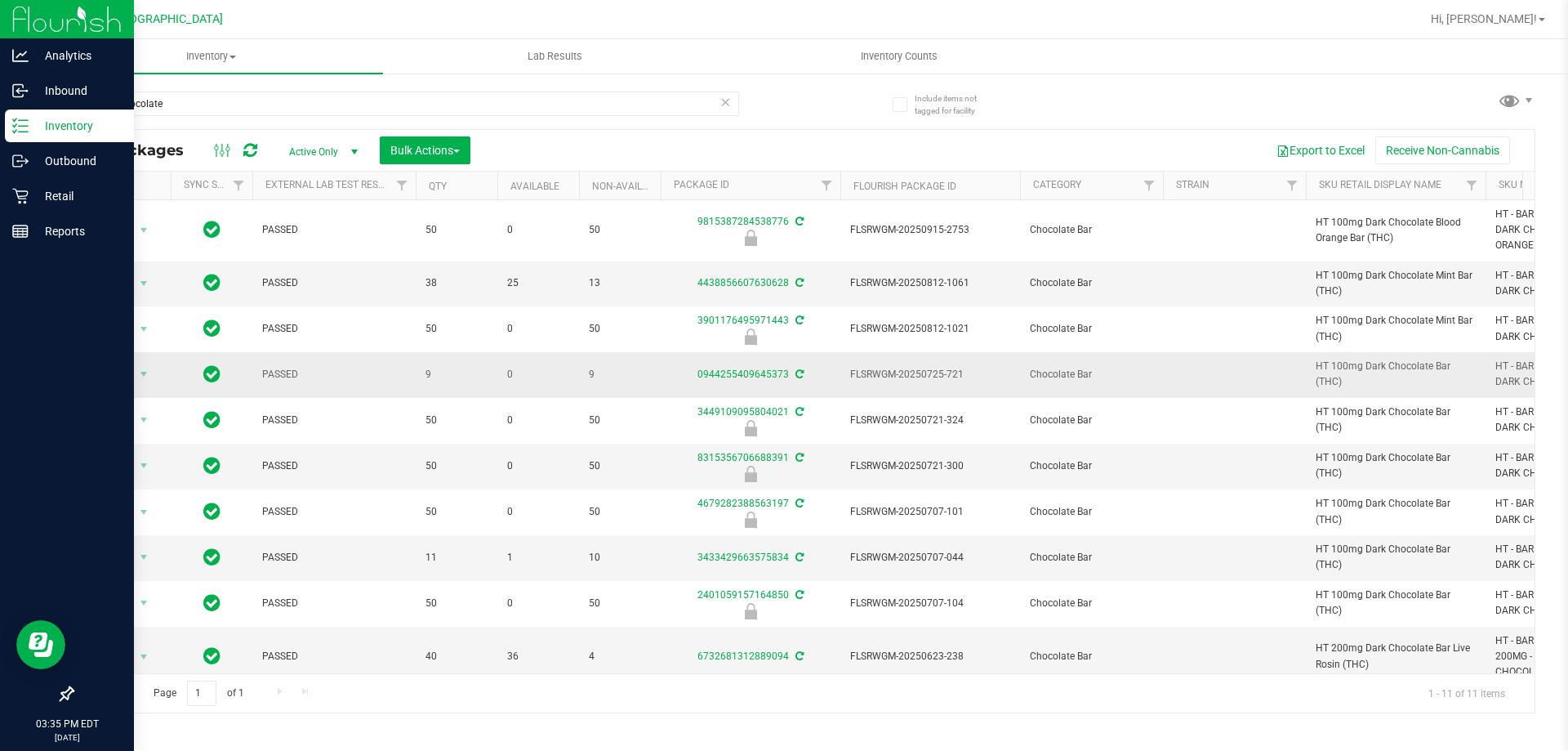
click at [1384, 364] on span "HT 100mg Dark Chocolate Bar (THC)" at bounding box center [1396, 375] width 160 height 31
copy tr "HT 100mg Dark Chocolate Bar (THC)"
click at [509, 101] on input "dark chocolate" at bounding box center [405, 103] width 667 height 25
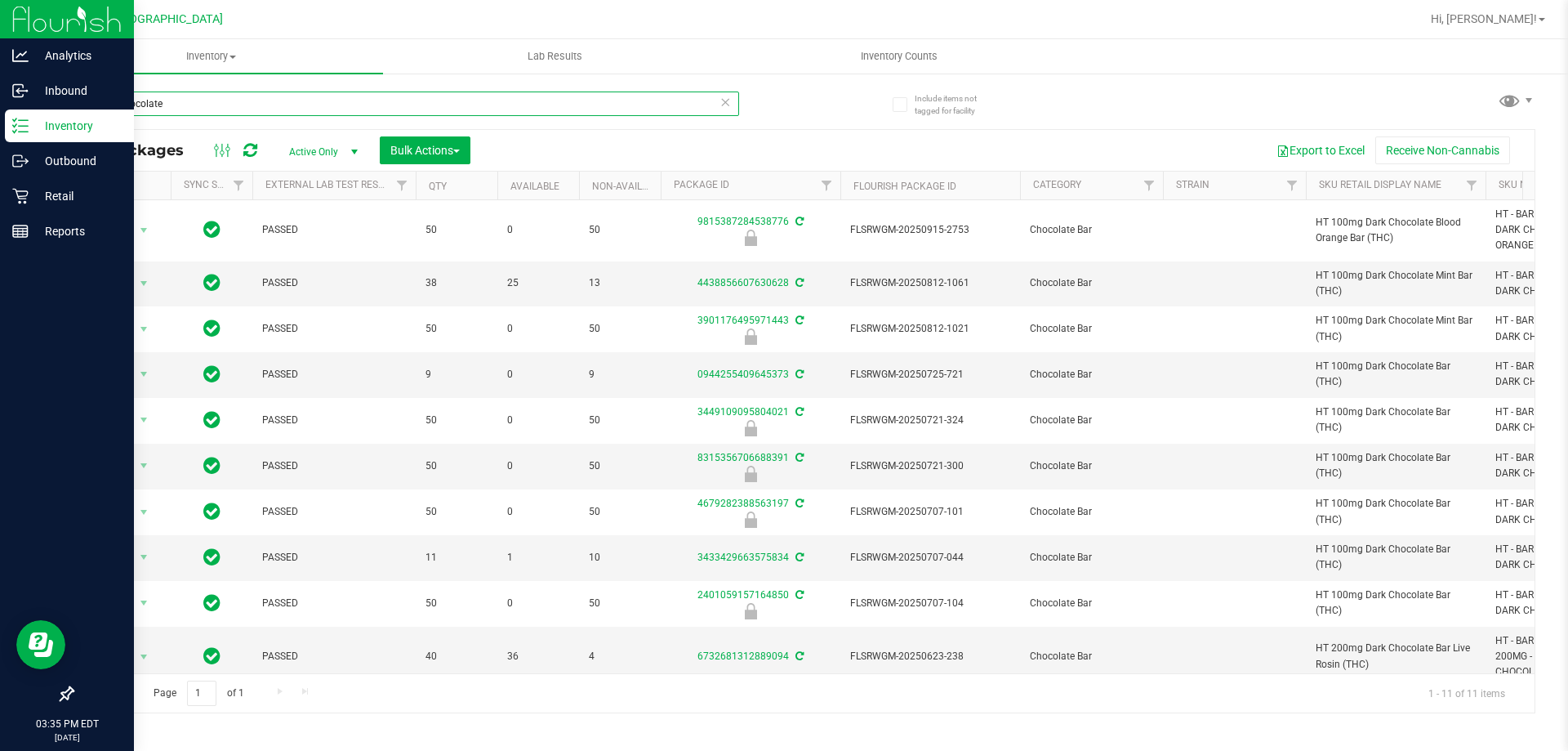
click at [509, 101] on input "dark chocolate" at bounding box center [405, 103] width 667 height 25
paste input "HT 100mg Dark Chocolate Bar (THC)"
type input "dark HT 100mg Dark Chocolate Bar (THC)"
paste input "HT 100mg Dark Chocolate Bar (THC)"
type input "HT 100mg Dark Chocolate Bar (THC)"
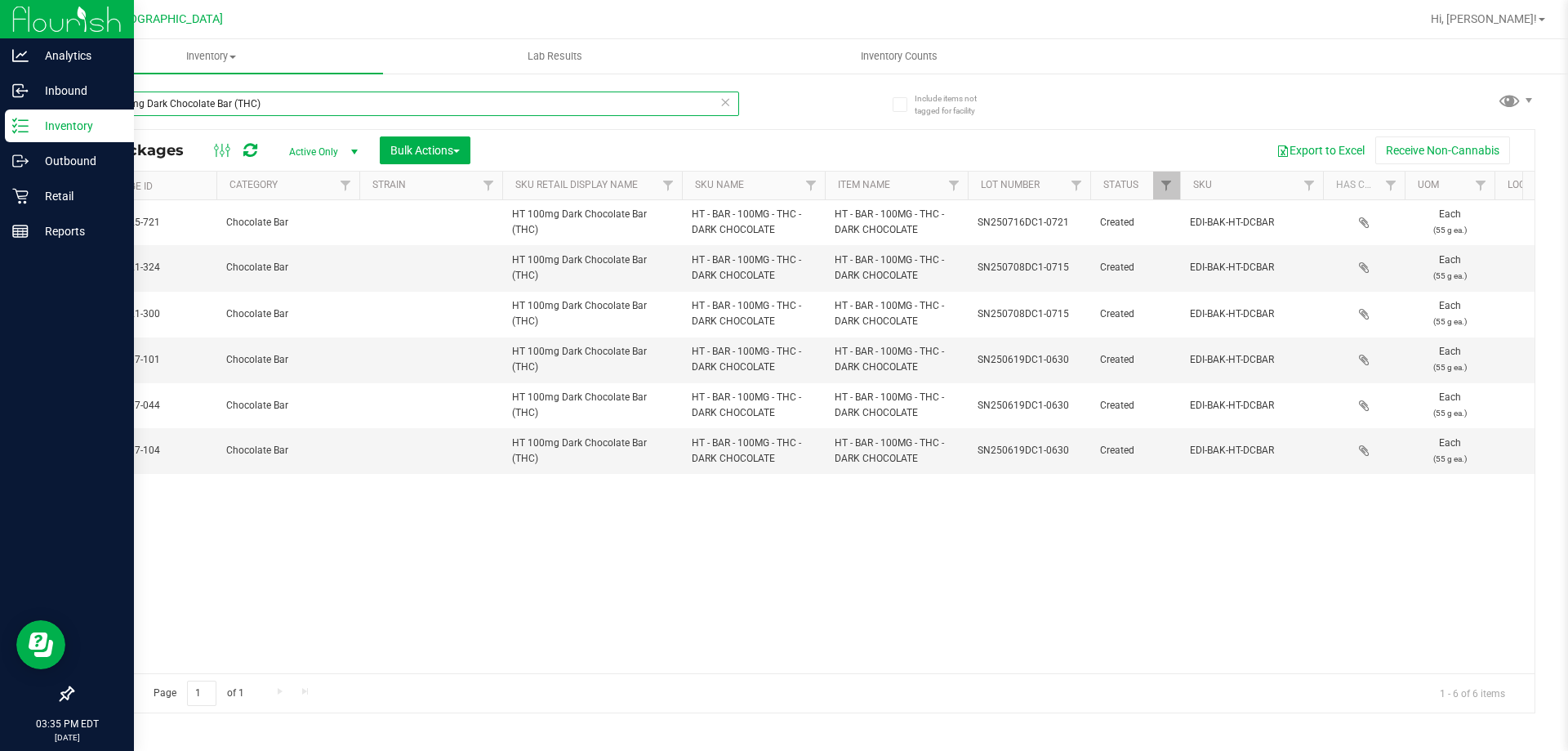
scroll to position [0, 872]
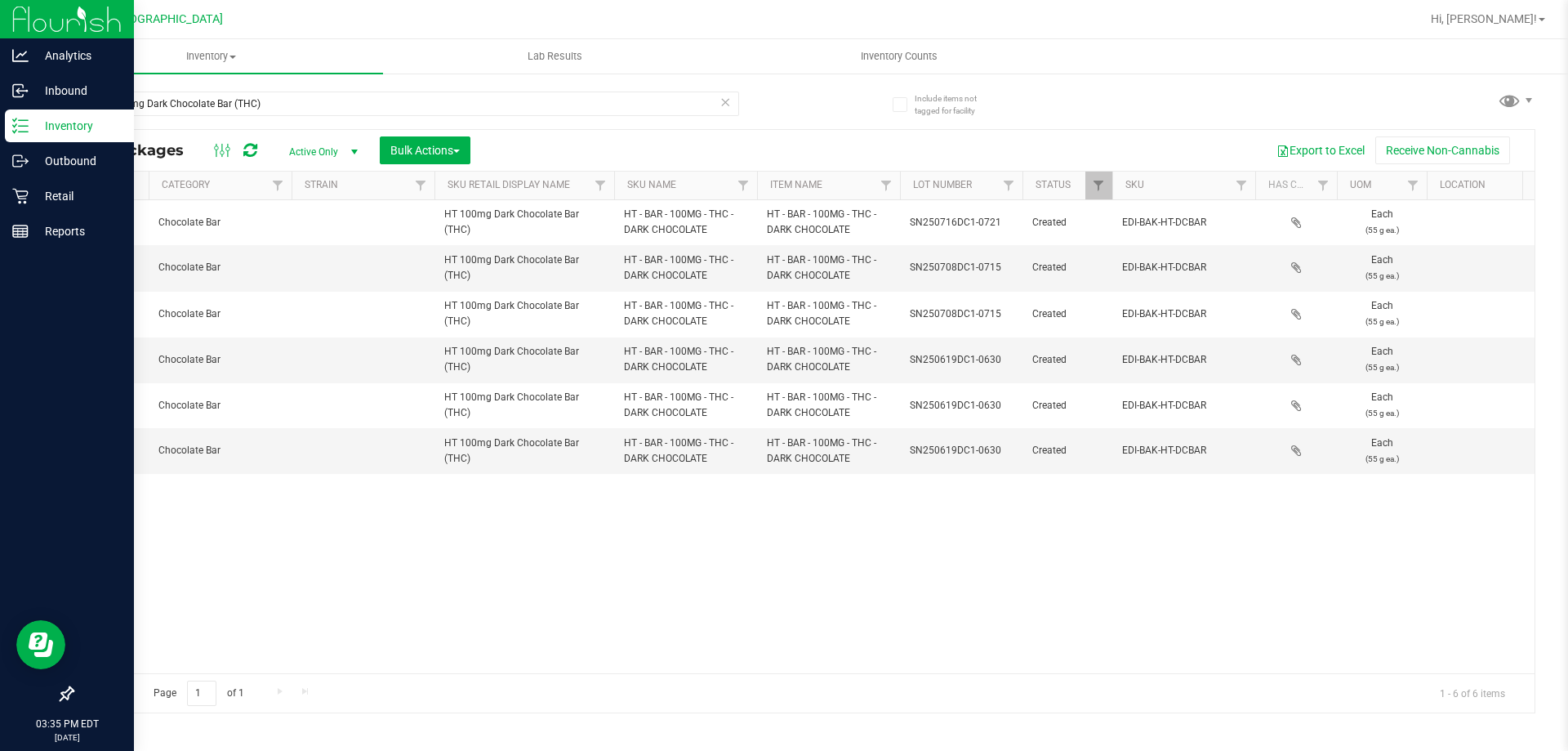
click at [928, 536] on div "Action Action Adjust qty Create package Edit attributes Global inventory Locate…" at bounding box center [803, 436] width 1462 height 473
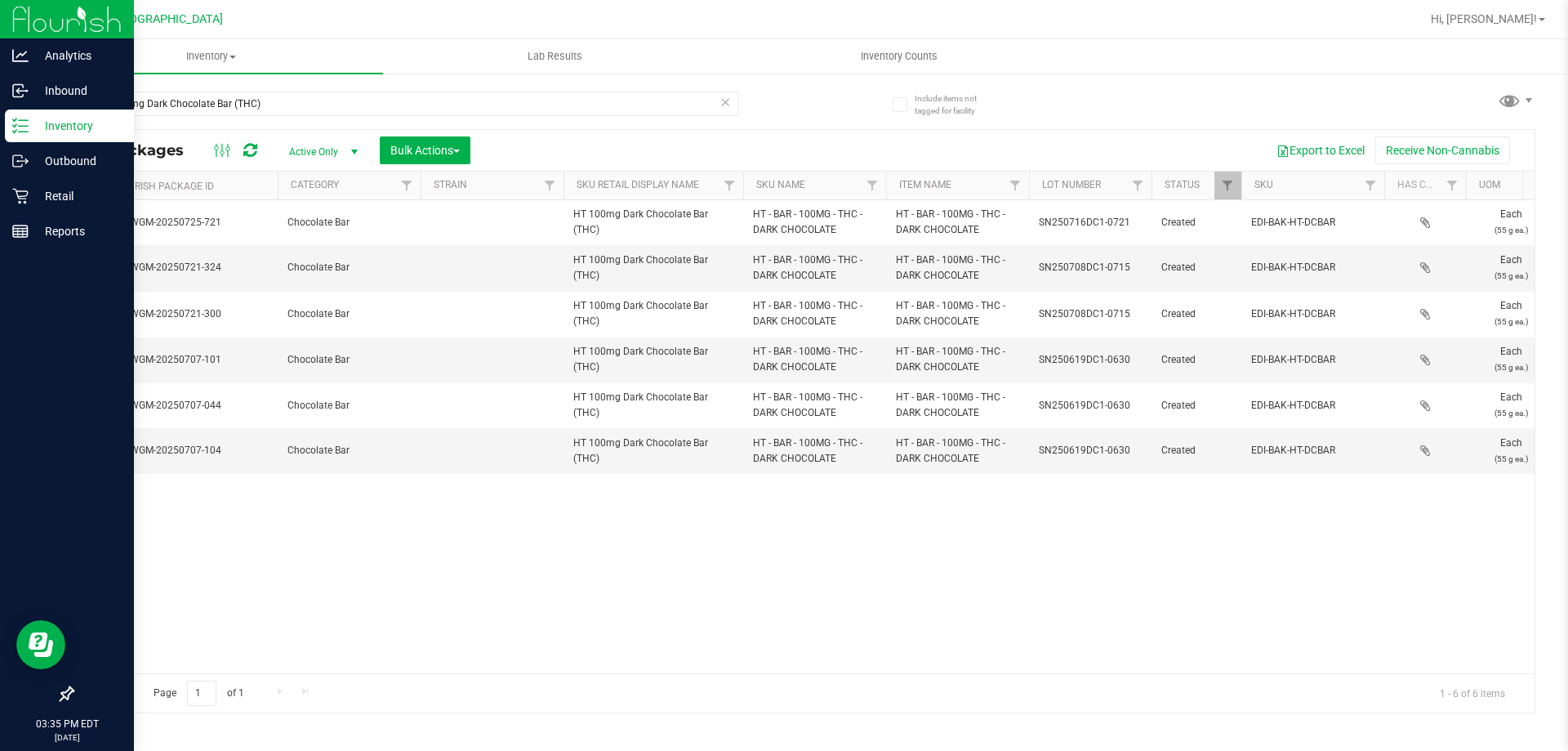
scroll to position [0, 720]
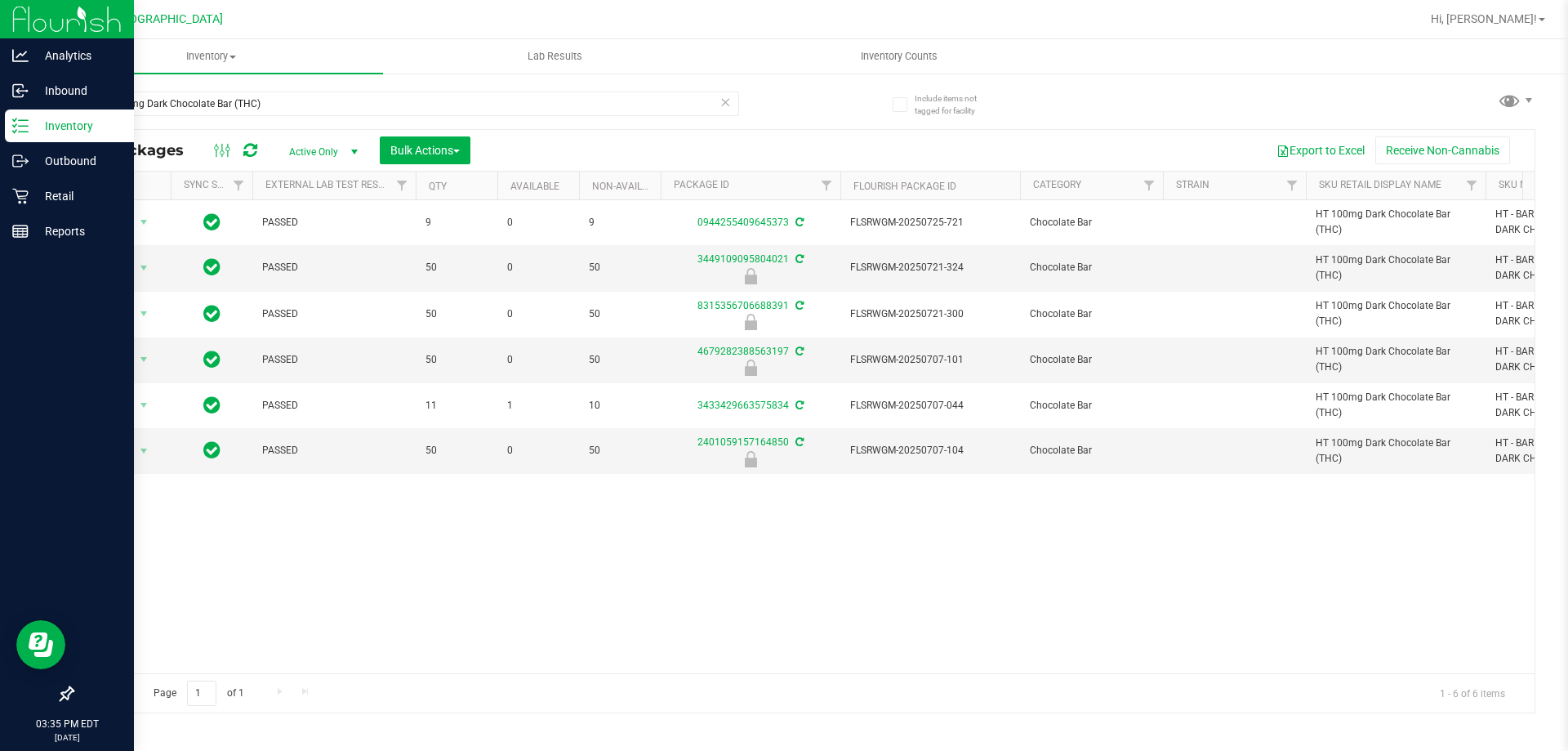
click at [710, 538] on div "Action Action Adjust qty Create package Edit attributes Global inventory Locate…" at bounding box center [803, 436] width 1462 height 473
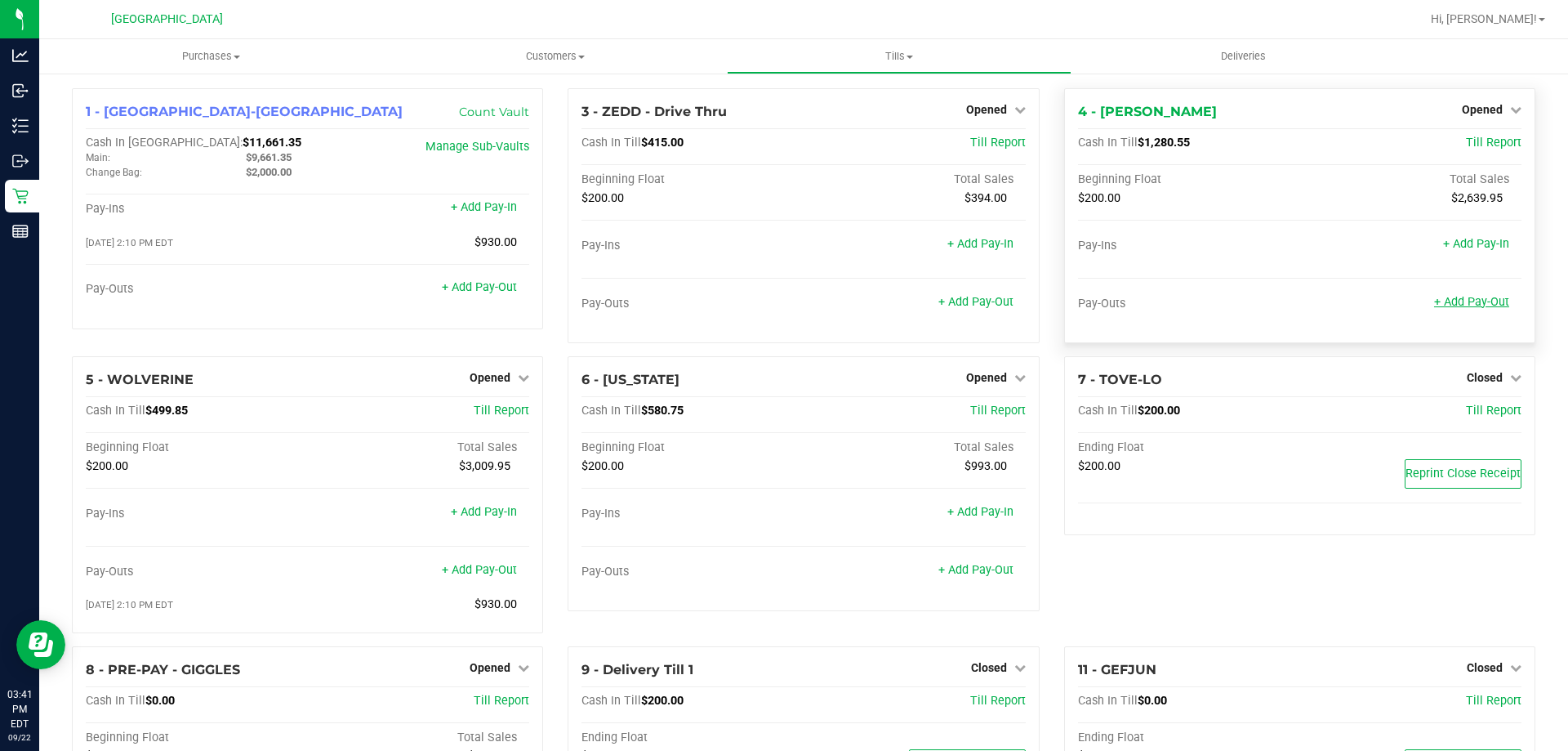
click at [1481, 305] on link "+ Add Pay-Out" at bounding box center [1471, 302] width 75 height 14
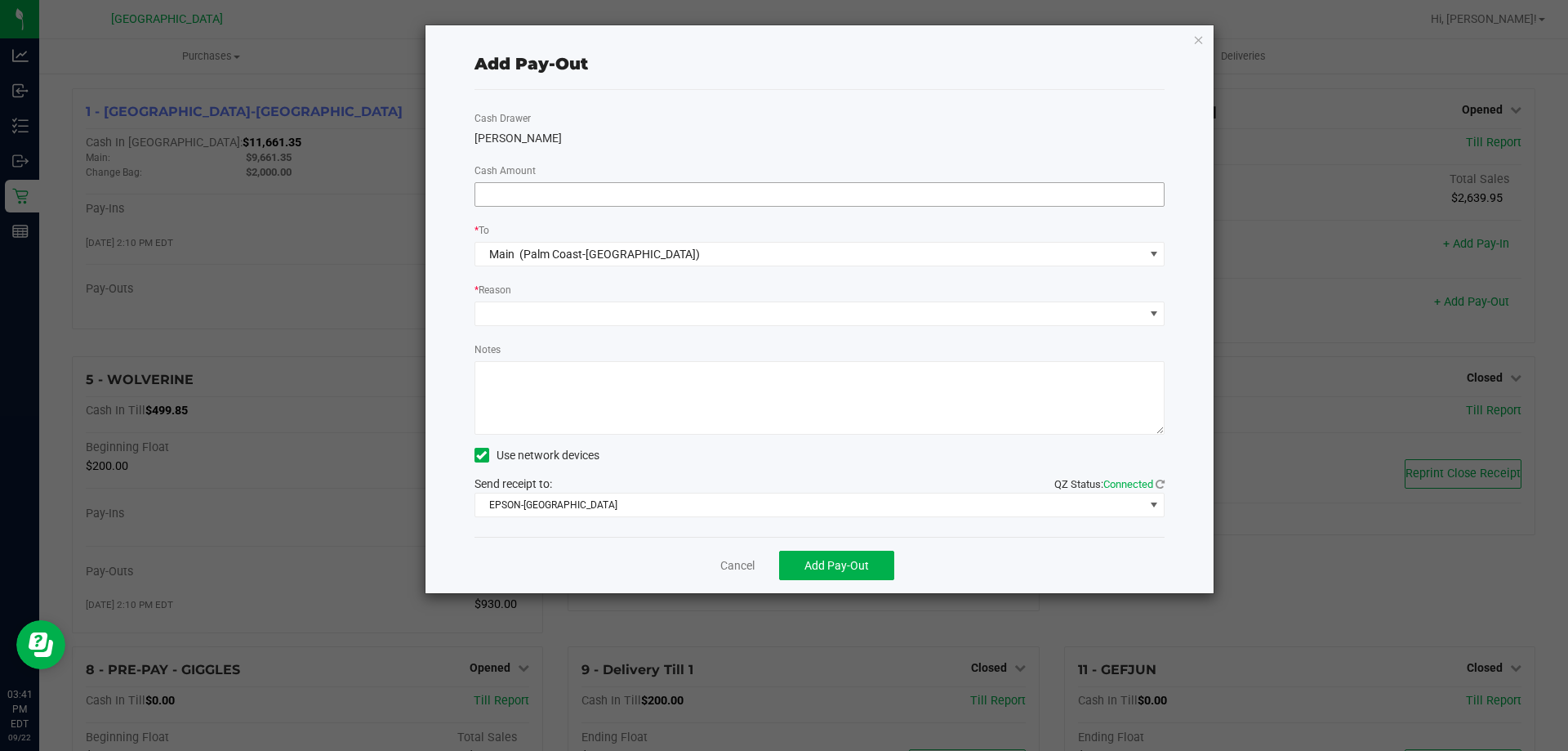
click at [498, 191] on input at bounding box center [819, 194] width 689 height 23
type input "$990.00"
click at [492, 324] on span at bounding box center [809, 314] width 669 height 23
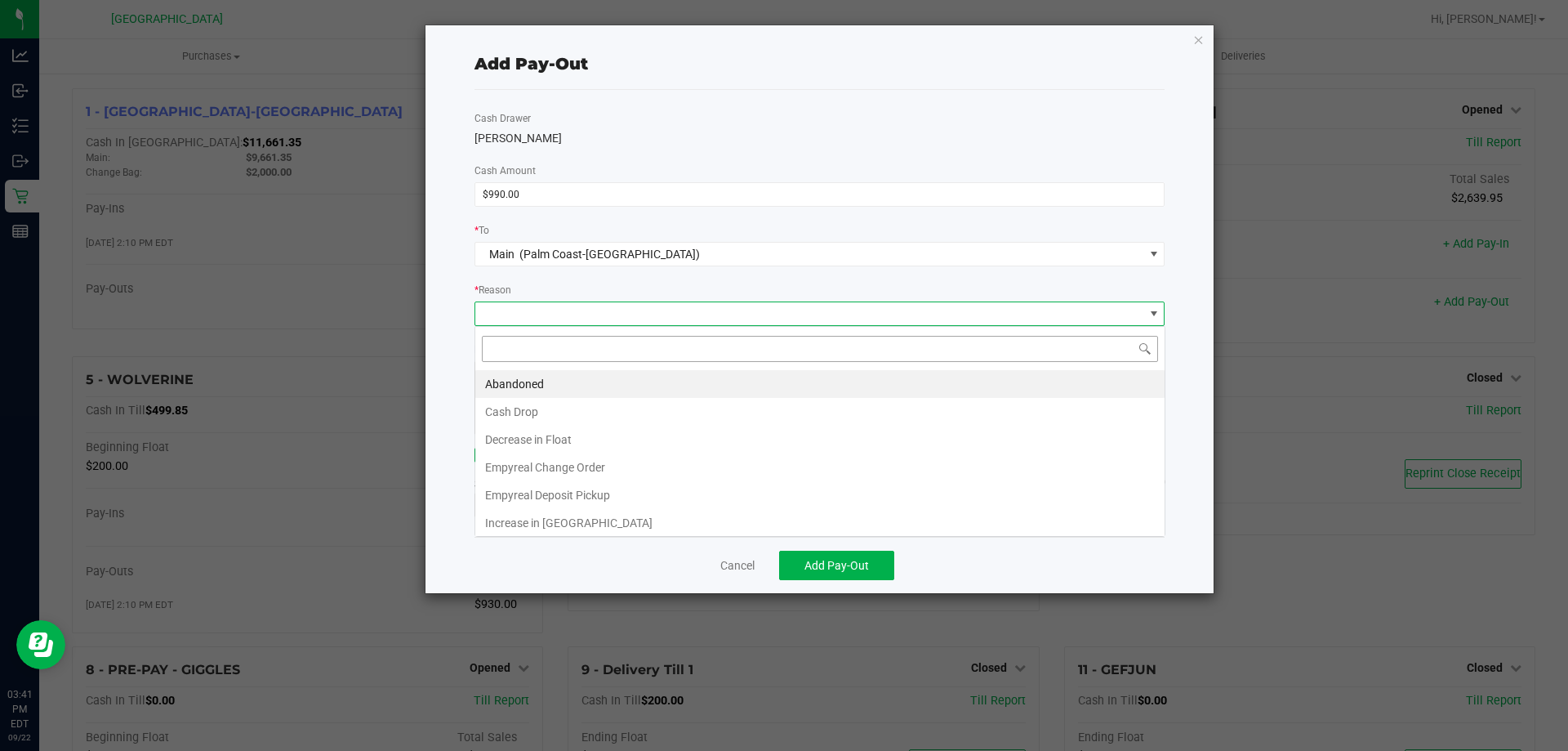
scroll to position [25, 690]
click at [506, 408] on li "Cash Drop" at bounding box center [819, 411] width 689 height 28
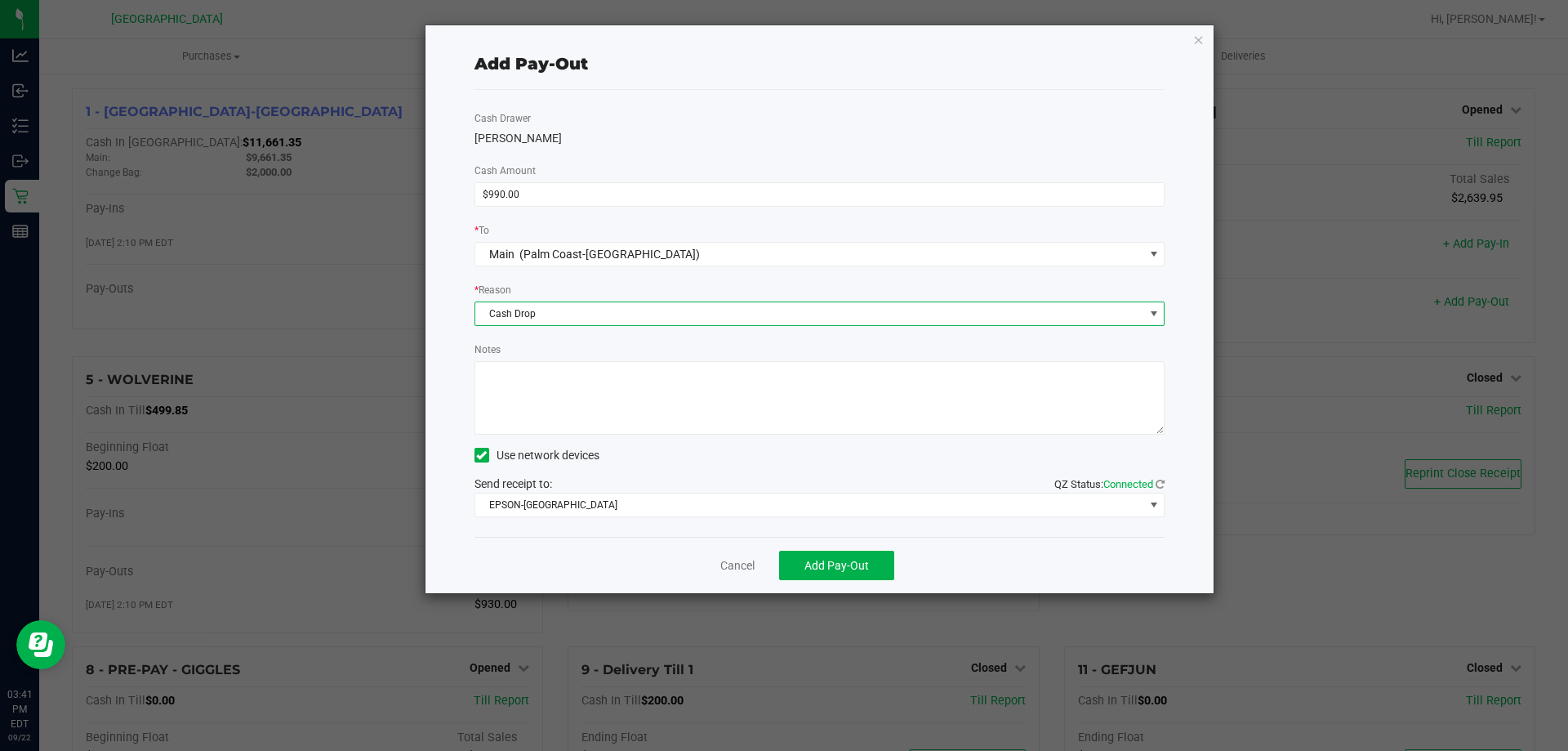
click at [516, 395] on textarea "Notes" at bounding box center [819, 398] width 691 height 74
type textarea "LA"
click at [859, 563] on span "Add Pay-Out" at bounding box center [837, 566] width 65 height 13
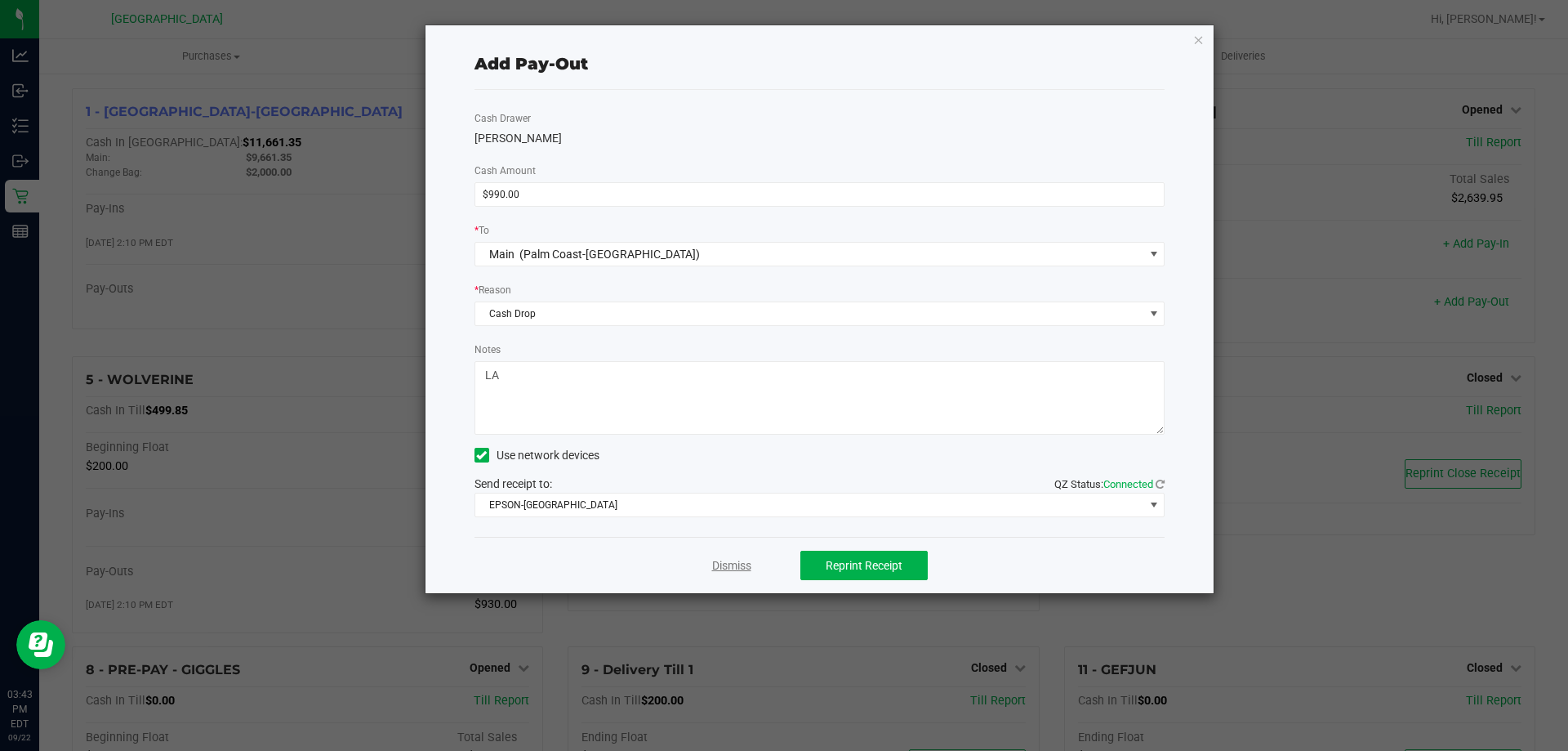
click at [719, 566] on link "Dismiss" at bounding box center [731, 566] width 39 height 18
